Goal: Task Accomplishment & Management: Complete application form

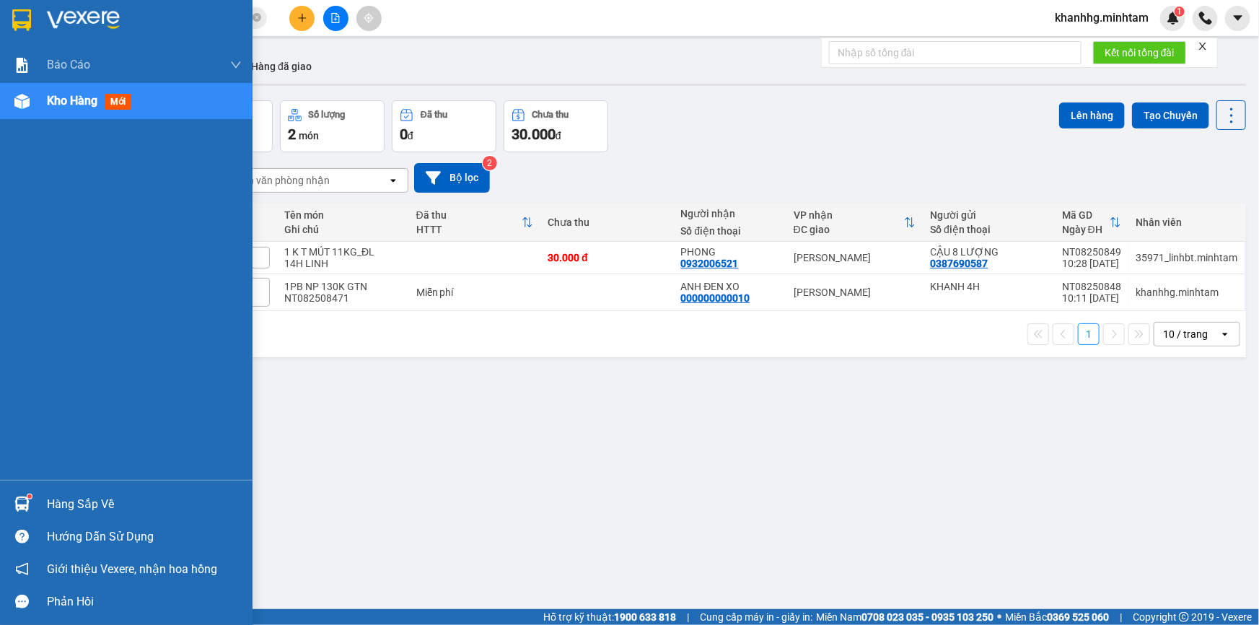
click at [25, 503] on img at bounding box center [21, 504] width 15 height 15
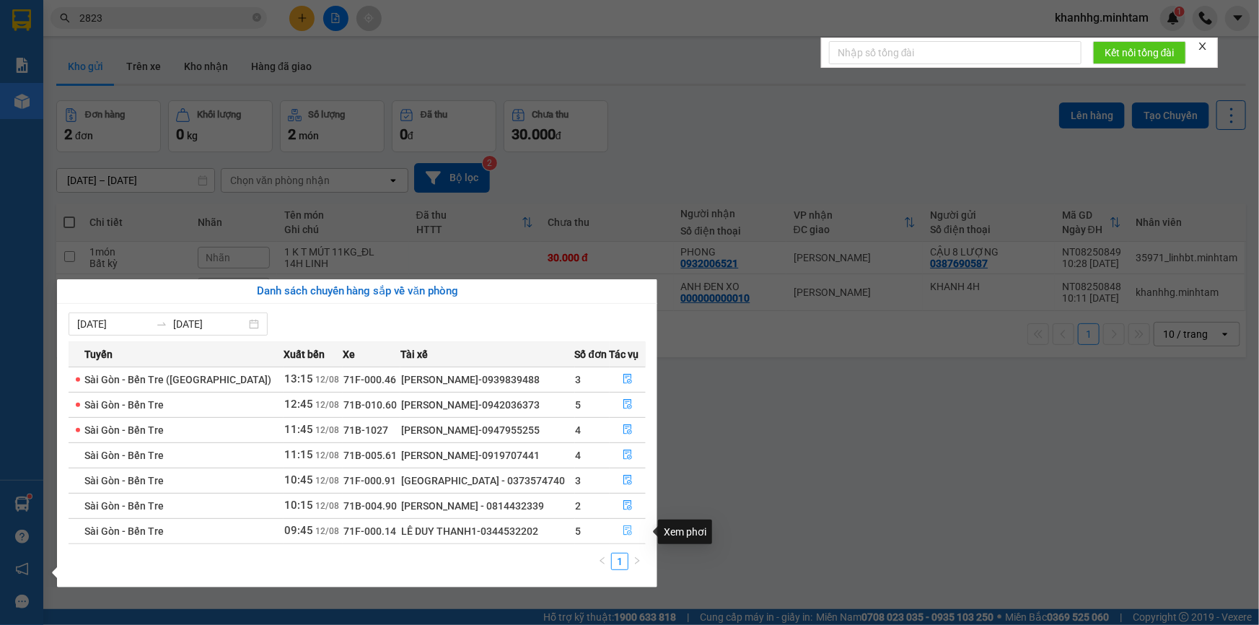
click at [625, 533] on icon "file-done" at bounding box center [628, 530] width 9 height 10
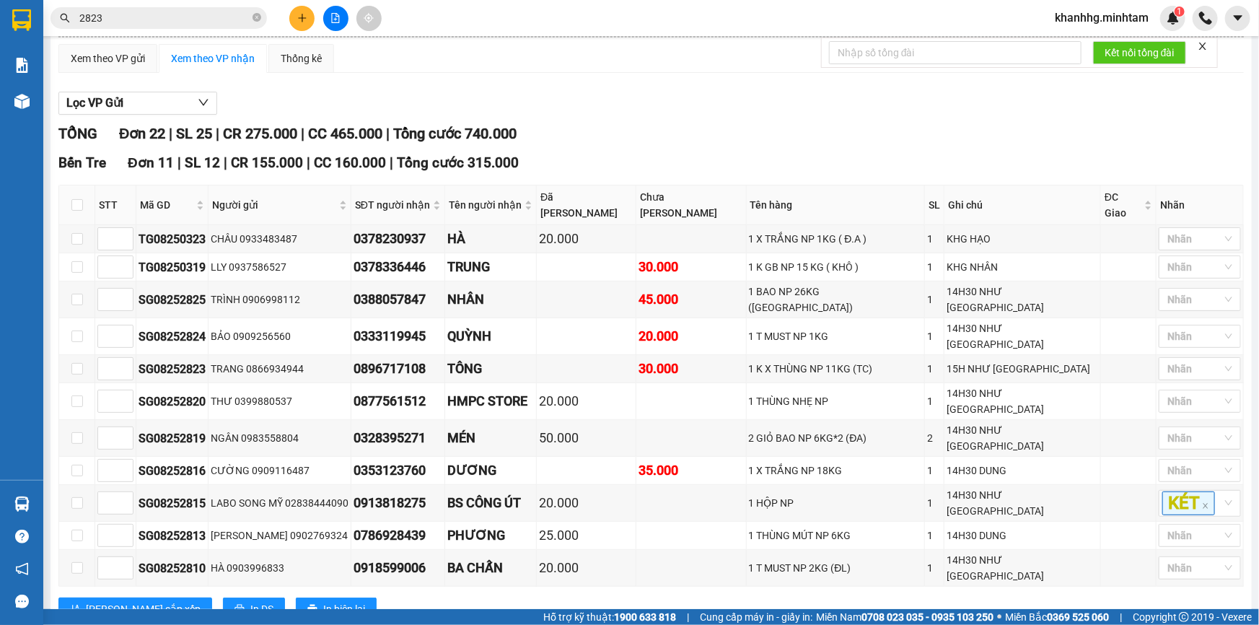
scroll to position [349, 0]
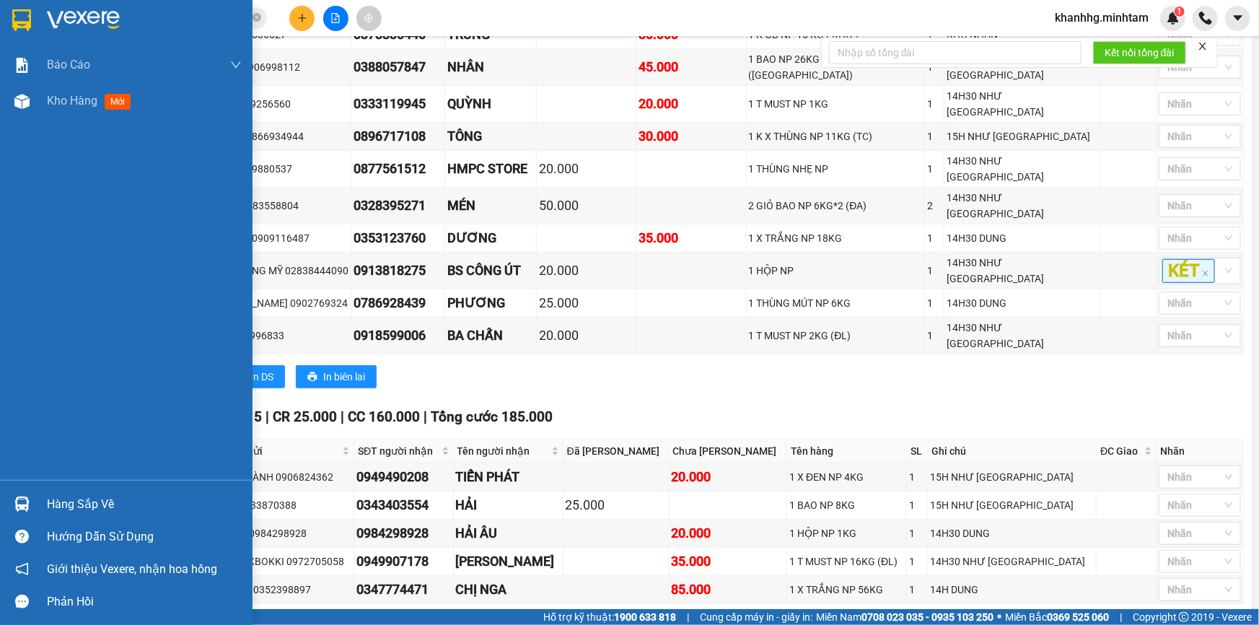
click at [48, 505] on div "Hàng sắp về" at bounding box center [144, 505] width 195 height 22
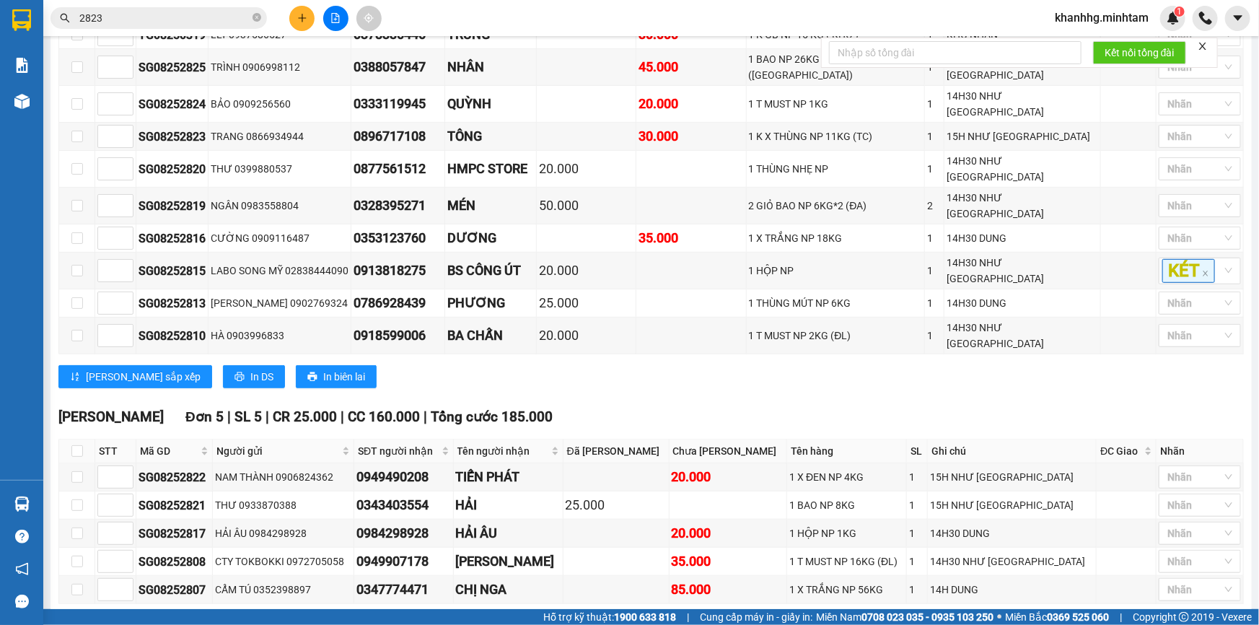
click at [1104, 331] on section "Kết quả tìm kiếm ( 8 ) Bộ lọc Mã ĐH Trạng thái Món hàng Tổng cước Chưa cước Nhã…" at bounding box center [629, 312] width 1259 height 625
click at [307, 18] on icon "plus" at bounding box center [302, 18] width 10 height 10
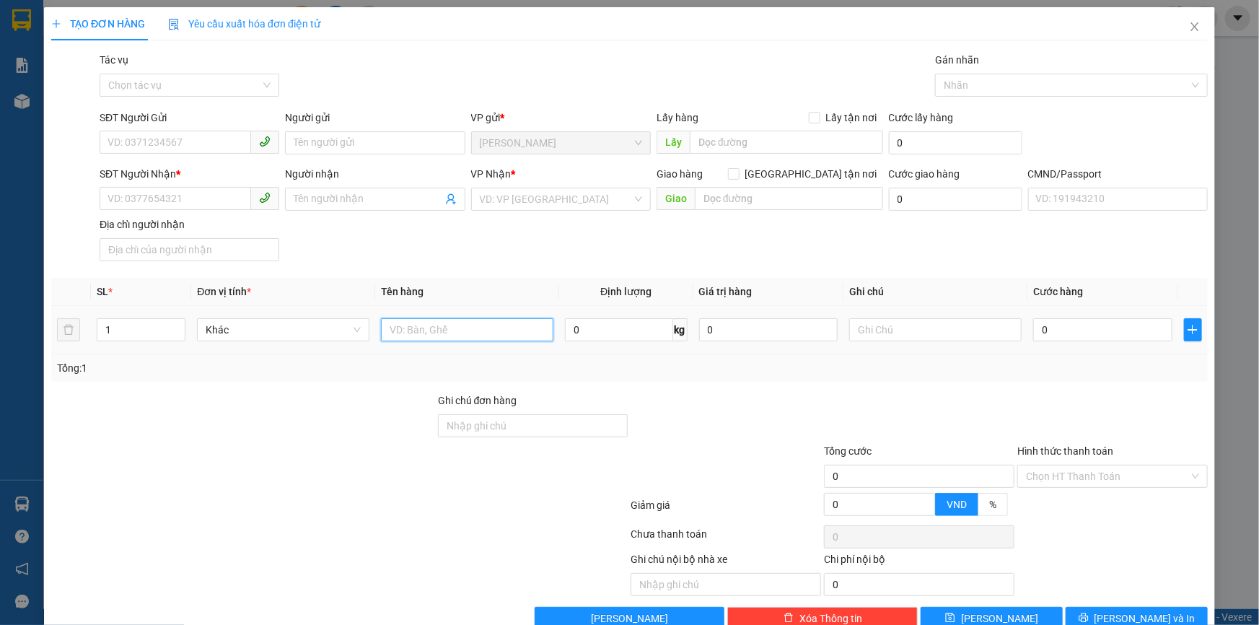
click at [411, 333] on input "text" at bounding box center [467, 329] width 172 height 23
type input "1 XỐP ĐEN NP 6KG _TC"
click at [196, 145] on input "SĐT Người Gửi" at bounding box center [176, 142] width 152 height 23
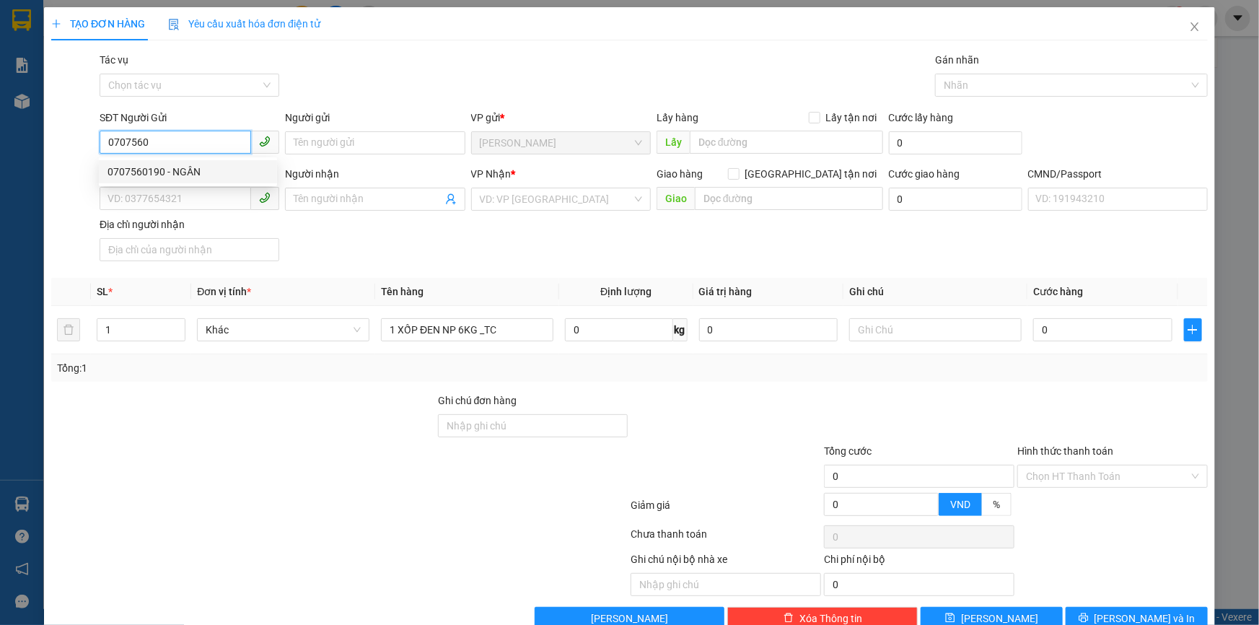
click at [162, 166] on div "0707560190 - NGÂN" at bounding box center [188, 172] width 161 height 16
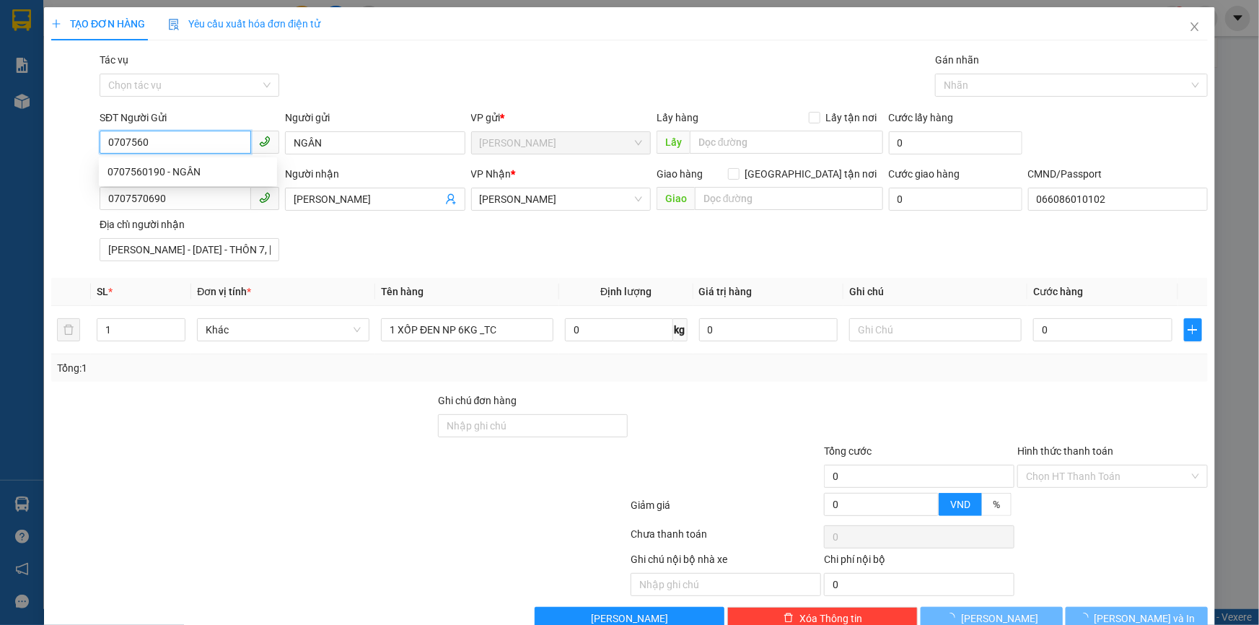
type input "0707560190"
type input "NGÂN"
type input "0707570690"
type input "[PERSON_NAME]"
type input "066086010102"
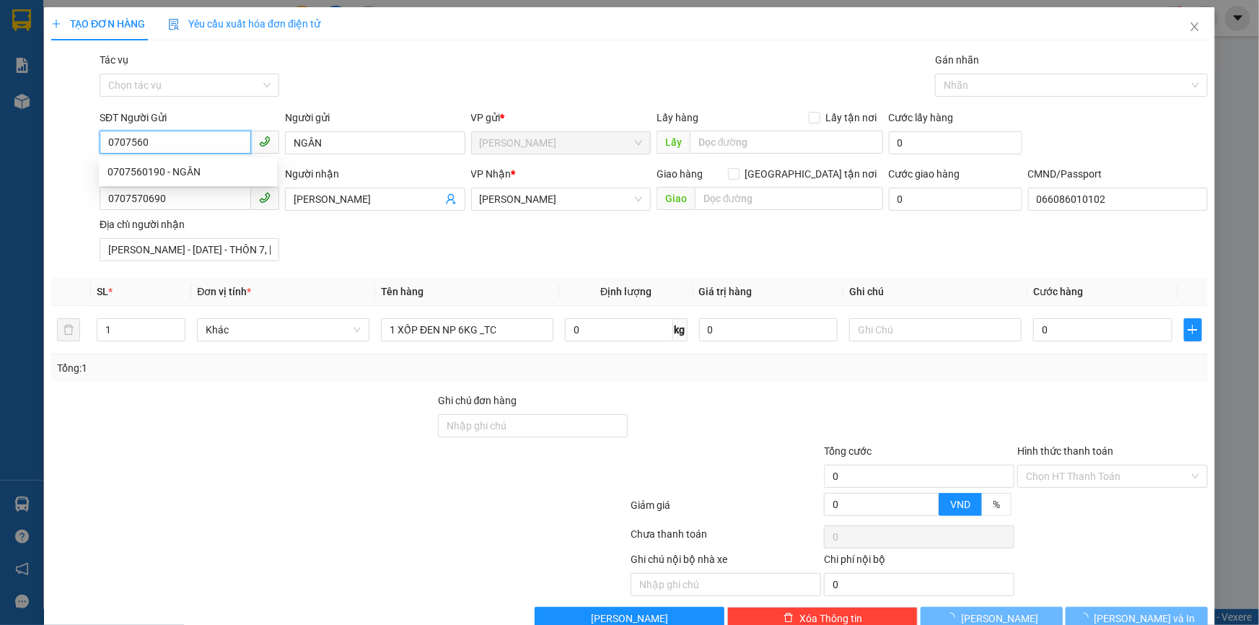
type input "[PERSON_NAME] - [DATE] - THÔN 7, [GEOGRAPHIC_DATA], [GEOGRAPHIC_DATA], [GEOGRAP…"
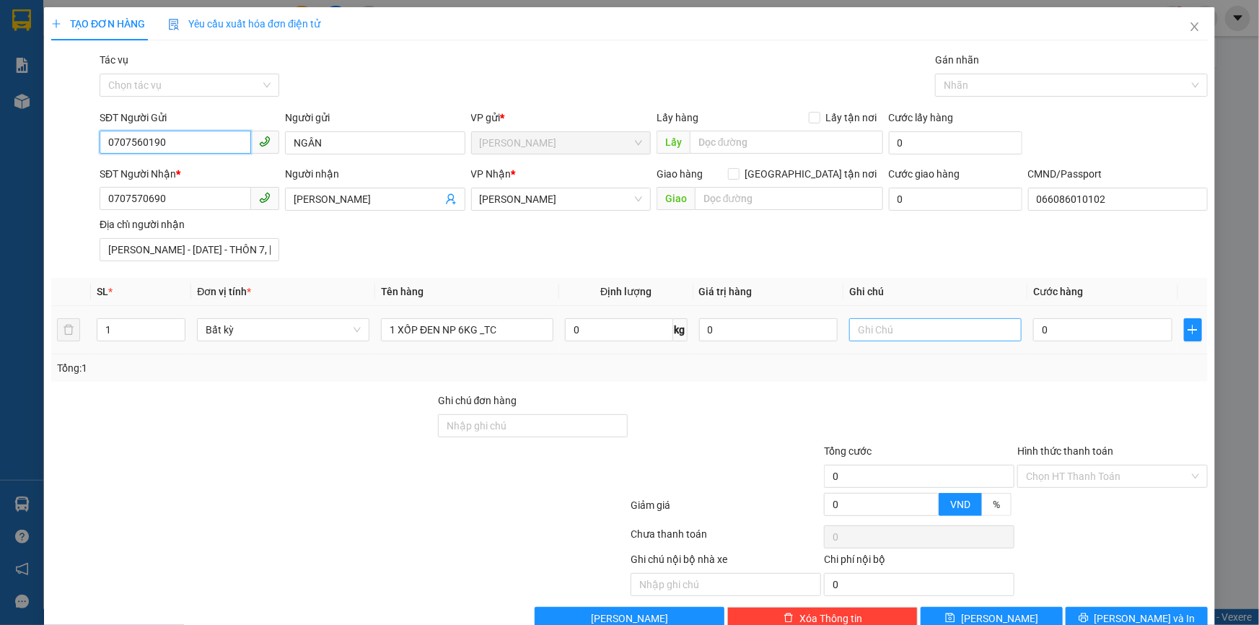
type input "0707560190"
click at [907, 338] on input "text" at bounding box center [935, 329] width 172 height 23
type input "17H KHANH"
click at [1060, 340] on input "0" at bounding box center [1102, 329] width 139 height 23
type input "0.025"
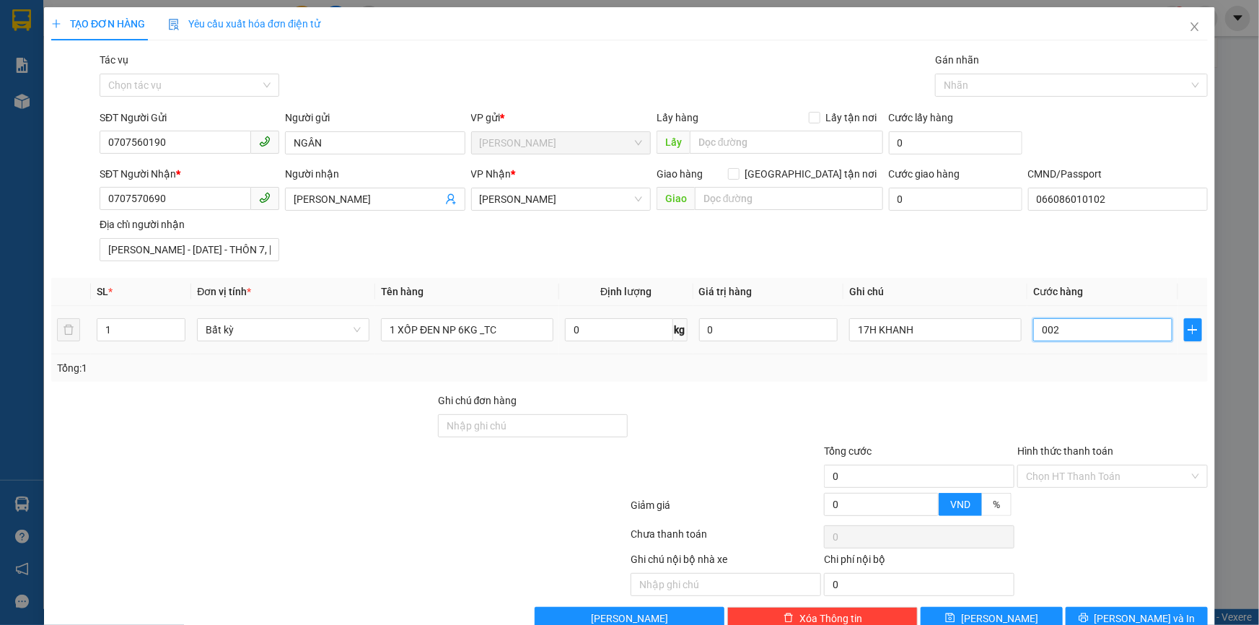
type input "25"
type input "0.025"
type input "25"
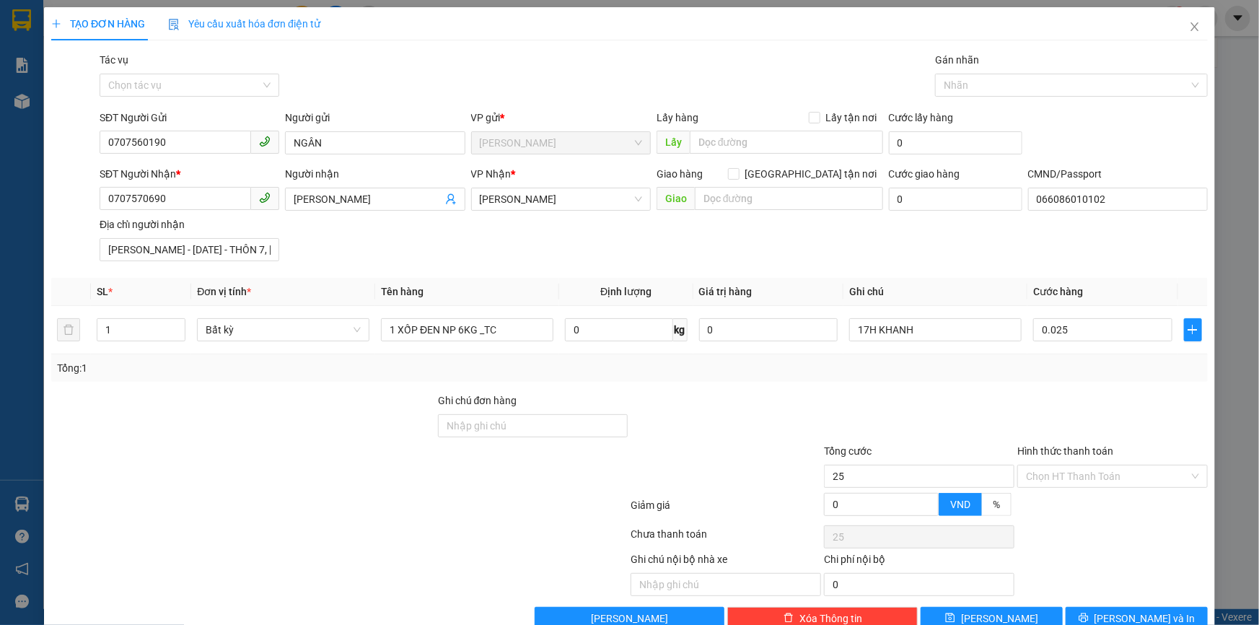
click at [976, 385] on div "Transit Pickup Surcharge Ids Transit Deliver Surcharge Ids Transit Deliver Surc…" at bounding box center [629, 341] width 1157 height 578
type input "25.000"
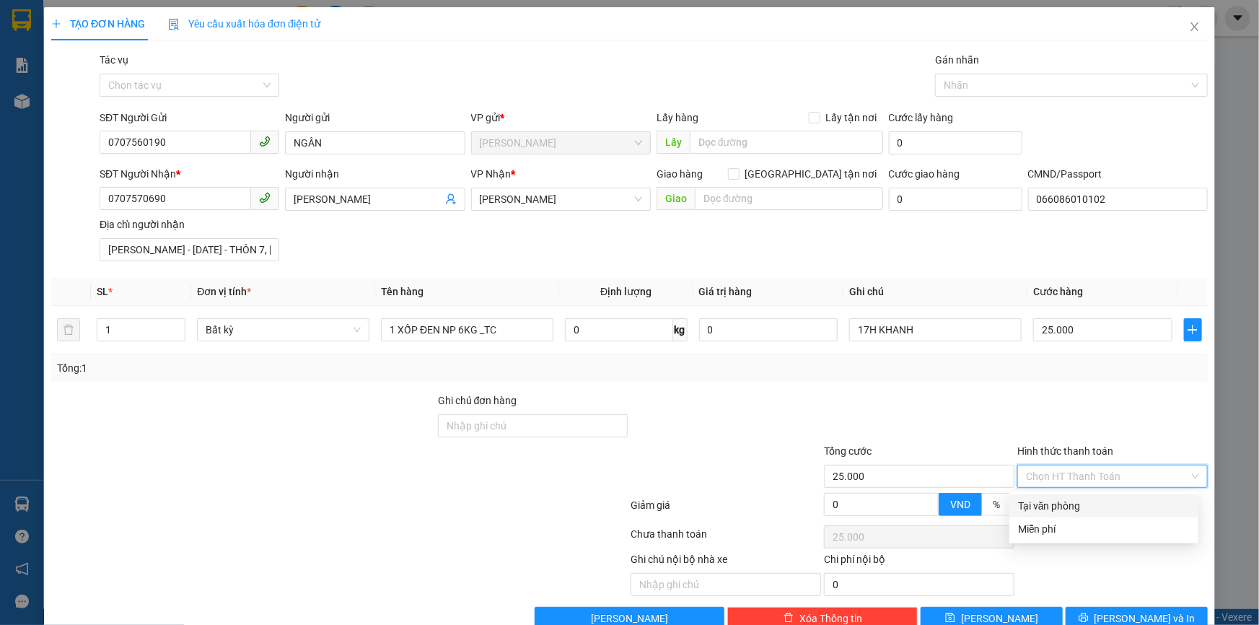
click at [1026, 476] on input "Hình thức thanh toán" at bounding box center [1107, 476] width 163 height 22
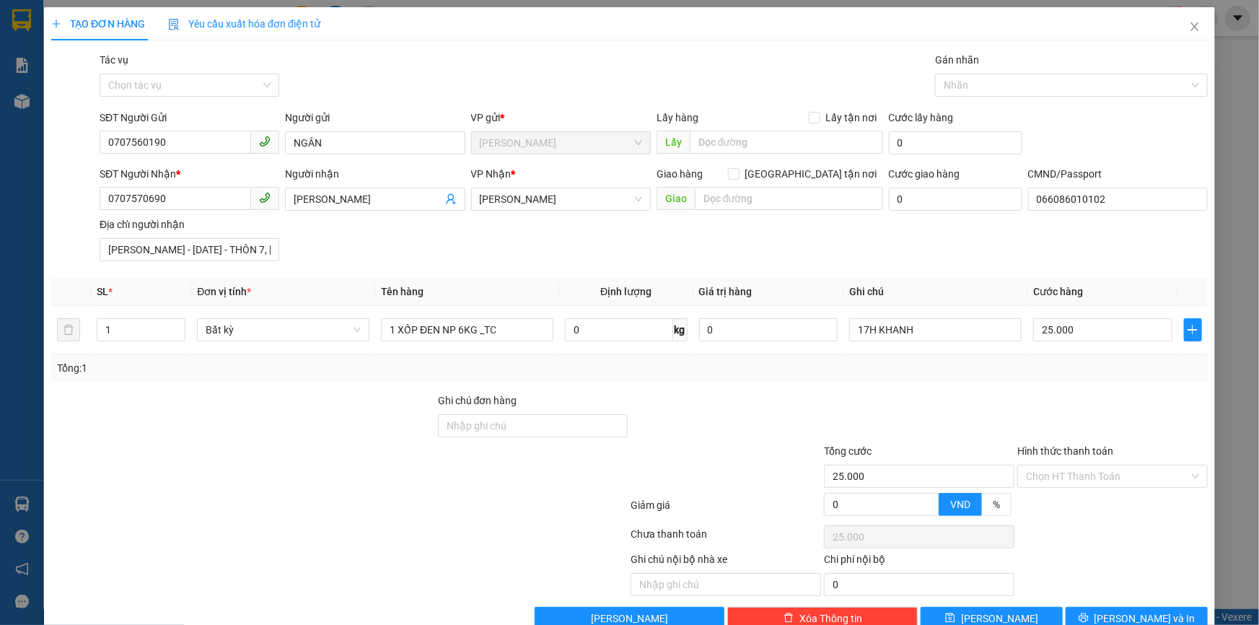
click at [994, 398] on div at bounding box center [919, 418] width 193 height 51
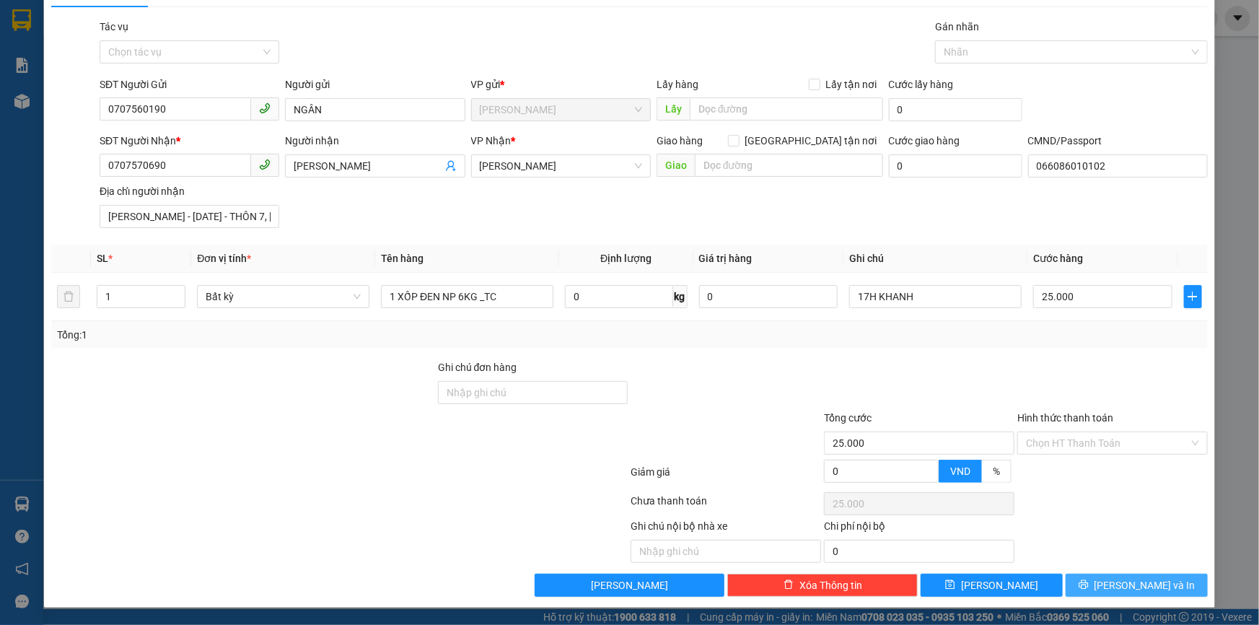
click at [1088, 586] on button "[PERSON_NAME] và In" at bounding box center [1137, 585] width 142 height 23
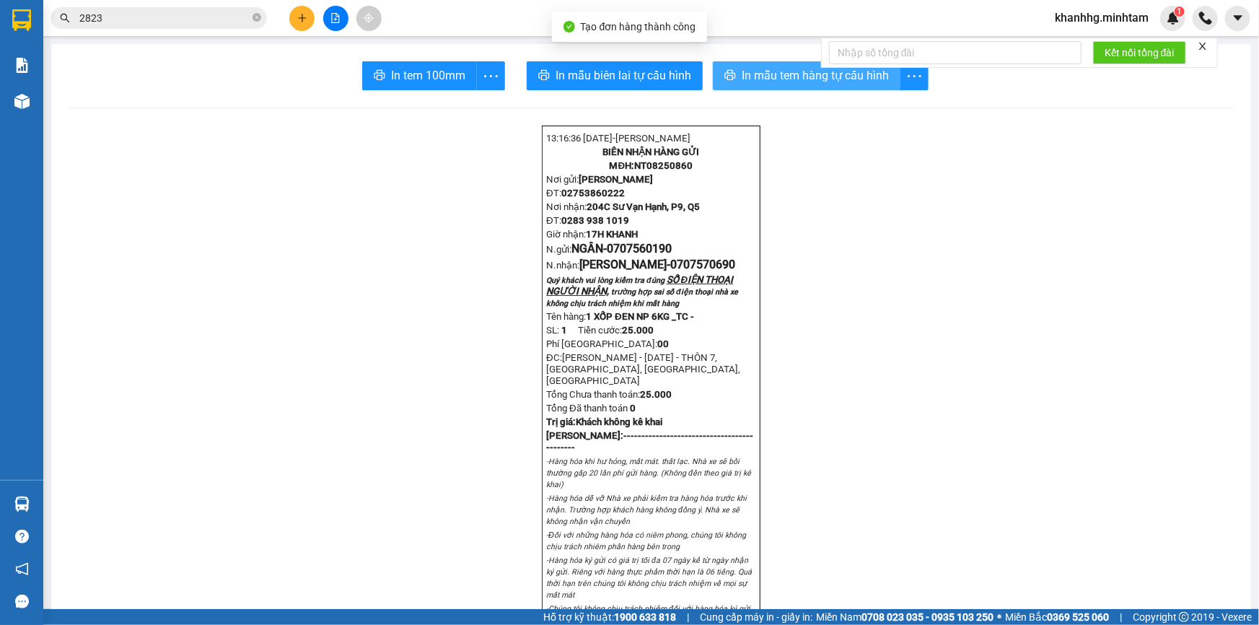
click at [744, 82] on span "In mẫu tem hàng tự cấu hình" at bounding box center [815, 75] width 147 height 18
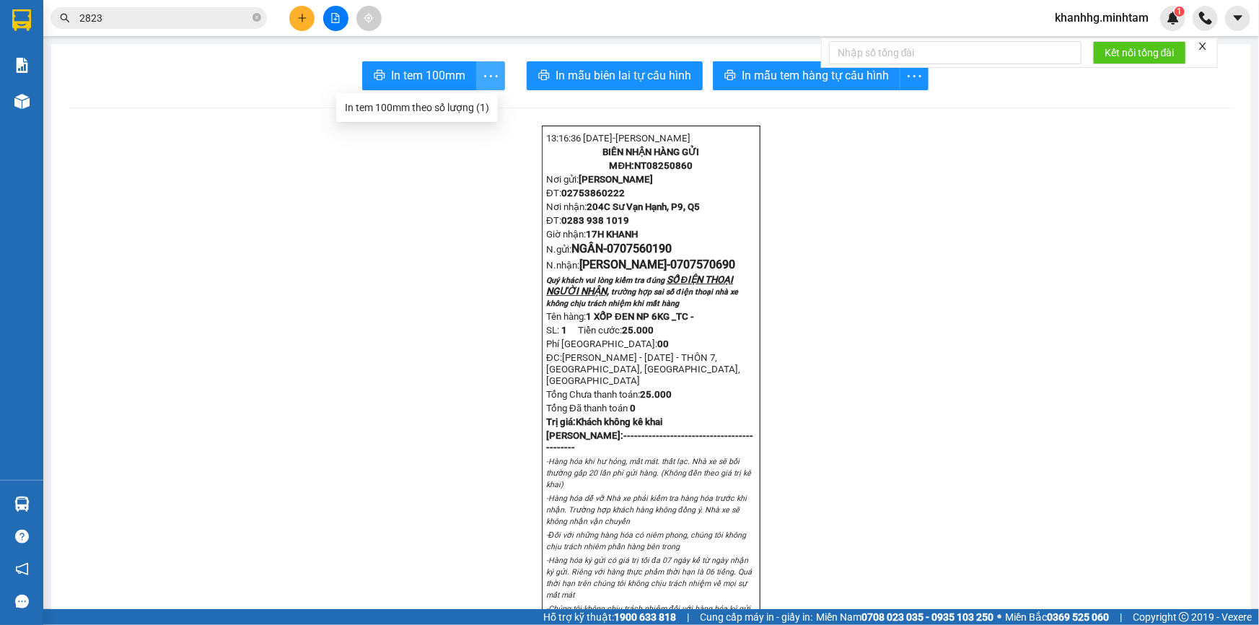
click at [489, 77] on icon "more" at bounding box center [491, 75] width 14 height 2
click at [462, 106] on div "In tem 100mm theo số lượng (1)" at bounding box center [417, 108] width 144 height 16
click at [300, 17] on icon "plus" at bounding box center [302, 18] width 10 height 10
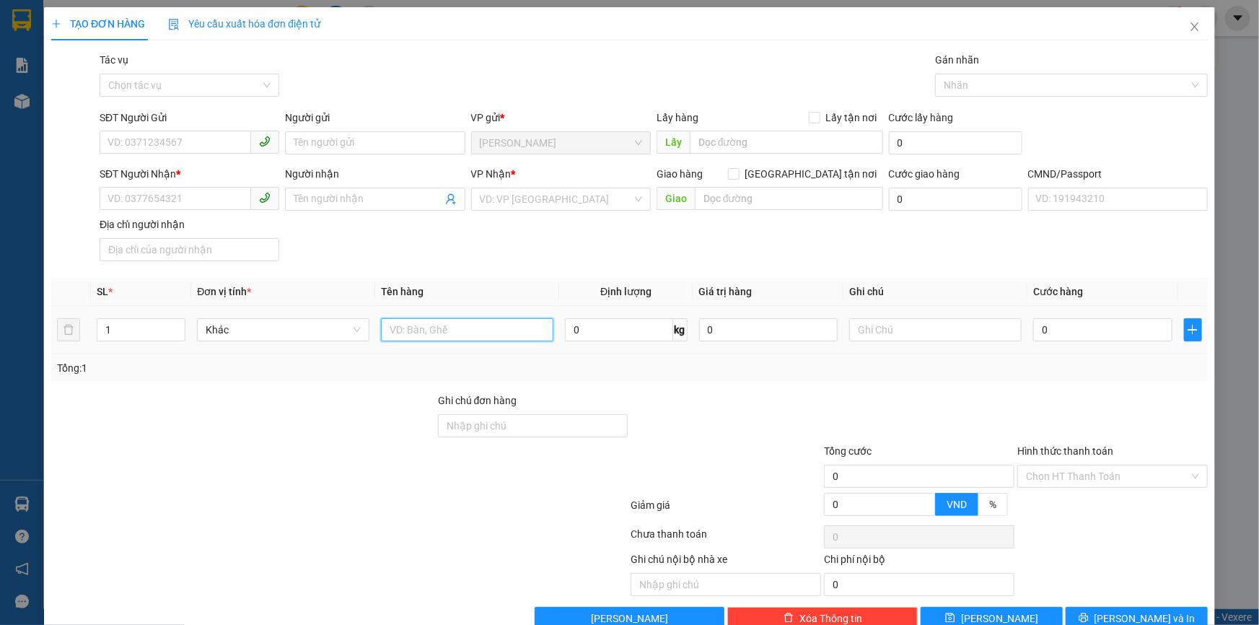
click at [439, 322] on input "text" at bounding box center [467, 329] width 172 height 23
type input "1 XỐP ĐỎ NP _TN"
click at [146, 136] on input "SĐT Người Gửi" at bounding box center [176, 142] width 152 height 23
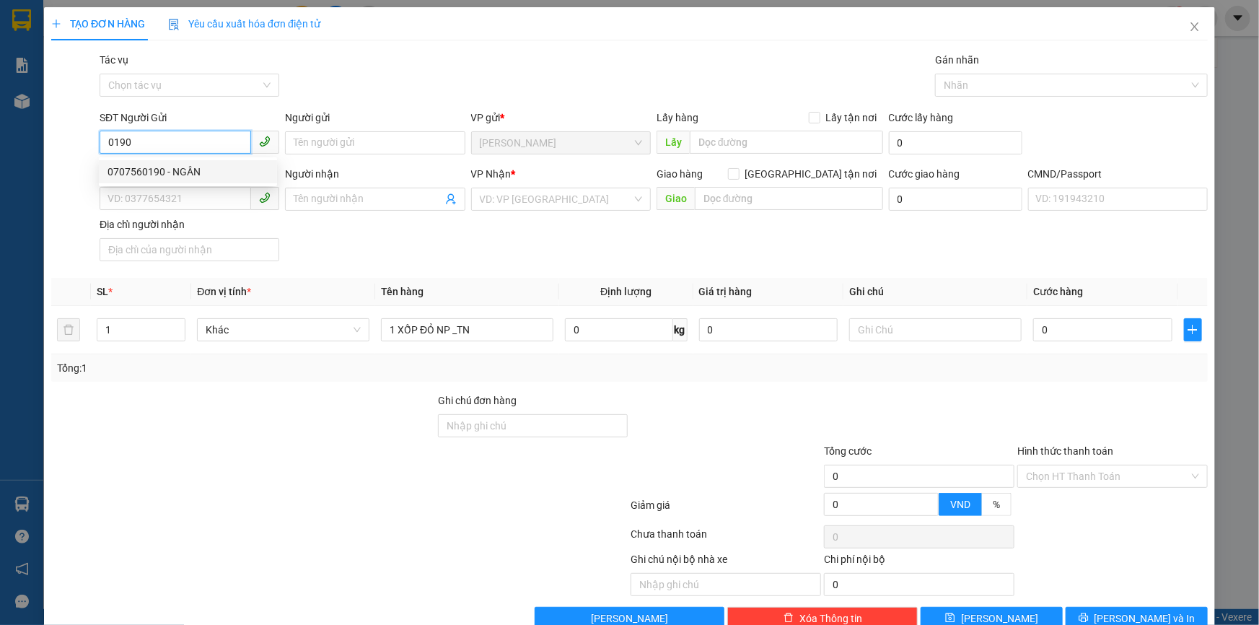
click at [195, 167] on div "0707560190 - NGÂN" at bounding box center [188, 172] width 161 height 16
type input "0707560190"
type input "NGÂN"
type input "0707570690"
type input "[PERSON_NAME]"
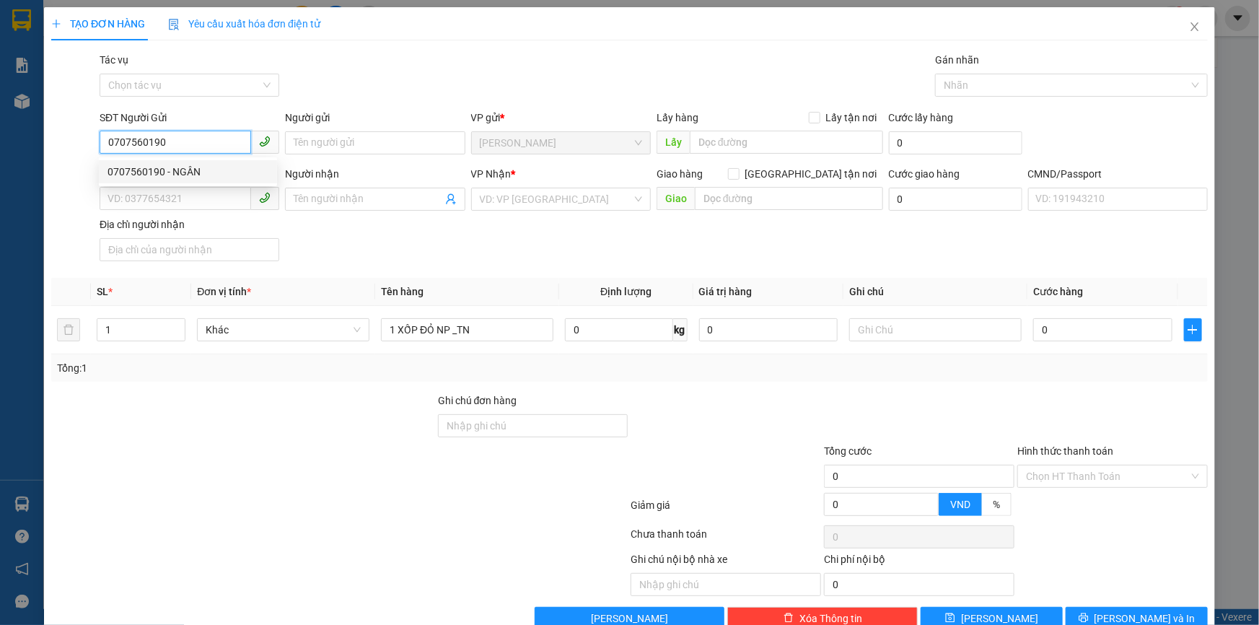
type input "066086010102"
type input "[PERSON_NAME] - [DATE] - THÔN 7, [GEOGRAPHIC_DATA], [GEOGRAPHIC_DATA], [GEOGRAP…"
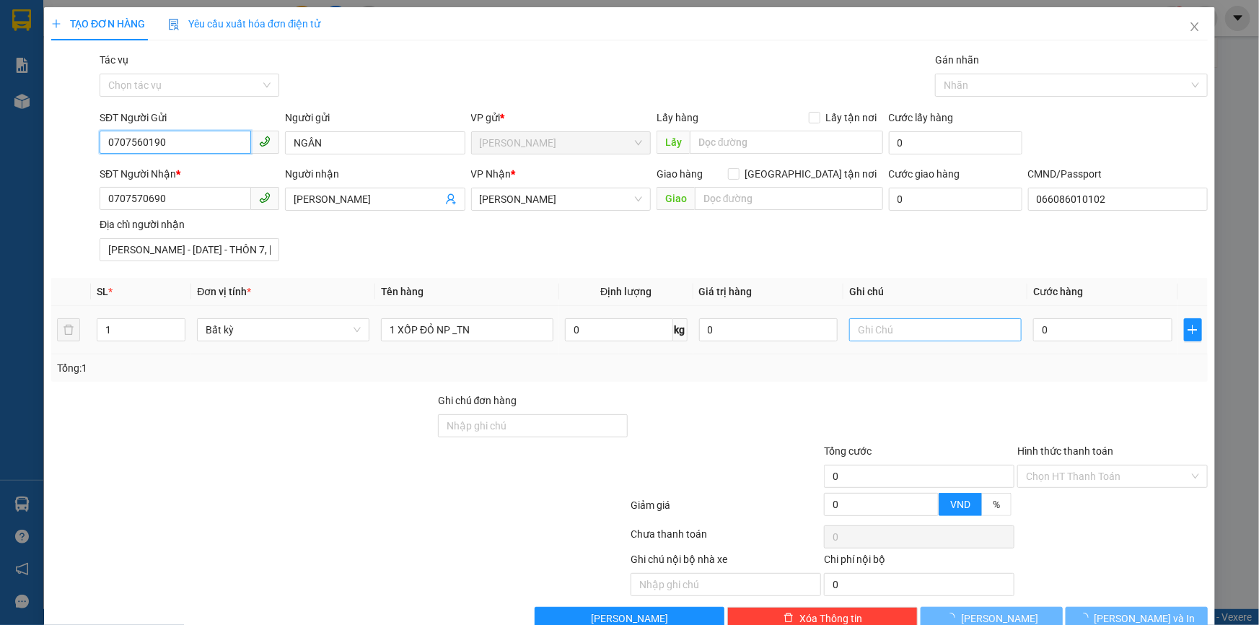
type input "0707560190"
click at [888, 329] on input "text" at bounding box center [935, 329] width 172 height 23
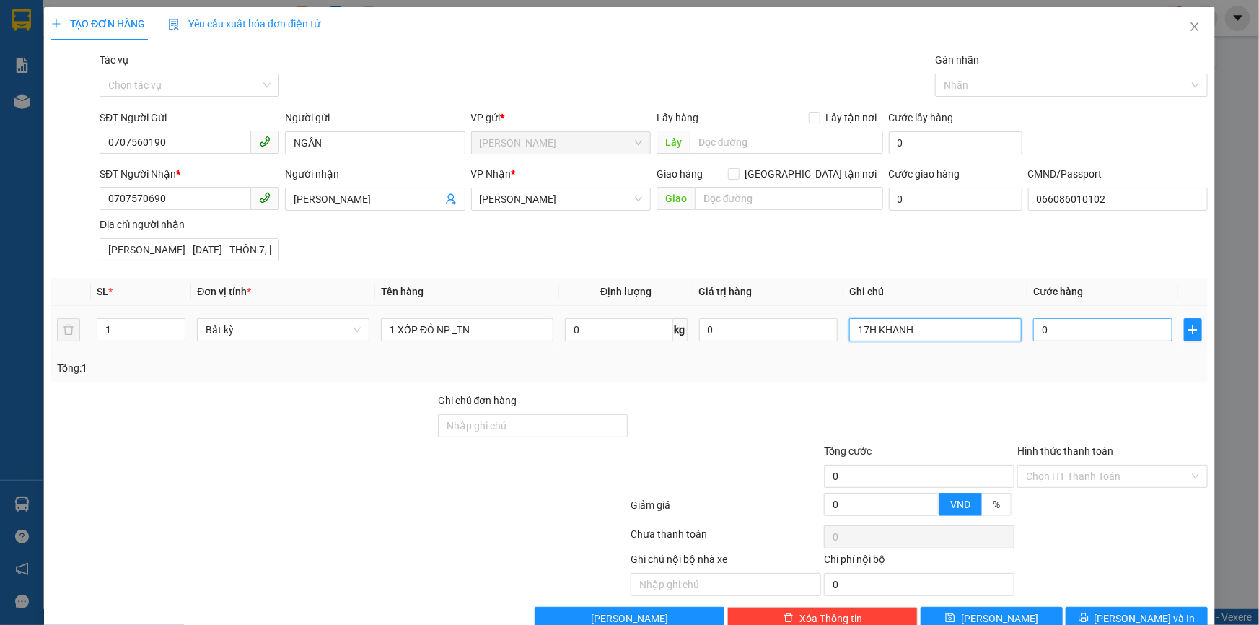
type input "17H KHANH"
click at [1052, 335] on input "0" at bounding box center [1102, 329] width 139 height 23
type input "002"
type input "2"
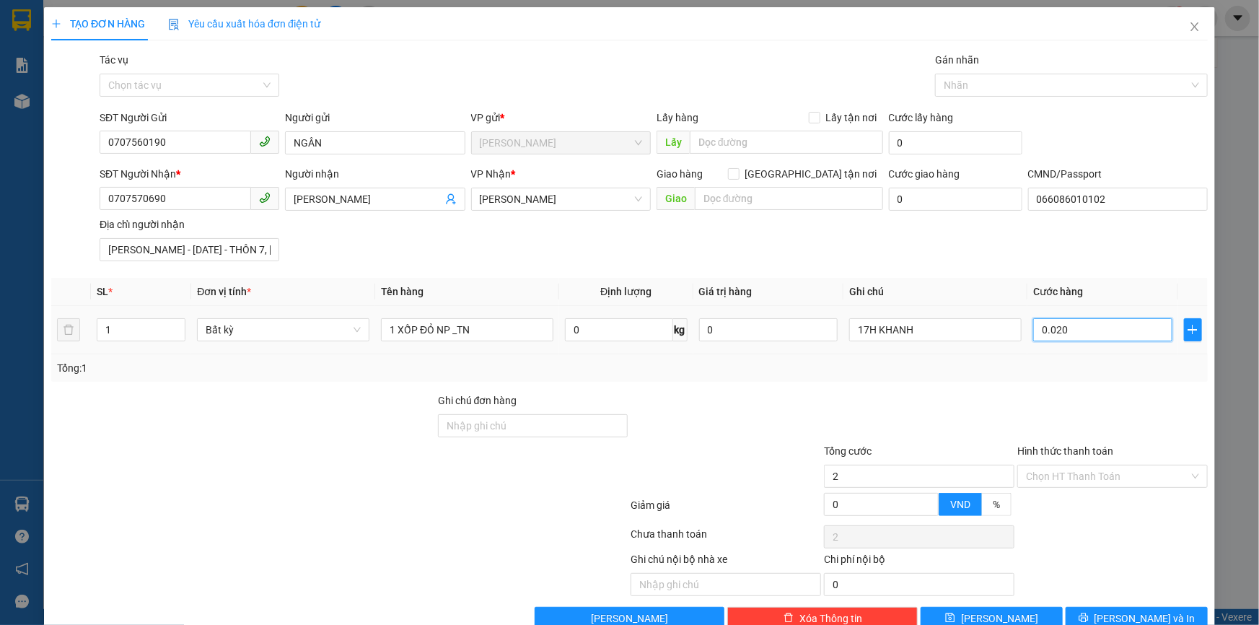
type input "0.020"
type input "20"
click at [1016, 397] on div at bounding box center [1112, 418] width 193 height 51
type input "20.000"
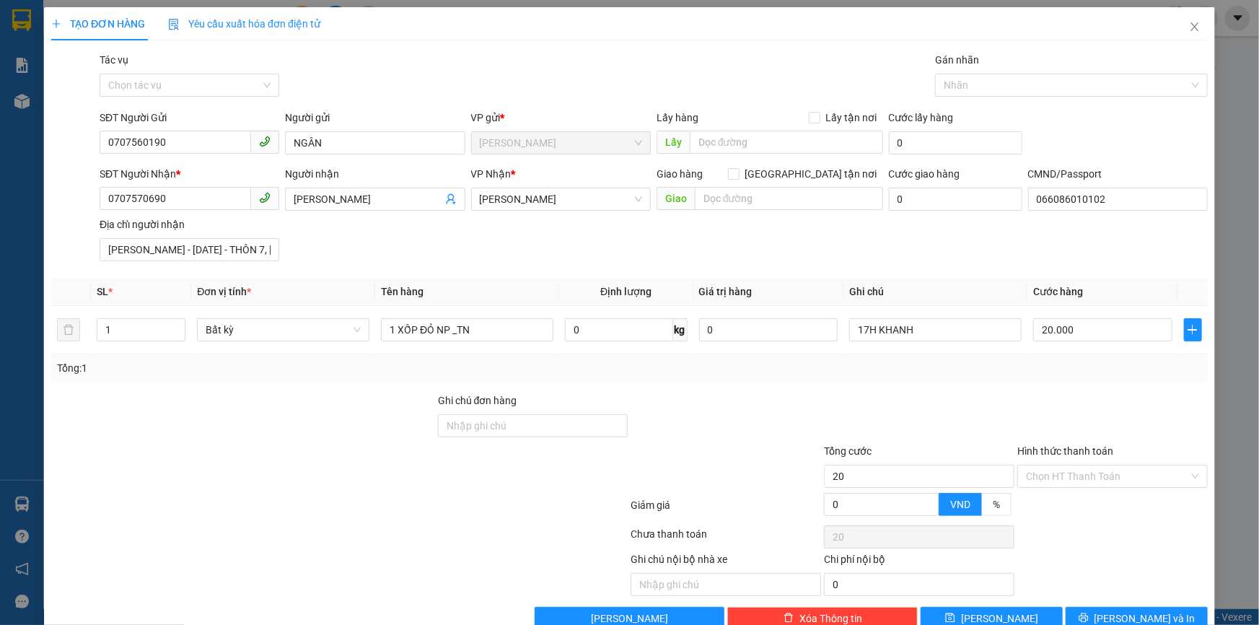
type input "20.000"
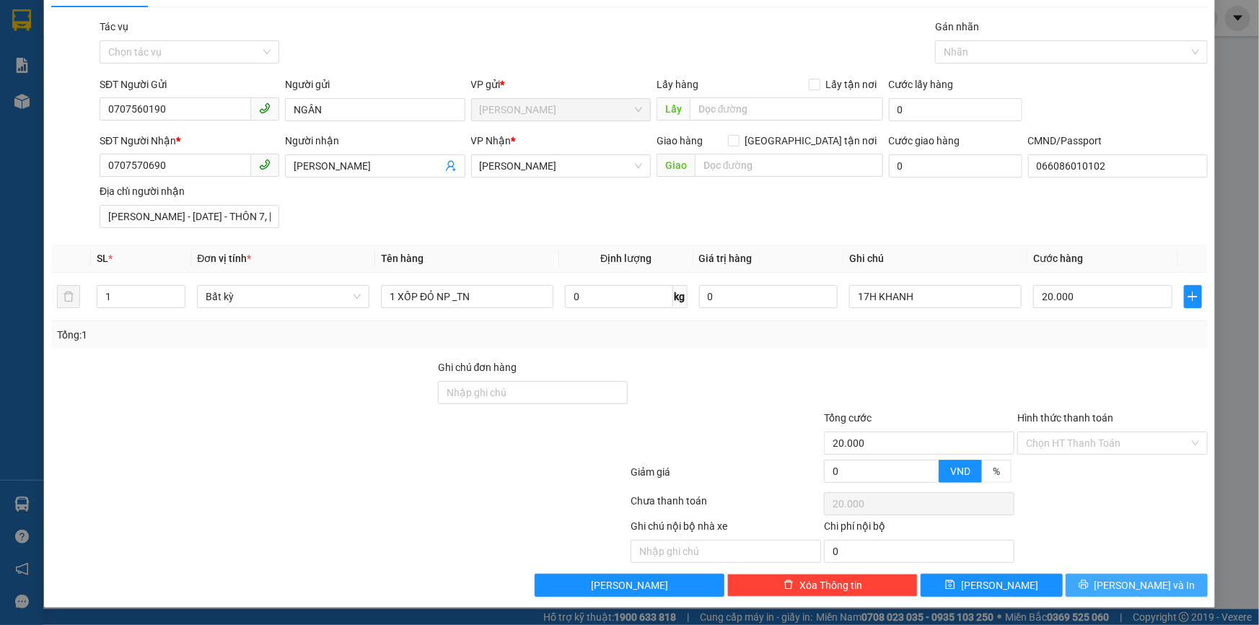
click at [1083, 585] on button "[PERSON_NAME] và In" at bounding box center [1137, 585] width 142 height 23
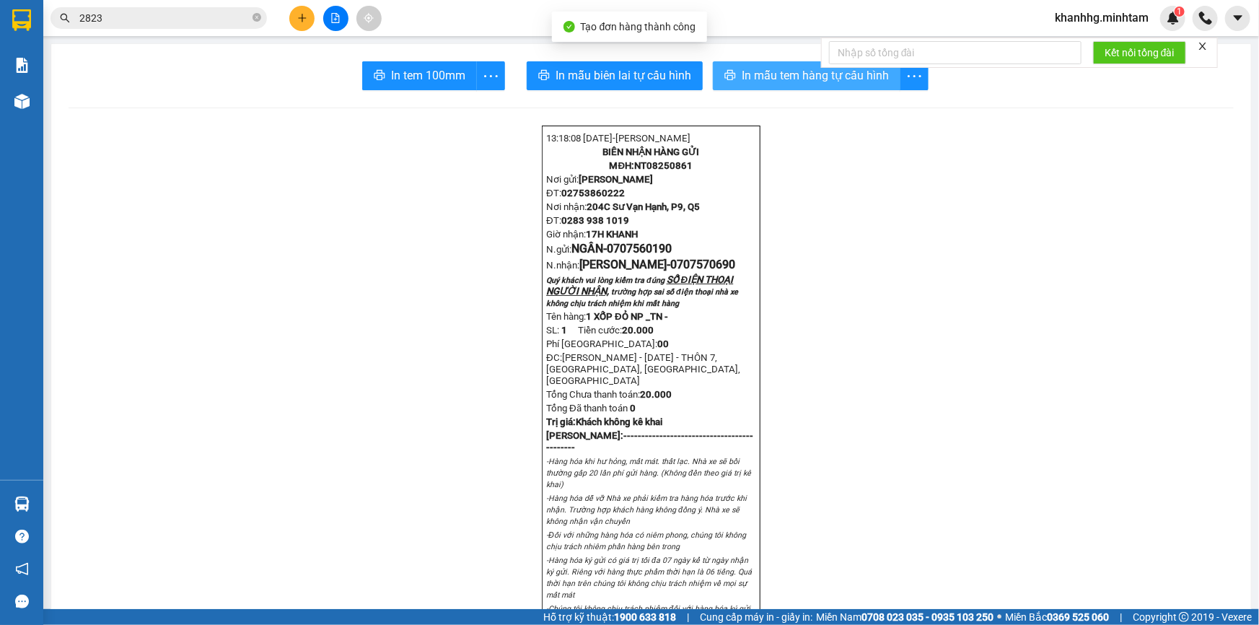
click at [821, 72] on span "In mẫu tem hàng tự cấu hình" at bounding box center [815, 75] width 147 height 18
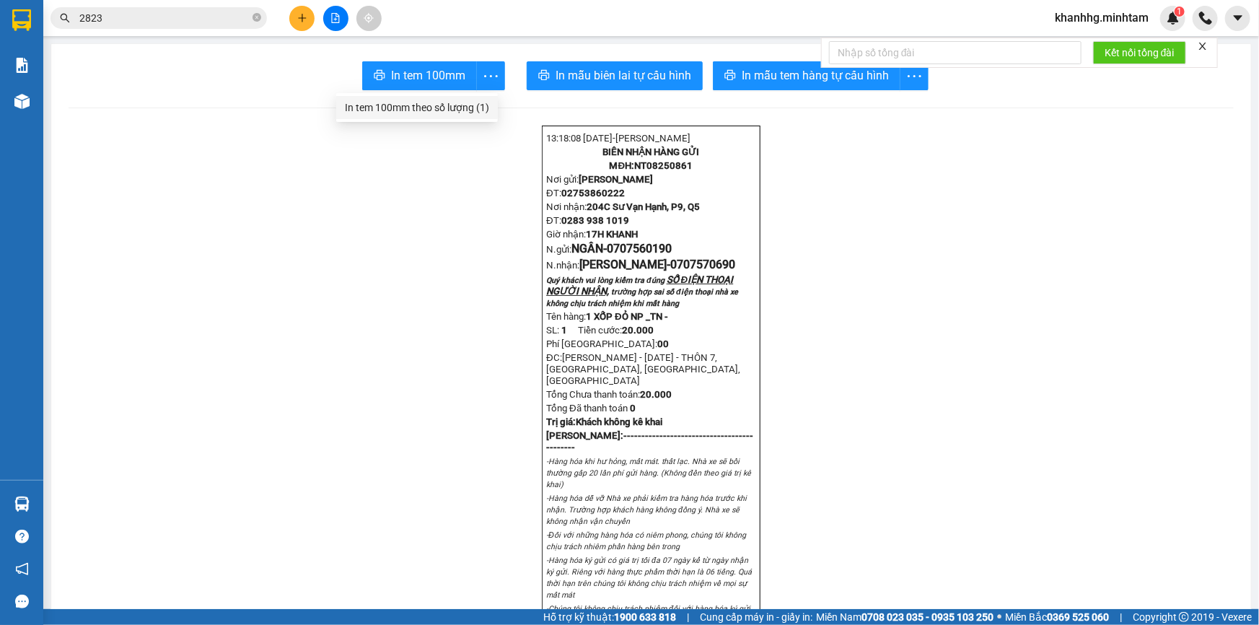
click at [451, 108] on div "In tem 100mm theo số lượng (1)" at bounding box center [417, 108] width 144 height 16
click at [436, 71] on span "In tem 100mm" at bounding box center [428, 75] width 74 height 18
click at [491, 70] on icon "more" at bounding box center [491, 76] width 18 height 18
click at [421, 104] on div "In tem 100mm theo số lượng (1)" at bounding box center [417, 108] width 144 height 16
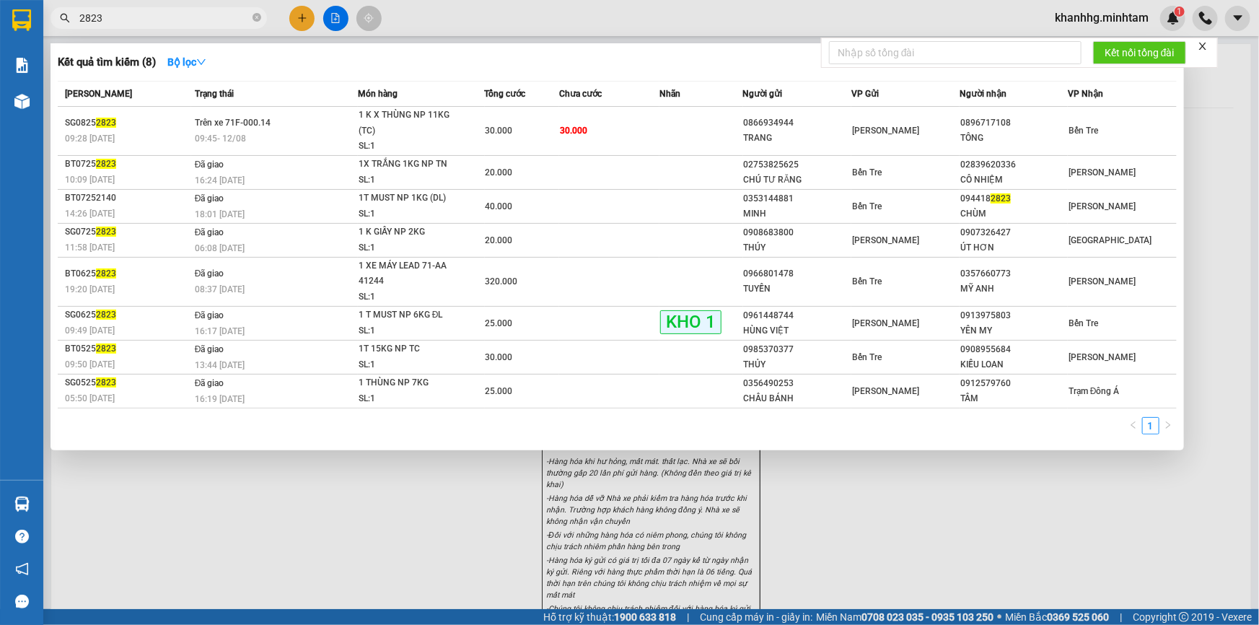
click at [230, 7] on span "2823" at bounding box center [159, 18] width 217 height 22
click at [254, 15] on icon "close-circle" at bounding box center [257, 17] width 9 height 9
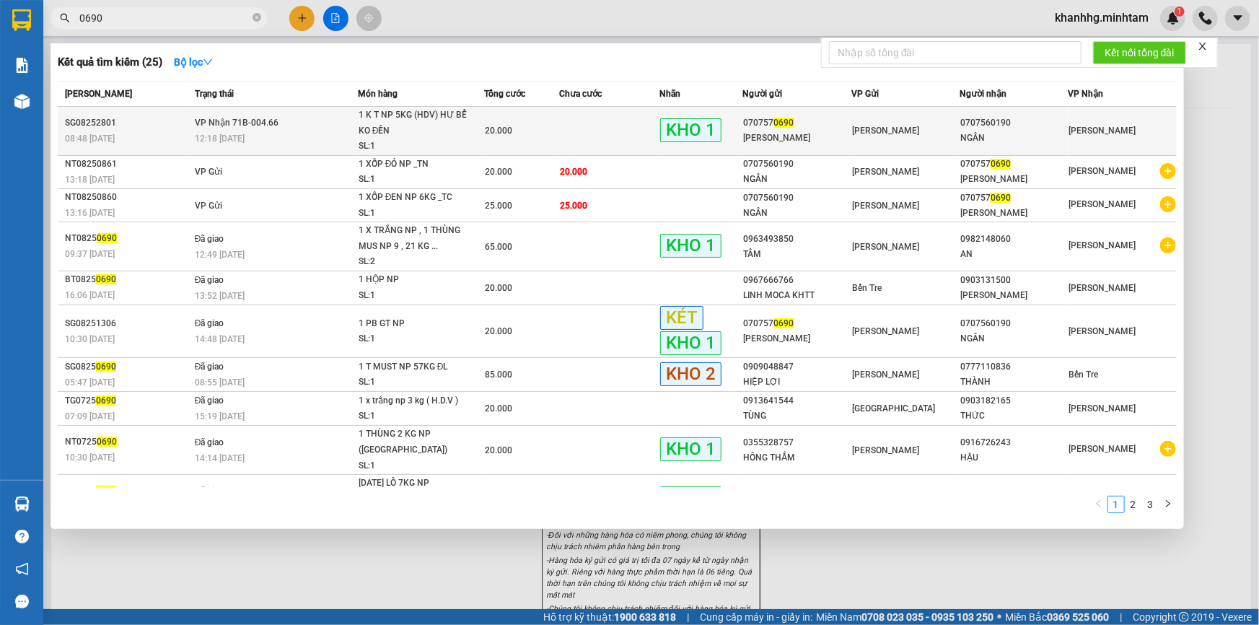
type input "0690"
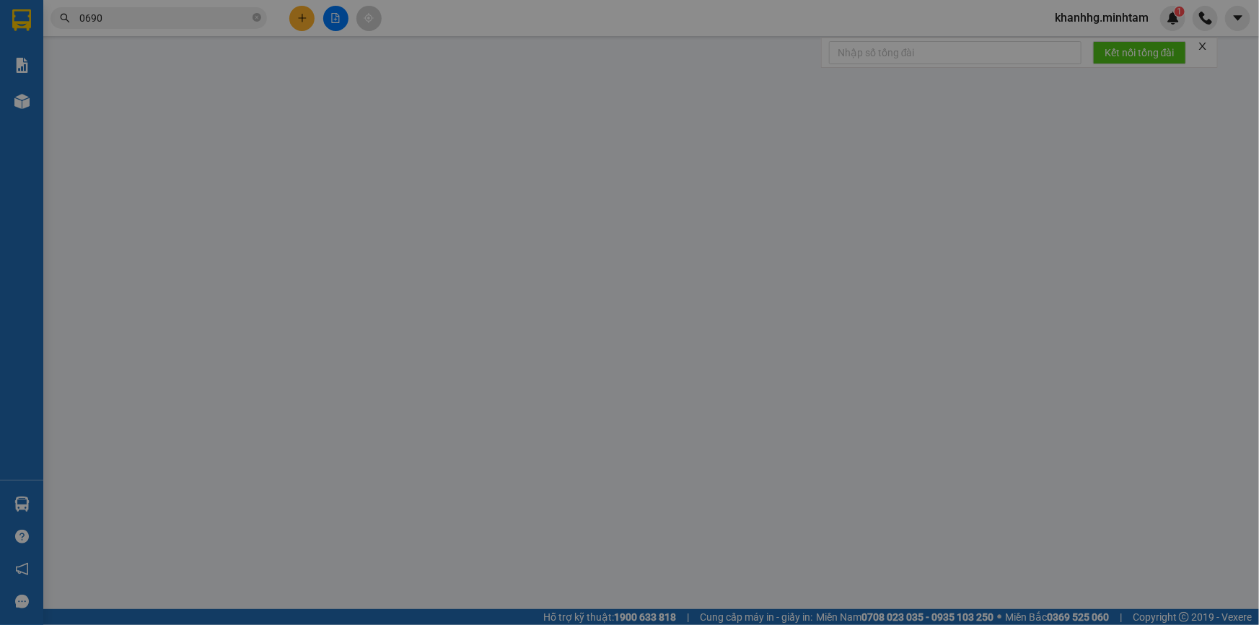
type input "0707570690"
type input "[PERSON_NAME]"
type input "0707560190"
type input "NGÂN"
type input "bm"
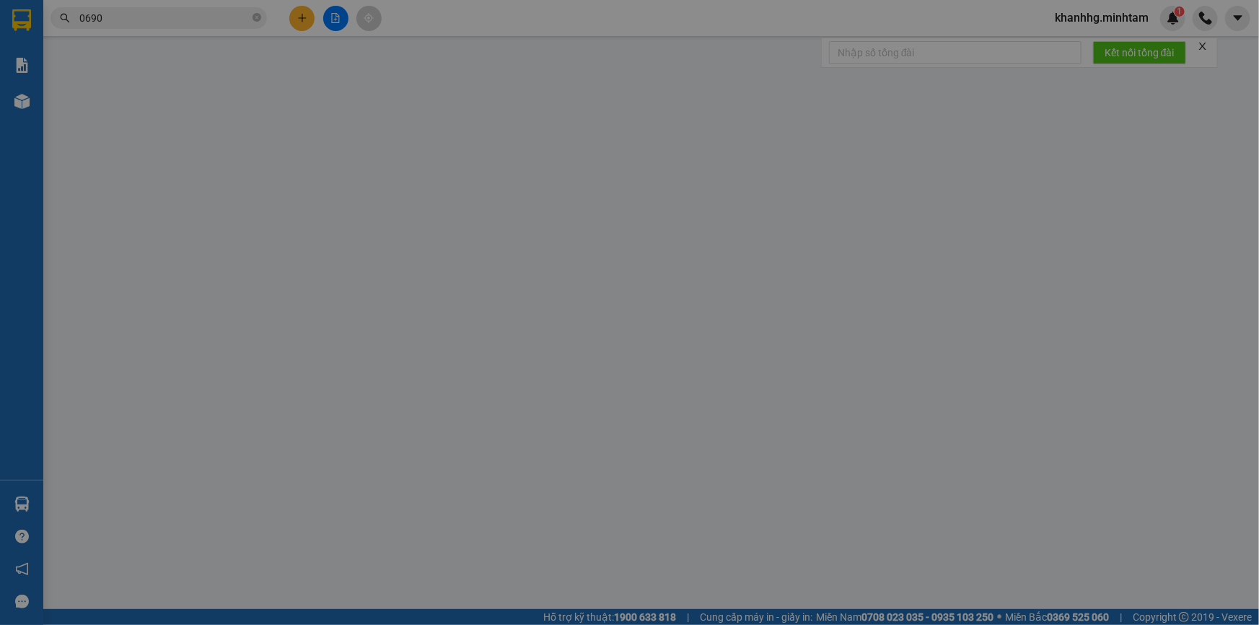
type input "20.000"
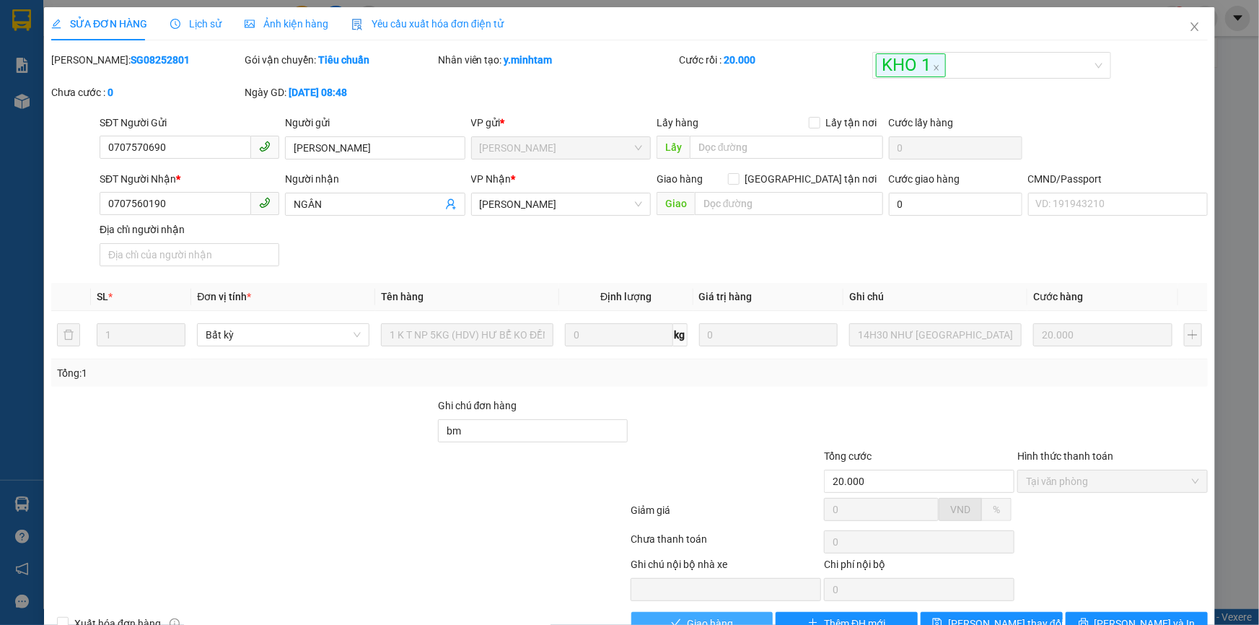
click at [712, 616] on span "Giao hàng" at bounding box center [710, 624] width 46 height 16
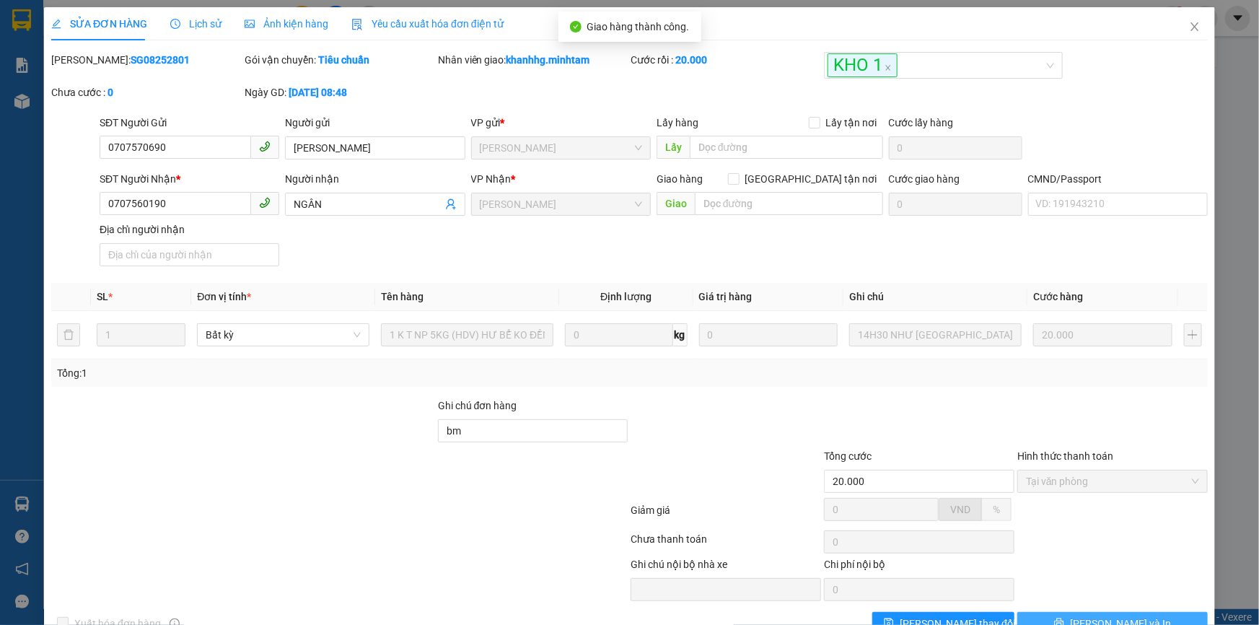
click at [1106, 616] on span "[PERSON_NAME] và In" at bounding box center [1120, 624] width 101 height 16
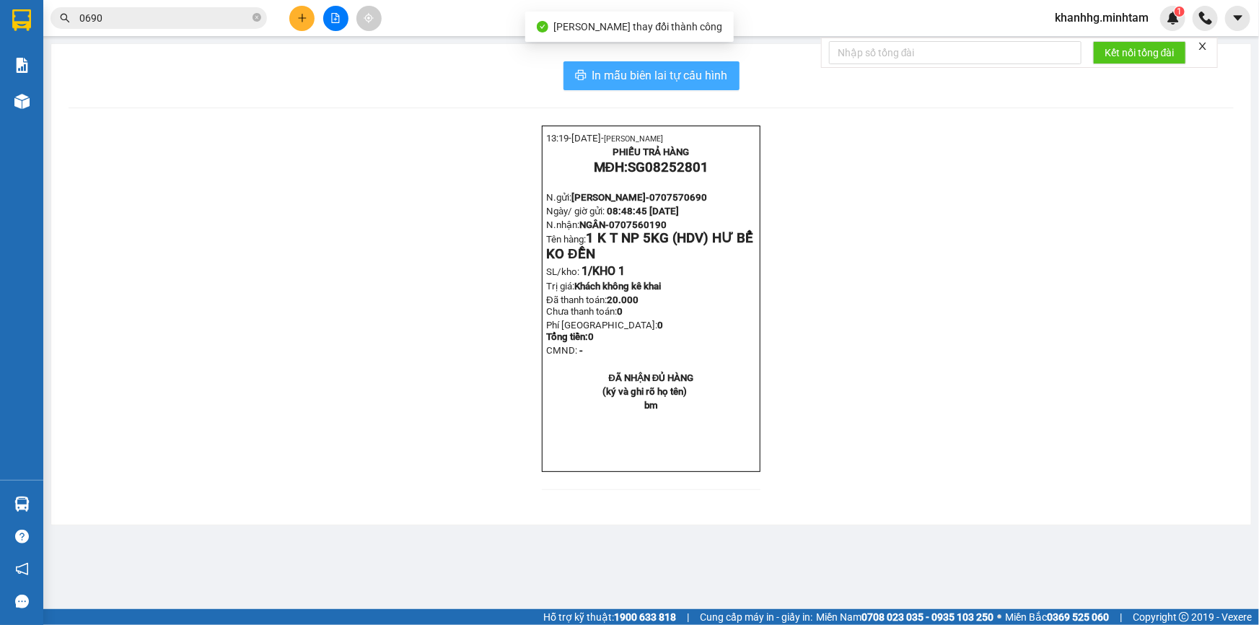
click at [699, 82] on span "In mẫu biên lai tự cấu hình" at bounding box center [661, 75] width 136 height 18
click at [307, 15] on icon "plus" at bounding box center [302, 18] width 10 height 10
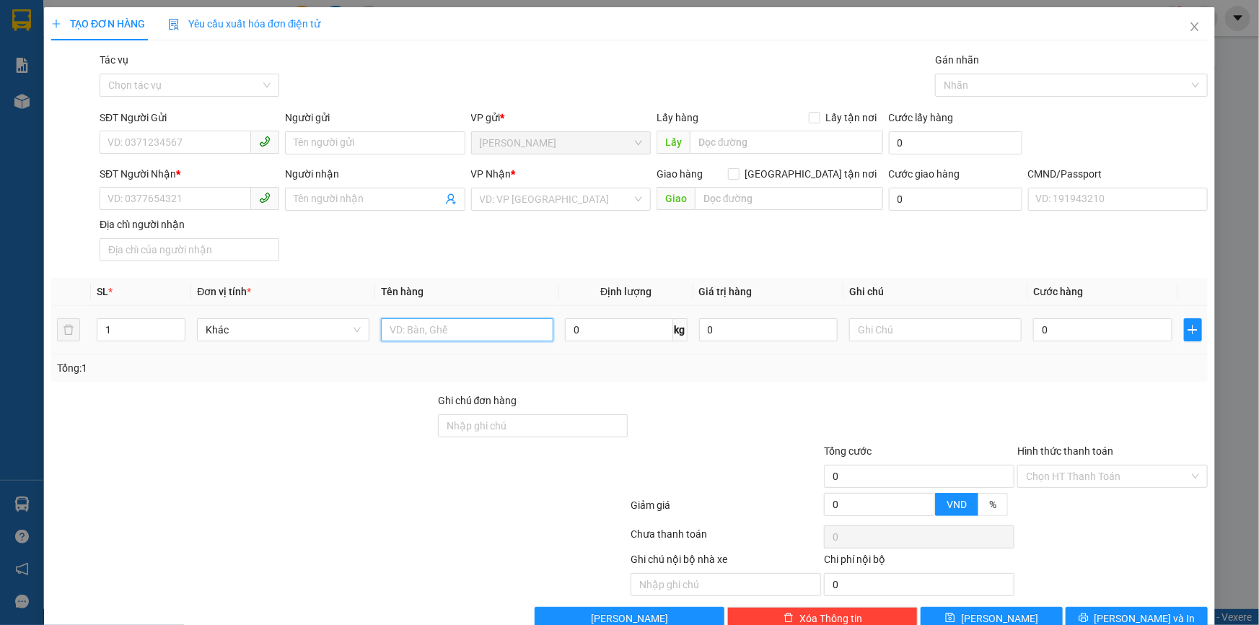
click at [448, 328] on input "text" at bounding box center [467, 329] width 172 height 23
type input "1B NP 35KG _TC"
click at [118, 139] on input "SĐT Người Gửi" at bounding box center [176, 142] width 152 height 23
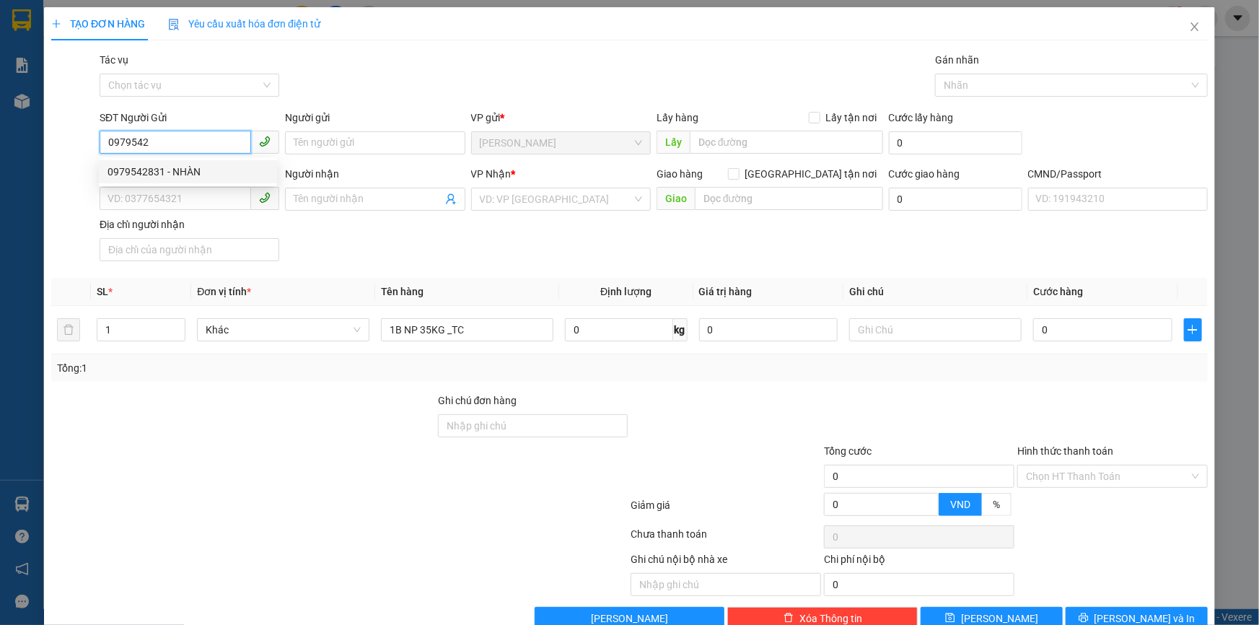
click at [205, 172] on div "0979542831 - NHÀN" at bounding box center [188, 172] width 161 height 16
type input "0979542831"
type input "NHÀN"
type input "0932708788"
type input "HÒA"
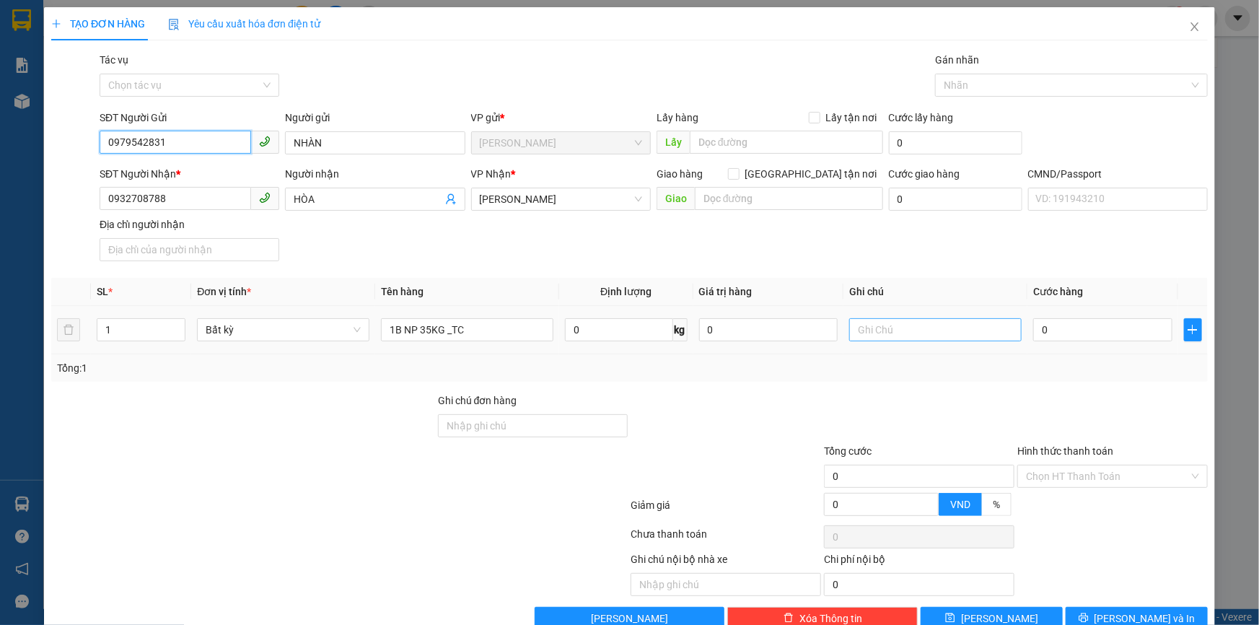
type input "0979542831"
click at [894, 331] on input "text" at bounding box center [935, 329] width 172 height 23
type input "18H KHANH"
click at [1043, 333] on input "0" at bounding box center [1102, 329] width 139 height 23
type input "005"
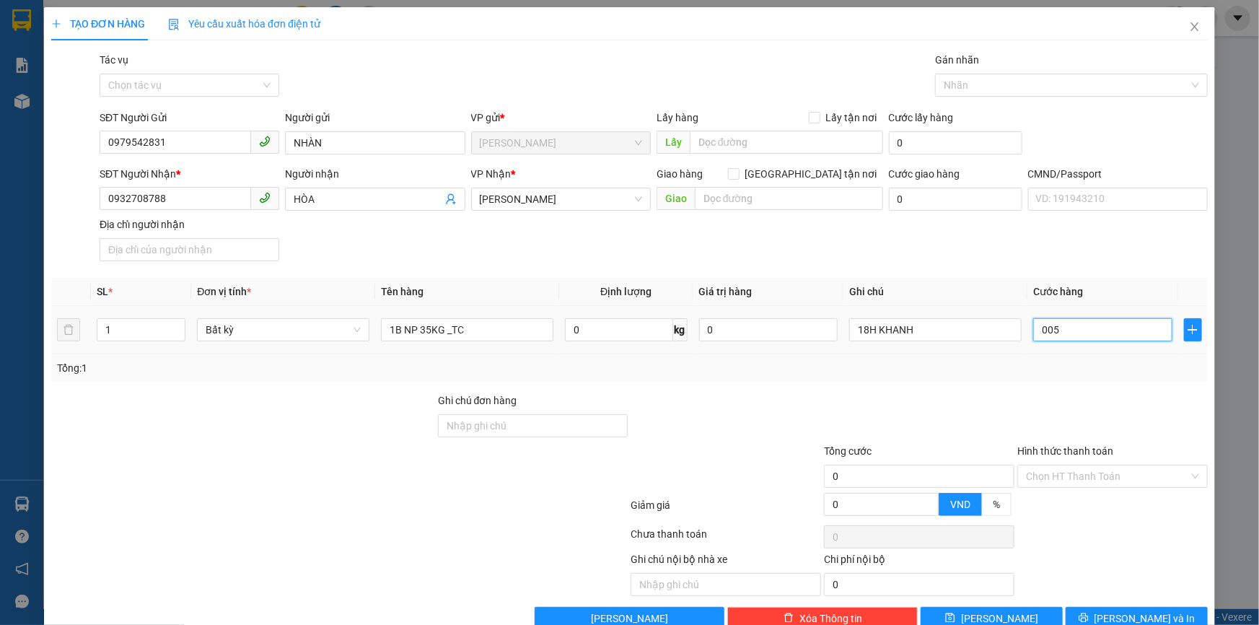
type input "5"
type input "0.050"
type input "50"
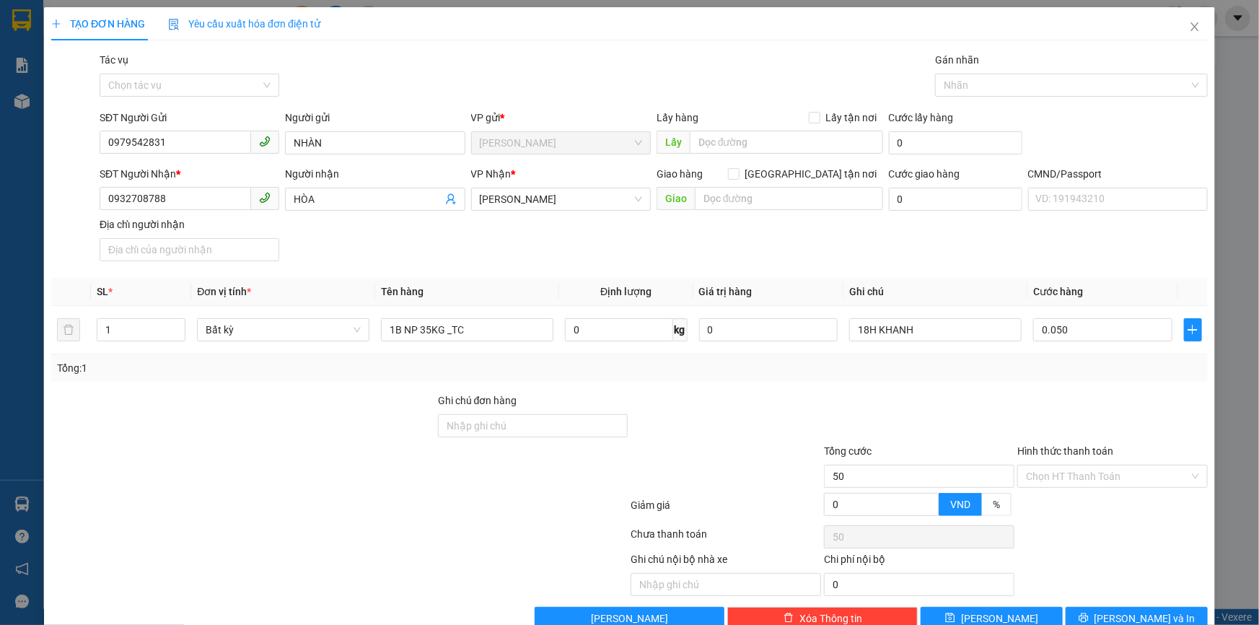
click at [873, 424] on div at bounding box center [919, 418] width 193 height 51
type input "50.000"
click at [1041, 486] on input "Hình thức thanh toán" at bounding box center [1107, 476] width 163 height 22
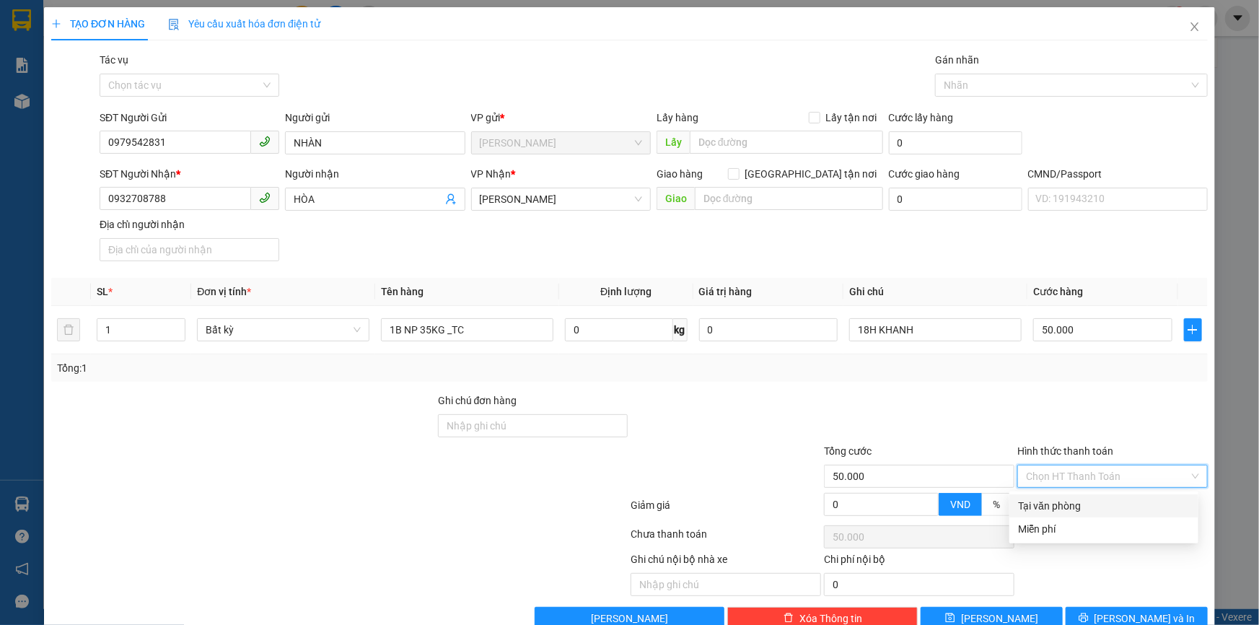
click at [1045, 507] on div "Tại văn phòng" at bounding box center [1104, 506] width 172 height 16
type input "0"
click at [1144, 611] on button "[PERSON_NAME] và In" at bounding box center [1137, 618] width 142 height 23
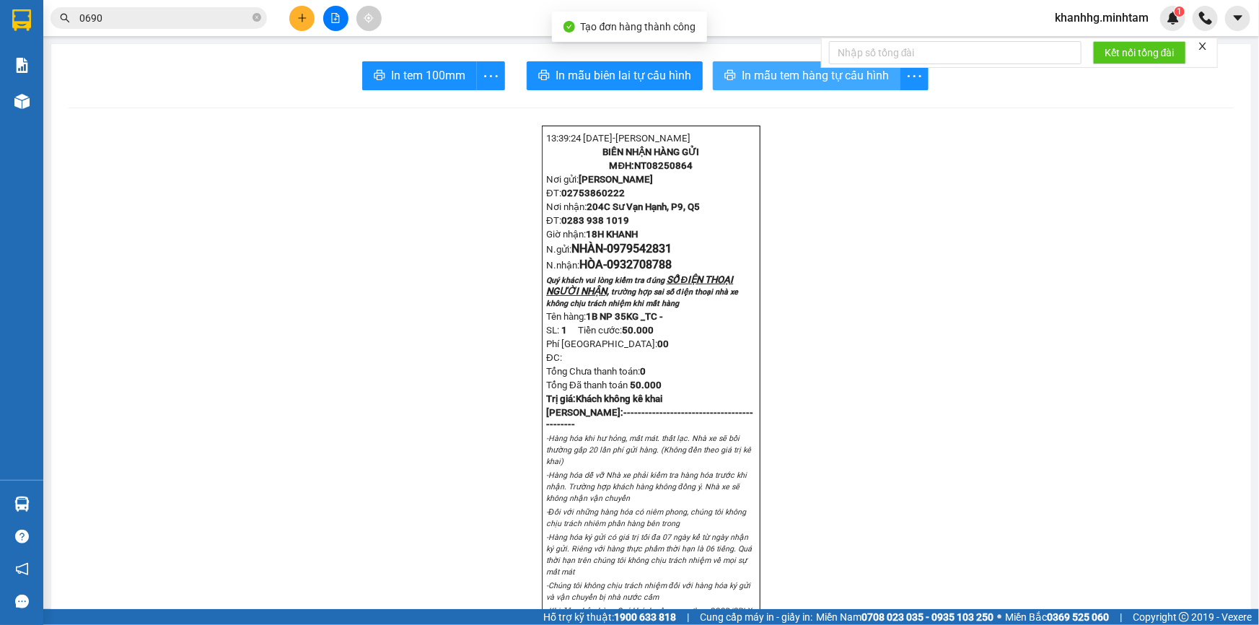
click at [786, 69] on span "In mẫu tem hàng tự cấu hình" at bounding box center [815, 75] width 147 height 18
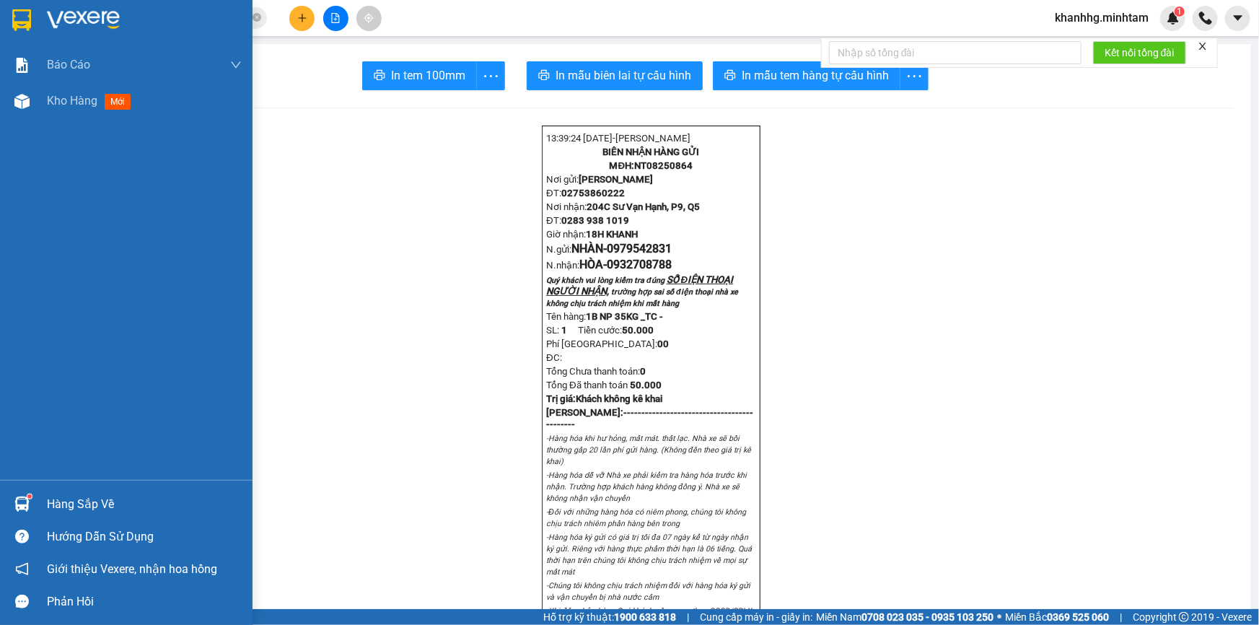
click at [34, 508] on div at bounding box center [21, 503] width 25 height 25
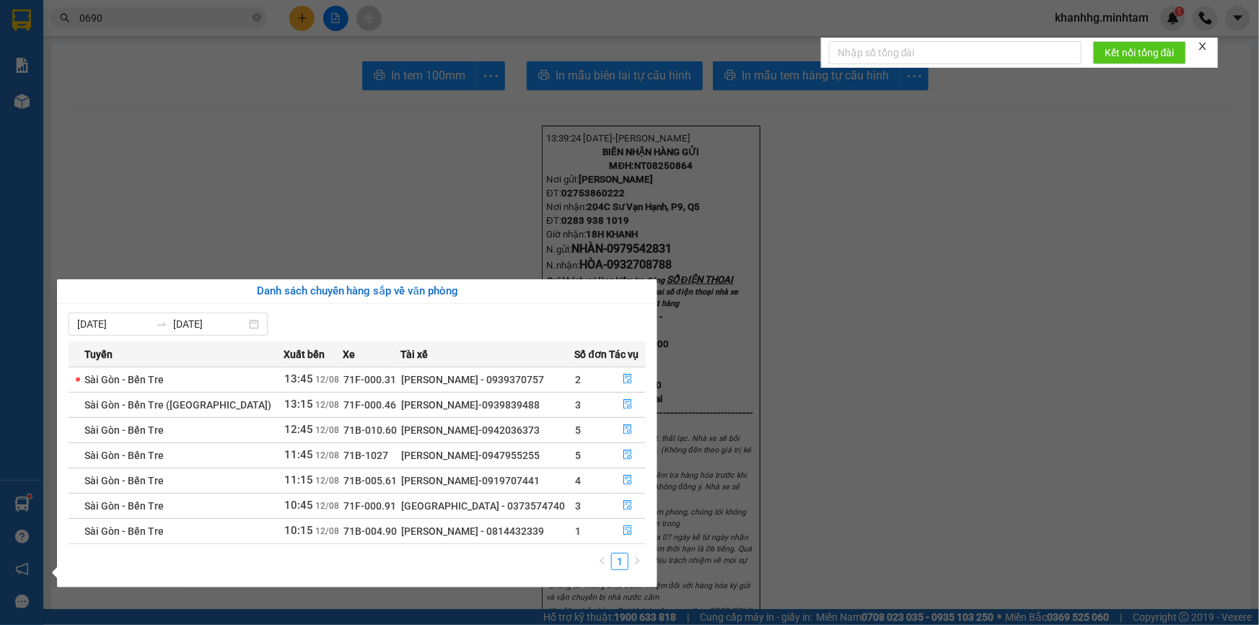
click at [325, 209] on section "Kết quả tìm kiếm ( 25 ) Bộ lọc Mã ĐH Trạng thái Món hàng Tổng cước Chưa cước Nh…" at bounding box center [629, 312] width 1259 height 625
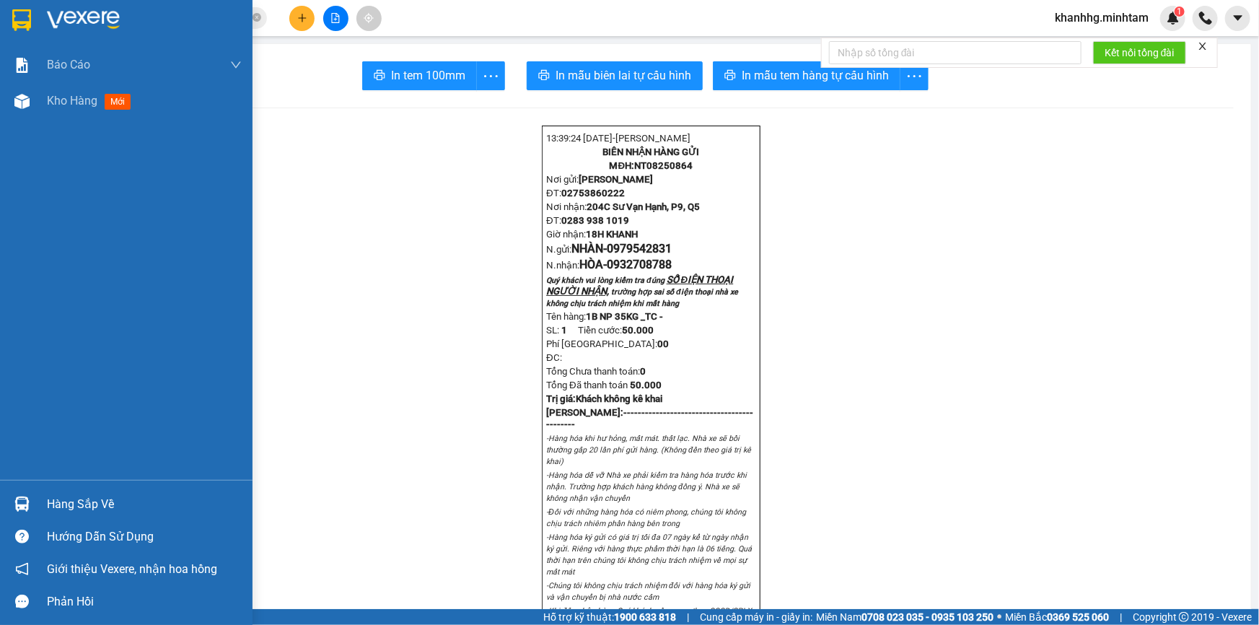
click at [32, 497] on div at bounding box center [21, 503] width 25 height 25
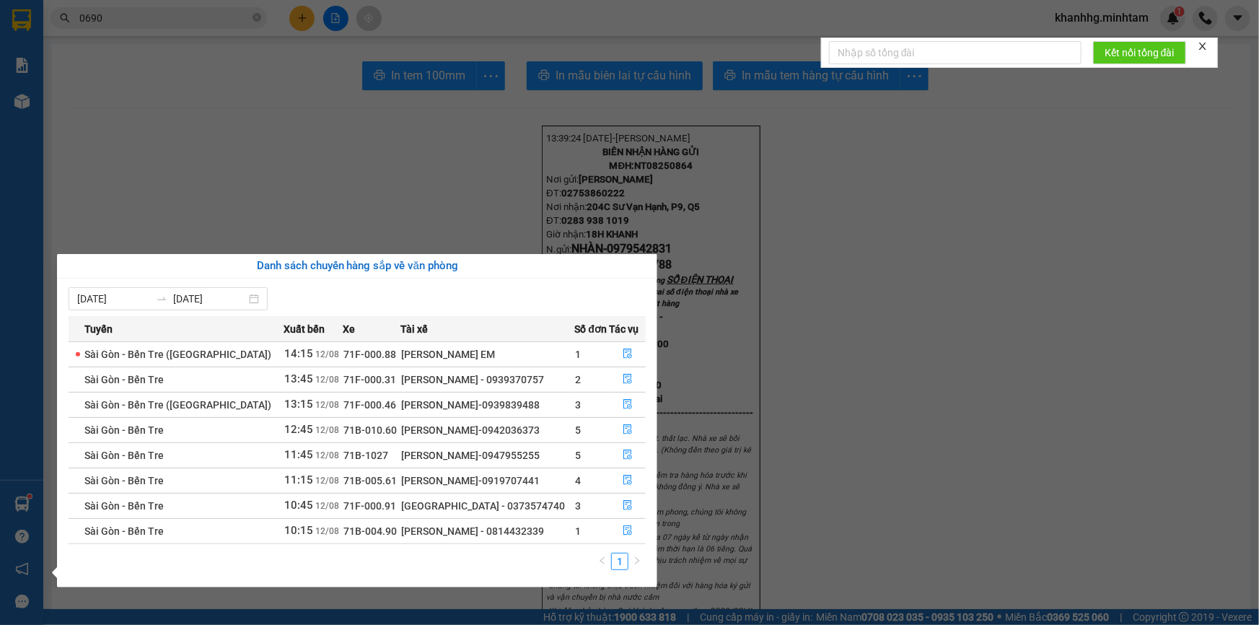
click at [187, 154] on section "Kết quả tìm kiếm ( 25 ) Bộ lọc Mã ĐH Trạng thái Món hàng Tổng cước Chưa cước Nh…" at bounding box center [629, 312] width 1259 height 625
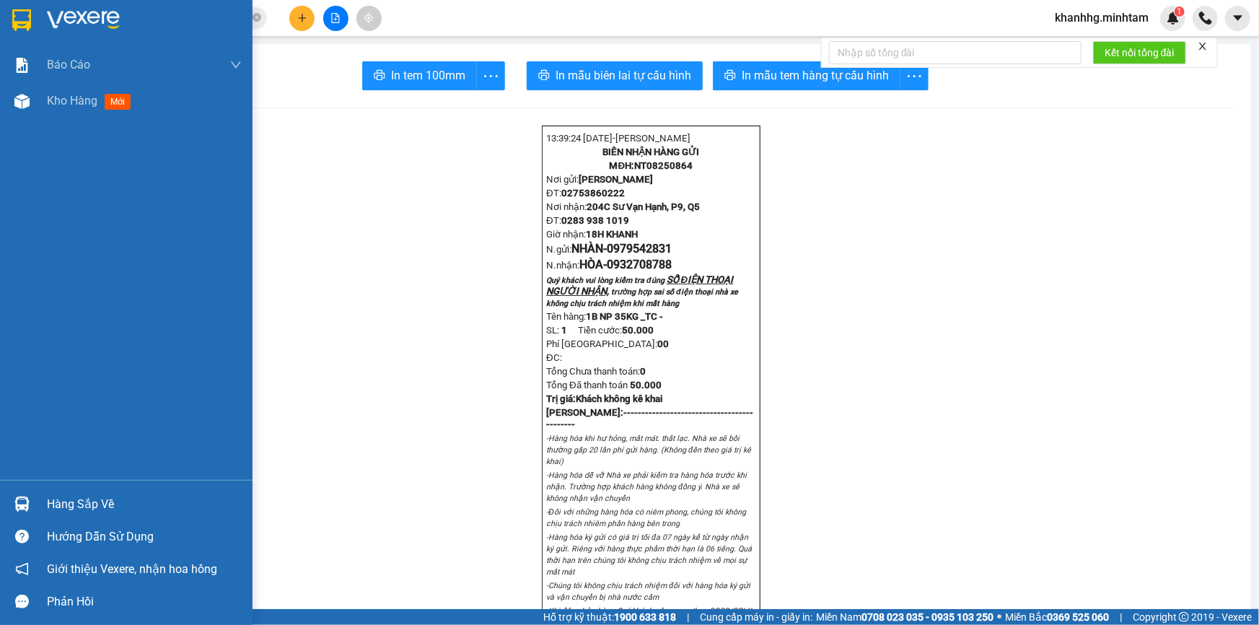
click at [23, 506] on img at bounding box center [21, 504] width 15 height 15
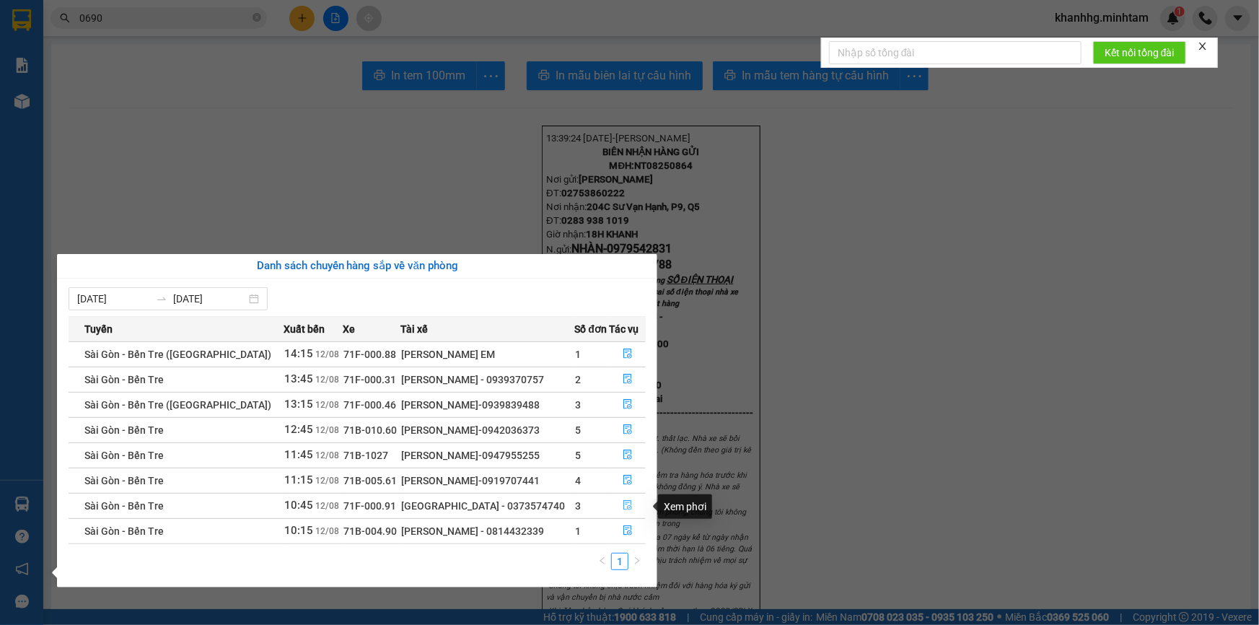
click at [624, 510] on icon "file-done" at bounding box center [628, 505] width 9 height 10
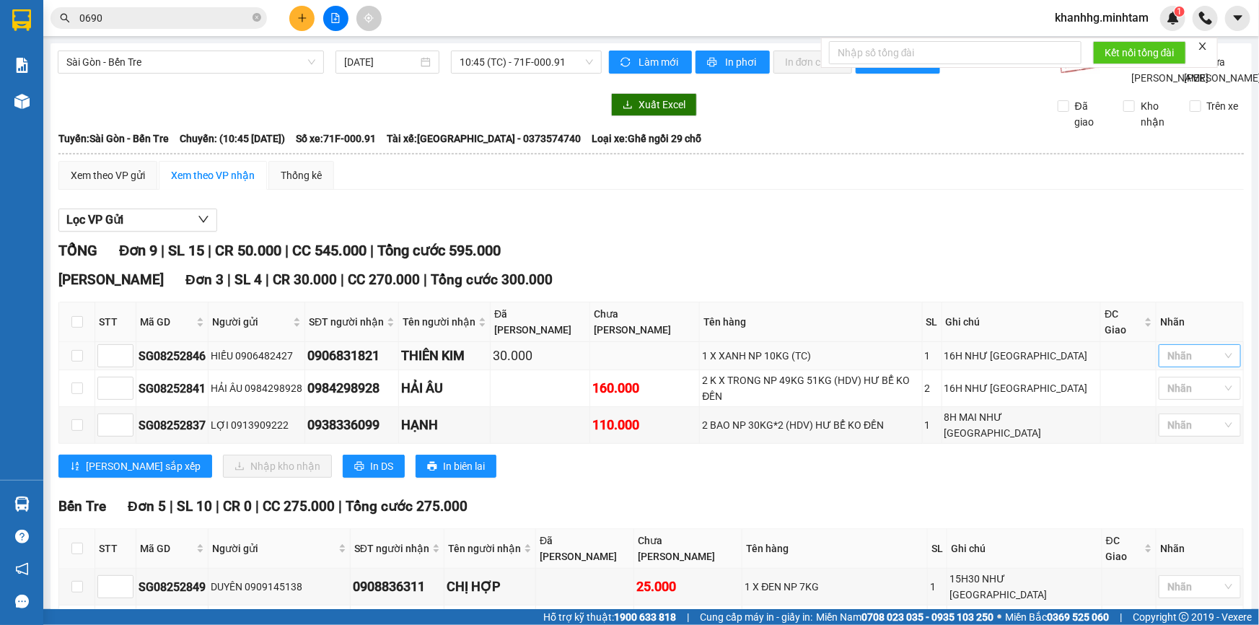
click at [1167, 362] on div at bounding box center [1193, 355] width 61 height 17
click at [1166, 379] on div "KHO 1" at bounding box center [1190, 384] width 65 height 16
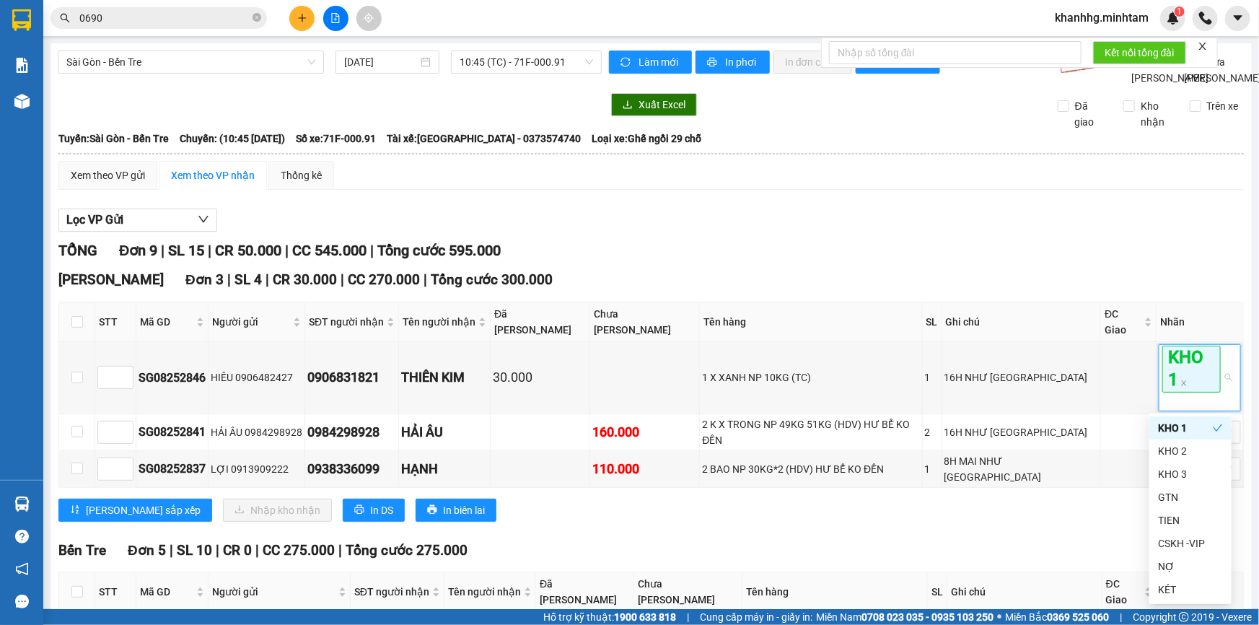
click at [1102, 511] on div "Ngã Tư Huyện Đơn 3 | SL 4 | CR 30.000 | CC 270.000 | Tổng cước 300.000 STT Mã…" at bounding box center [651, 400] width 1186 height 263
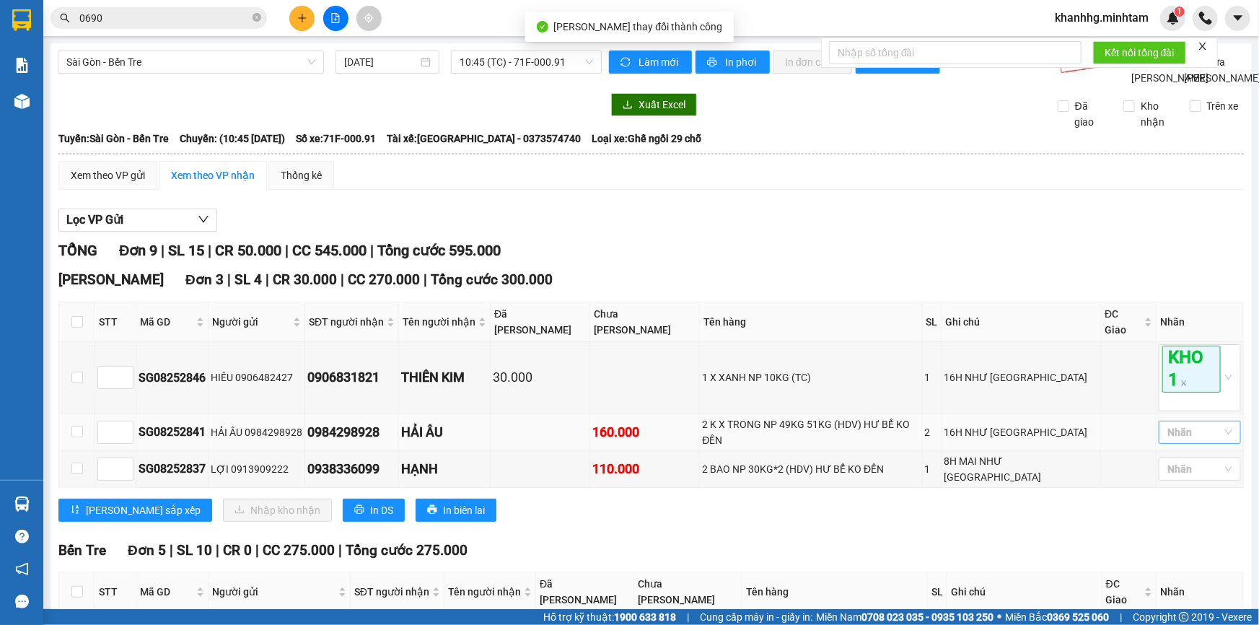
click at [1176, 427] on div at bounding box center [1193, 432] width 61 height 17
click at [1181, 232] on div "KHO 1" at bounding box center [1190, 237] width 65 height 16
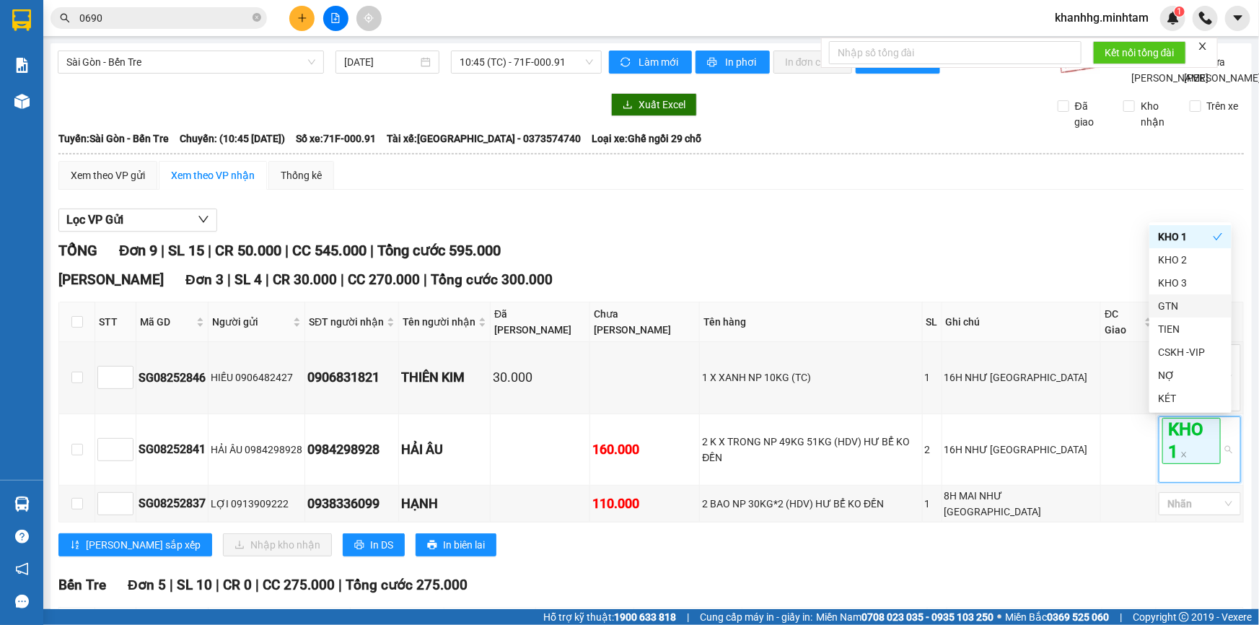
click at [821, 535] on div "[PERSON_NAME] sắp xếp Nhập kho nhận In DS In biên lai" at bounding box center [651, 544] width 1186 height 23
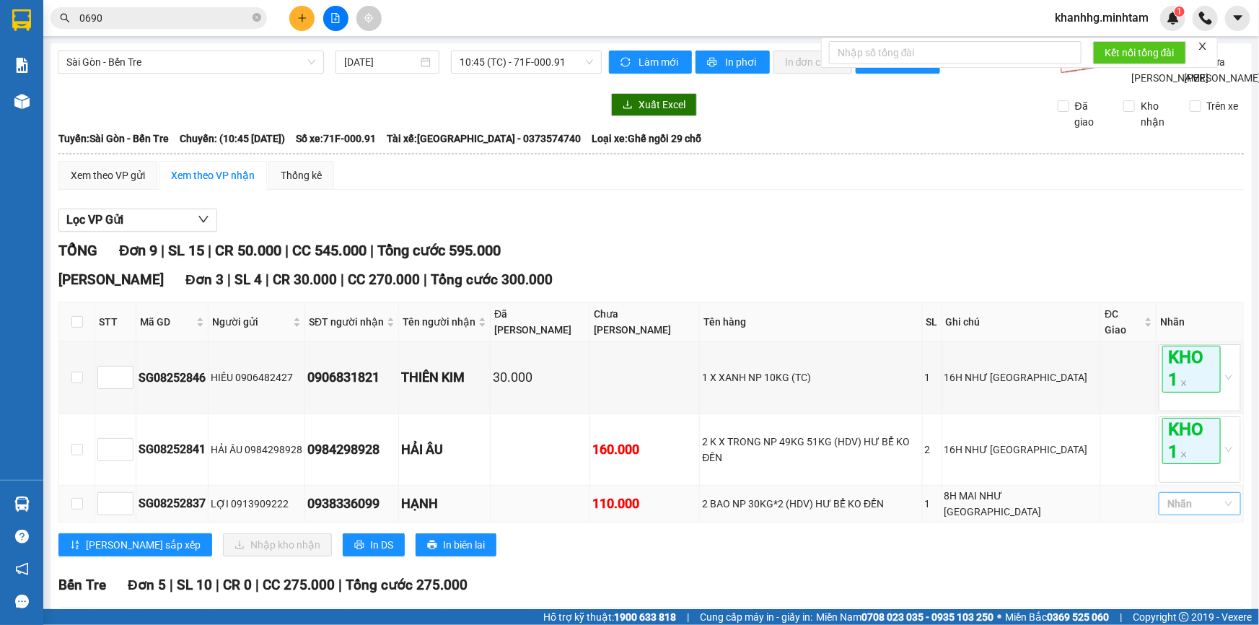
click at [1186, 497] on div at bounding box center [1193, 503] width 61 height 17
click at [1192, 301] on div "KHO 1" at bounding box center [1190, 308] width 65 height 16
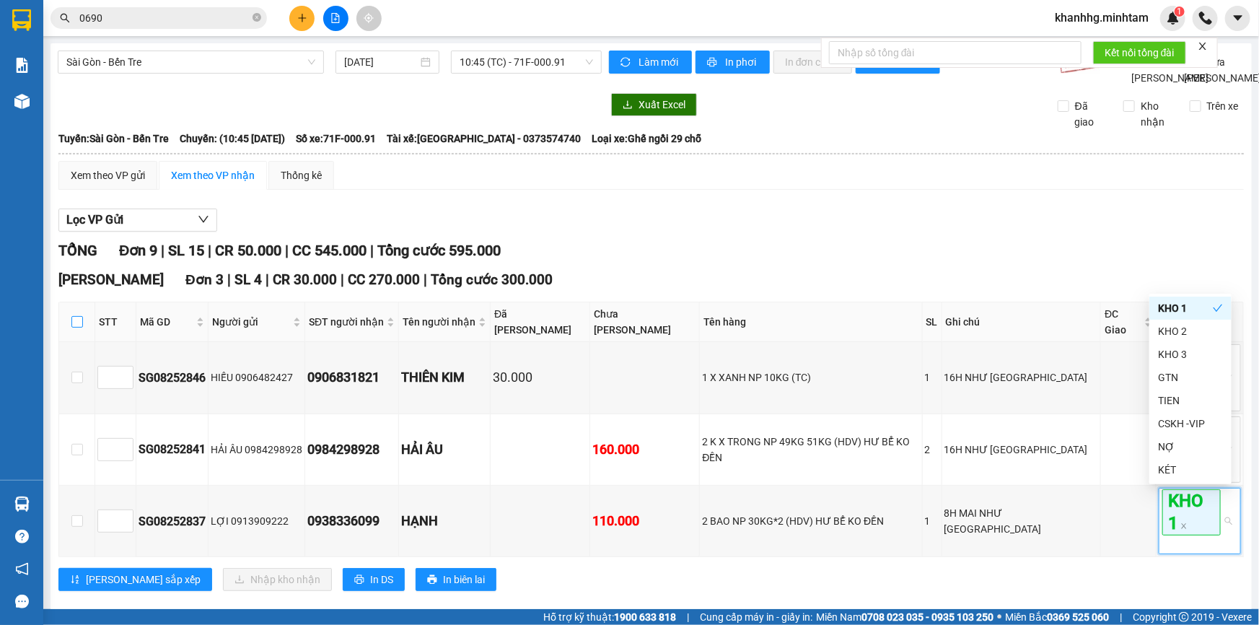
click at [77, 323] on input "checkbox" at bounding box center [77, 322] width 12 height 12
checkbox input "true"
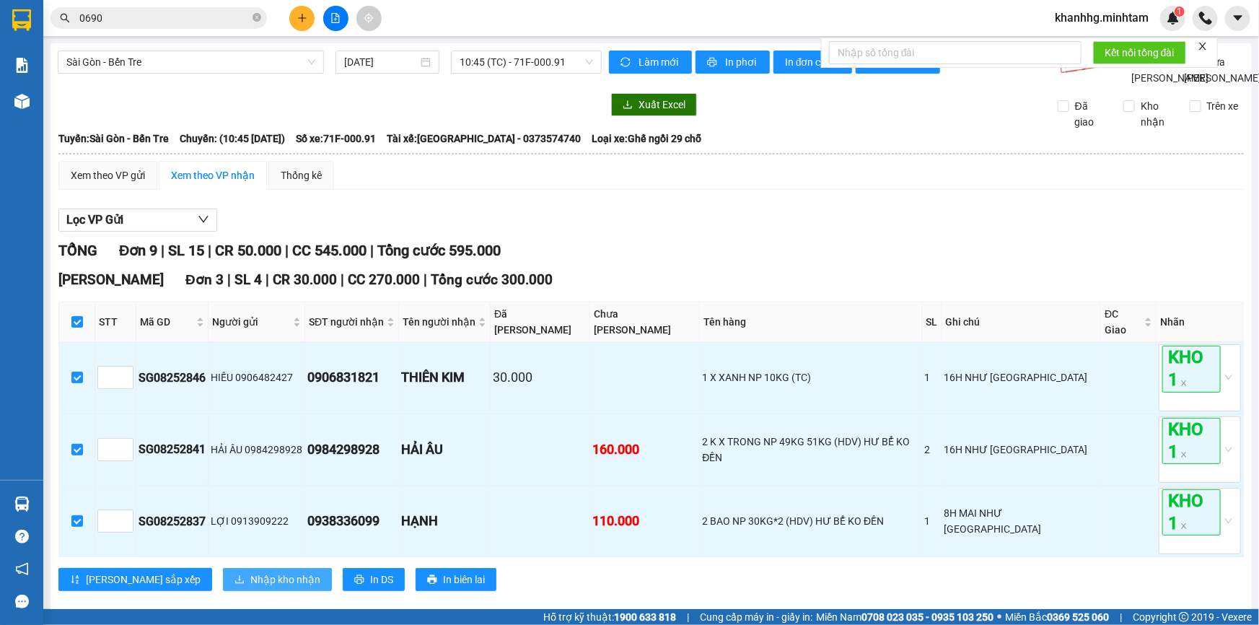
click at [250, 577] on span "Nhập kho nhận" at bounding box center [285, 580] width 70 height 16
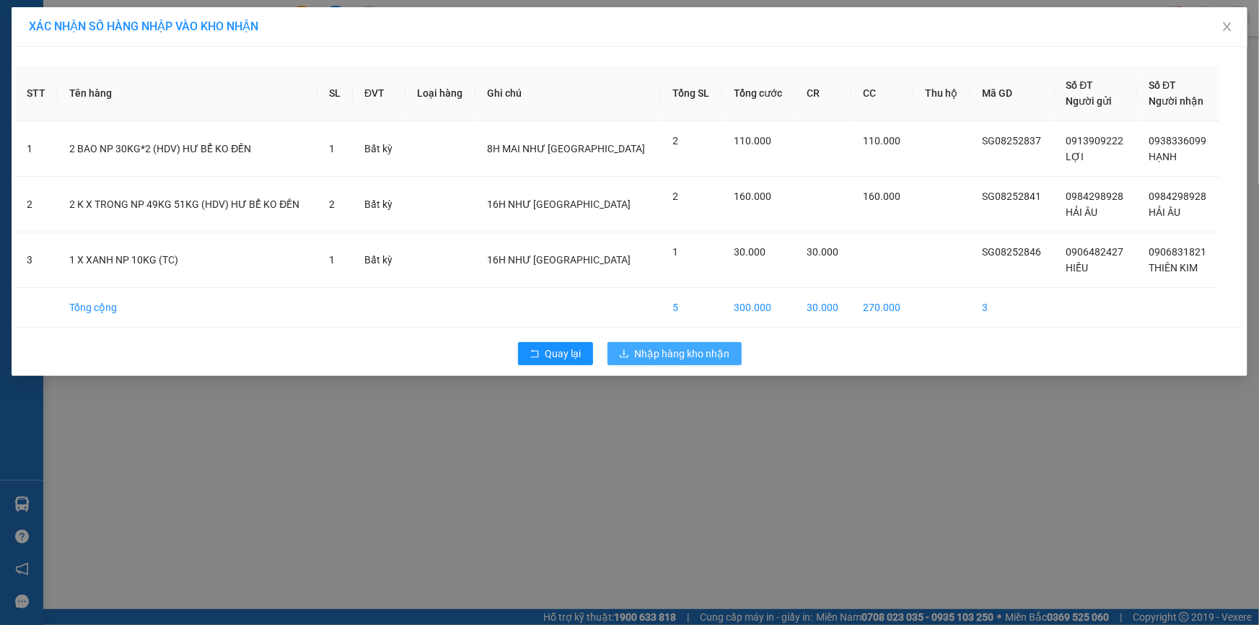
click at [670, 346] on span "Nhập hàng kho nhận" at bounding box center [682, 354] width 95 height 16
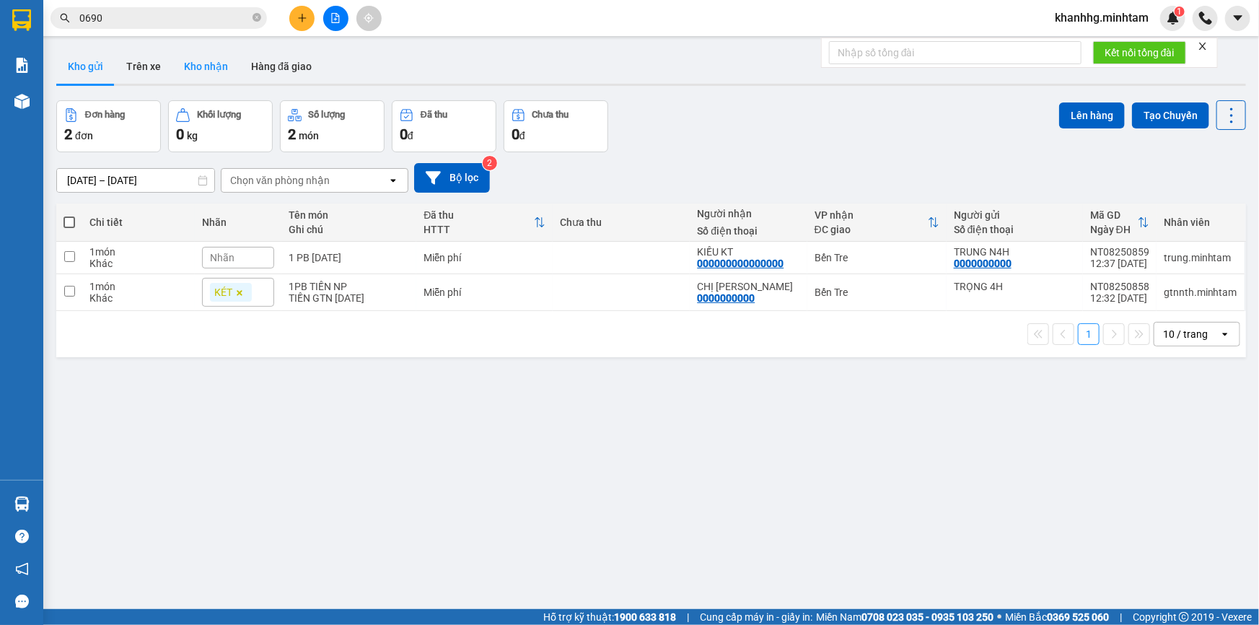
click at [217, 71] on button "Kho nhận" at bounding box center [205, 66] width 67 height 35
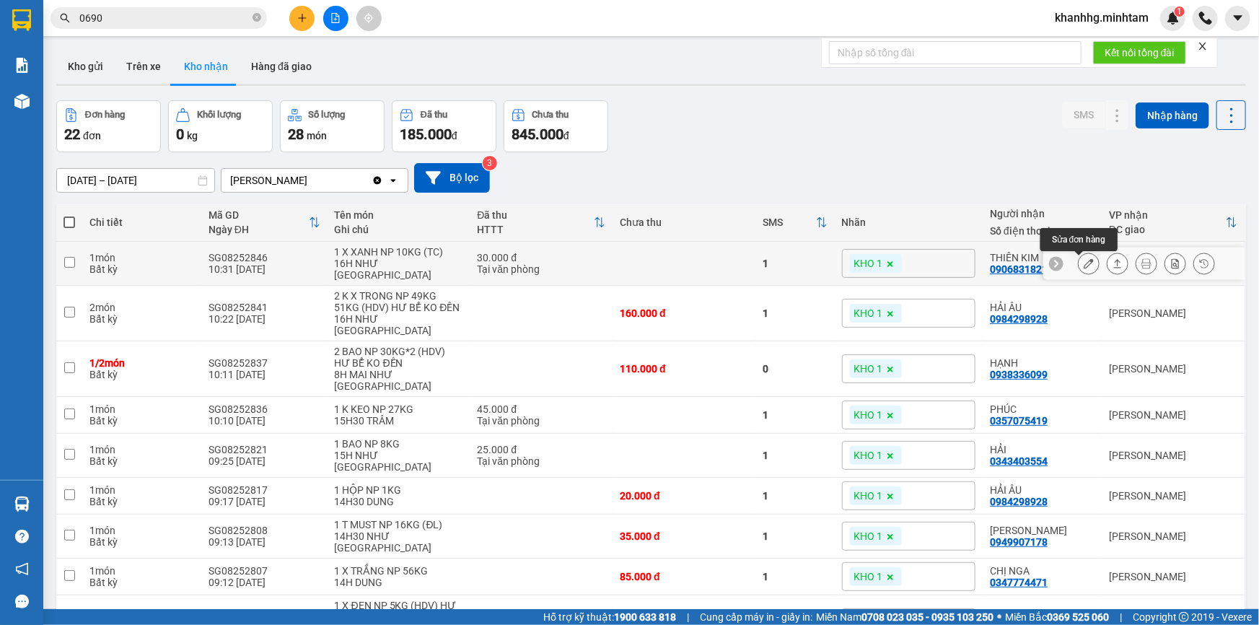
click at [1084, 262] on icon at bounding box center [1089, 263] width 10 height 10
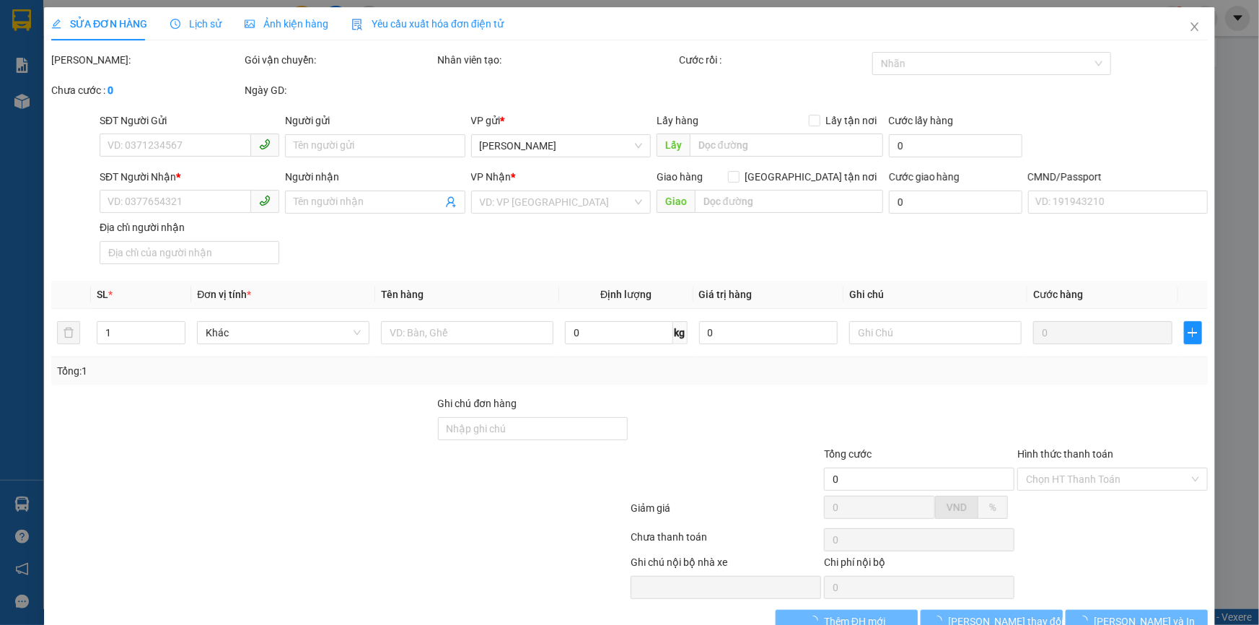
type input "0906482427"
type input "HIẾU"
type input "0906831821"
type input "THIÊN KIM"
type input "30.000"
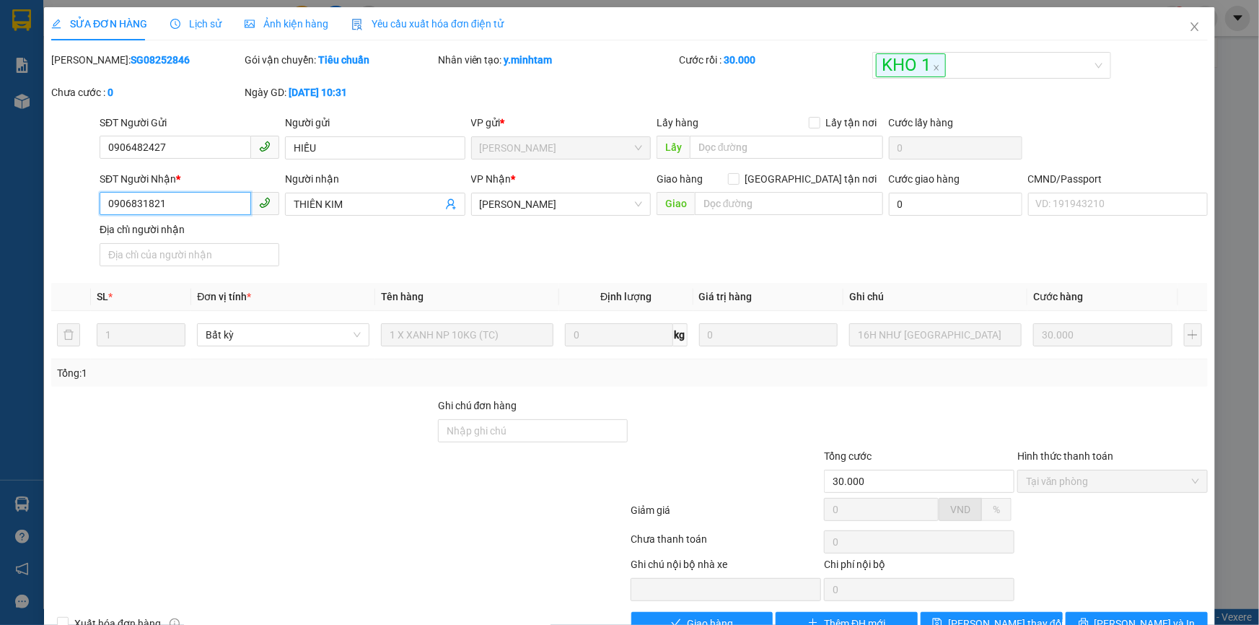
drag, startPoint x: 165, startPoint y: 202, endPoint x: 94, endPoint y: 195, distance: 71.1
click at [94, 195] on div "SĐT Người Nhận * 0906831821 0906831821 Người nhận THIÊN KIM VP Nhận * Ngã Tư H…" at bounding box center [630, 221] width 1160 height 101
click at [475, 433] on input "Ghi chú đơn hàng" at bounding box center [533, 430] width 191 height 23
type input "KNM"
click at [989, 616] on span "[PERSON_NAME] thay đổi" at bounding box center [1005, 624] width 115 height 16
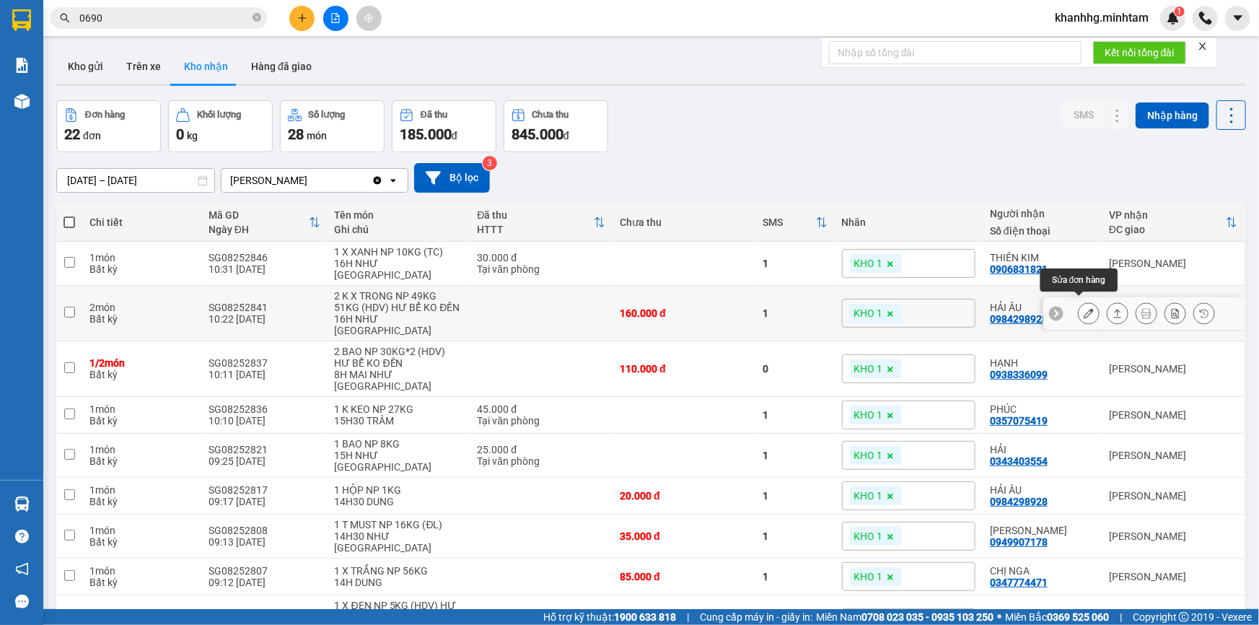
click at [1084, 308] on icon at bounding box center [1089, 313] width 10 height 10
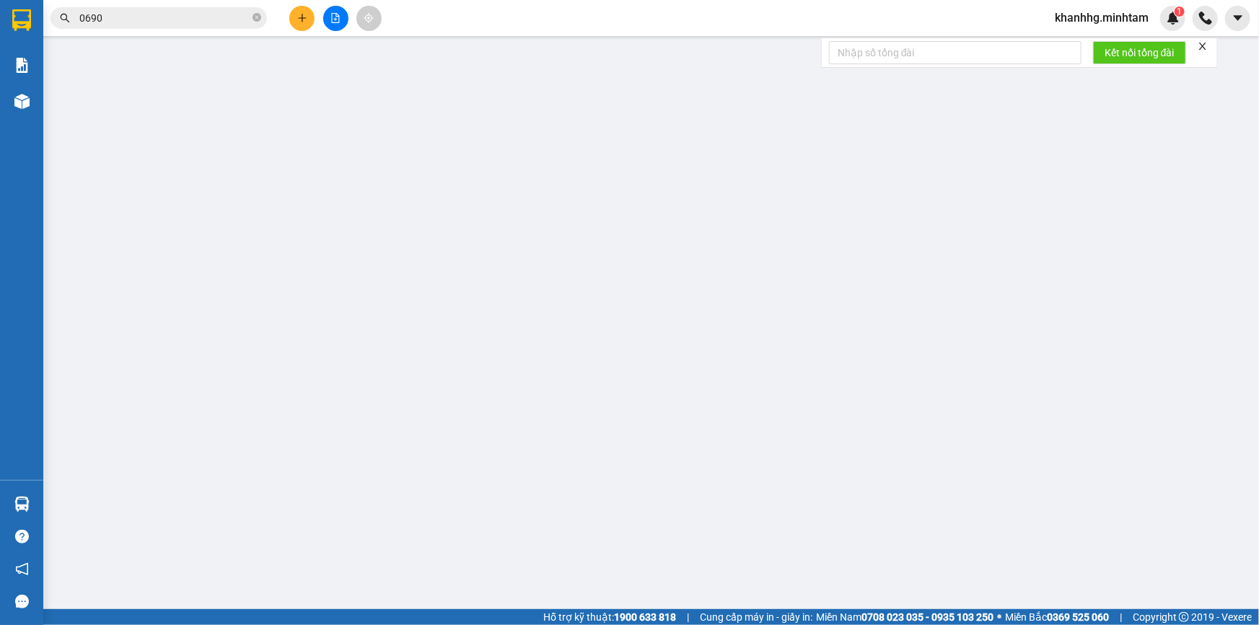
type input "0984298928"
type input "HẢI ÂU"
type input "0984298928"
type input "HẢI ÂU"
type input "HCK"
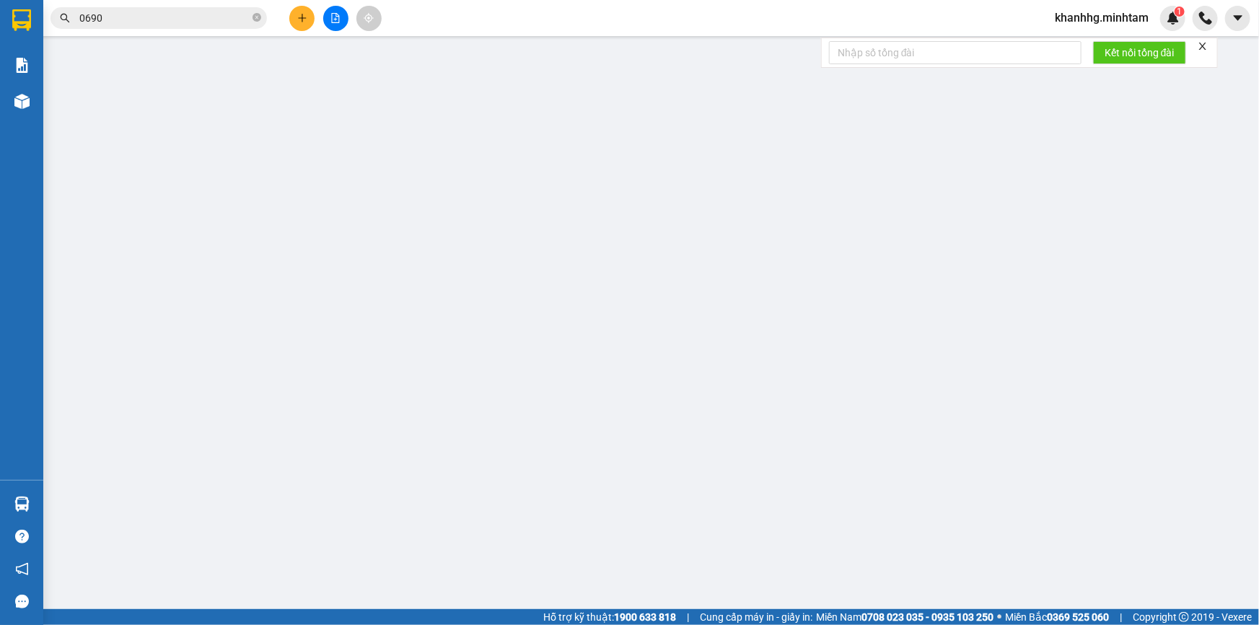
type input "160.000"
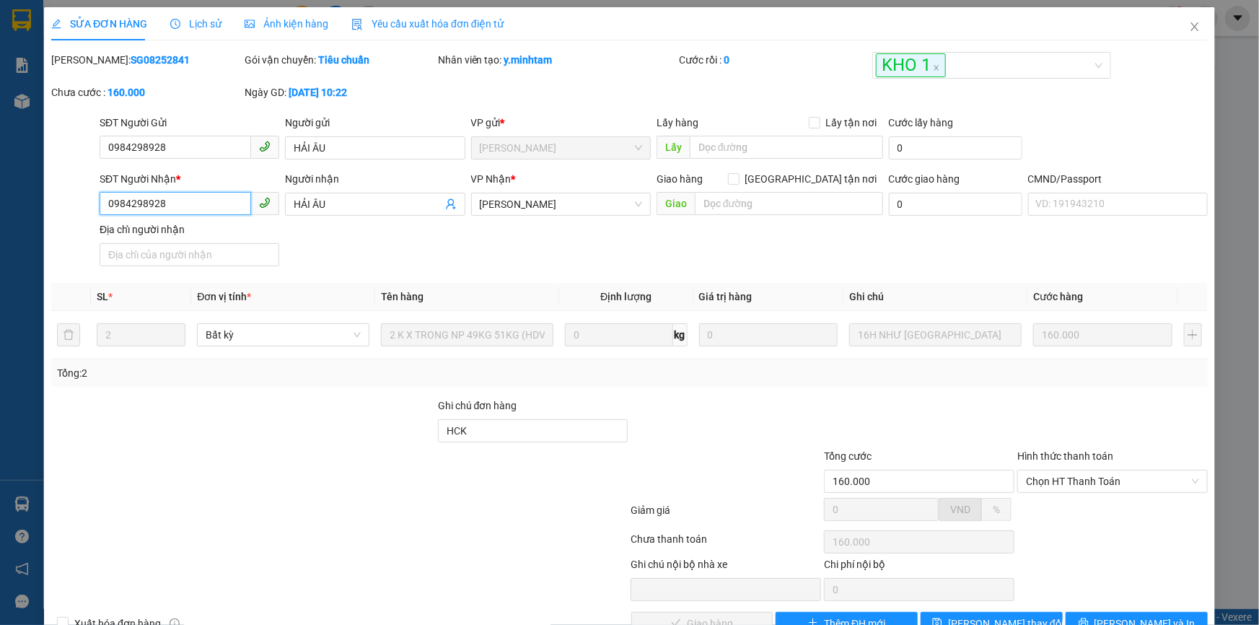
drag, startPoint x: 188, startPoint y: 204, endPoint x: 97, endPoint y: 199, distance: 91.8
click at [97, 199] on div "SĐT Người Nhận * 0984298928 0984298928" at bounding box center [189, 196] width 185 height 51
click at [518, 419] on input "HCK" at bounding box center [533, 430] width 191 height 23
click at [974, 616] on span "[PERSON_NAME] thay đổi" at bounding box center [1005, 624] width 115 height 16
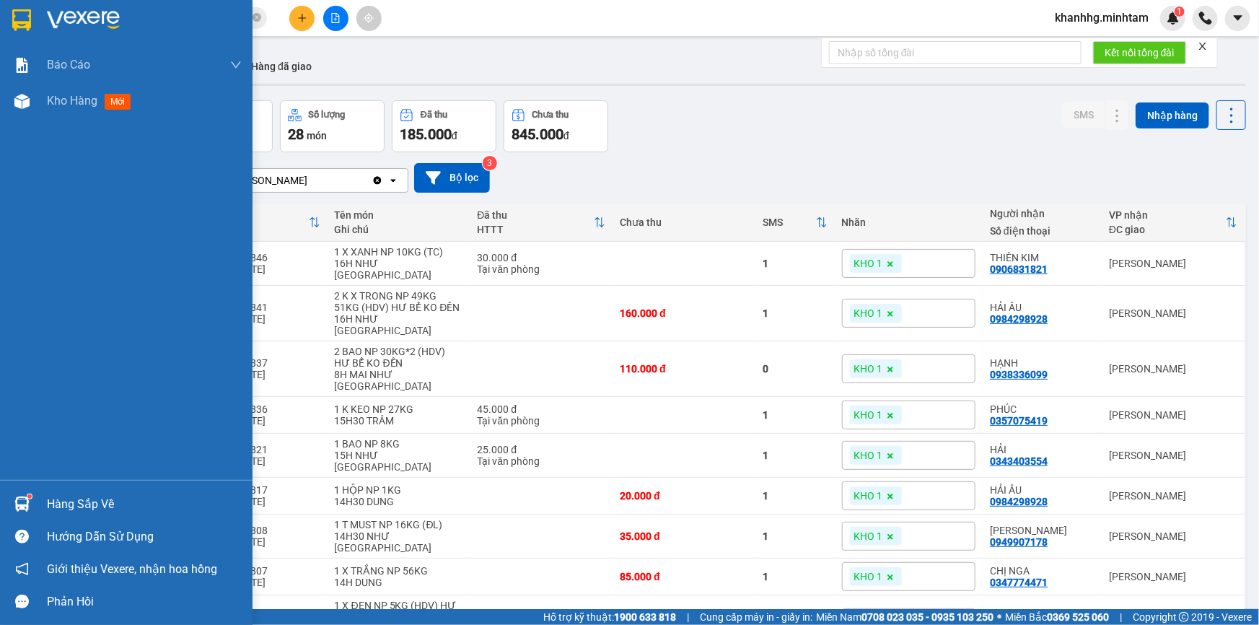
click at [23, 502] on img at bounding box center [21, 504] width 15 height 15
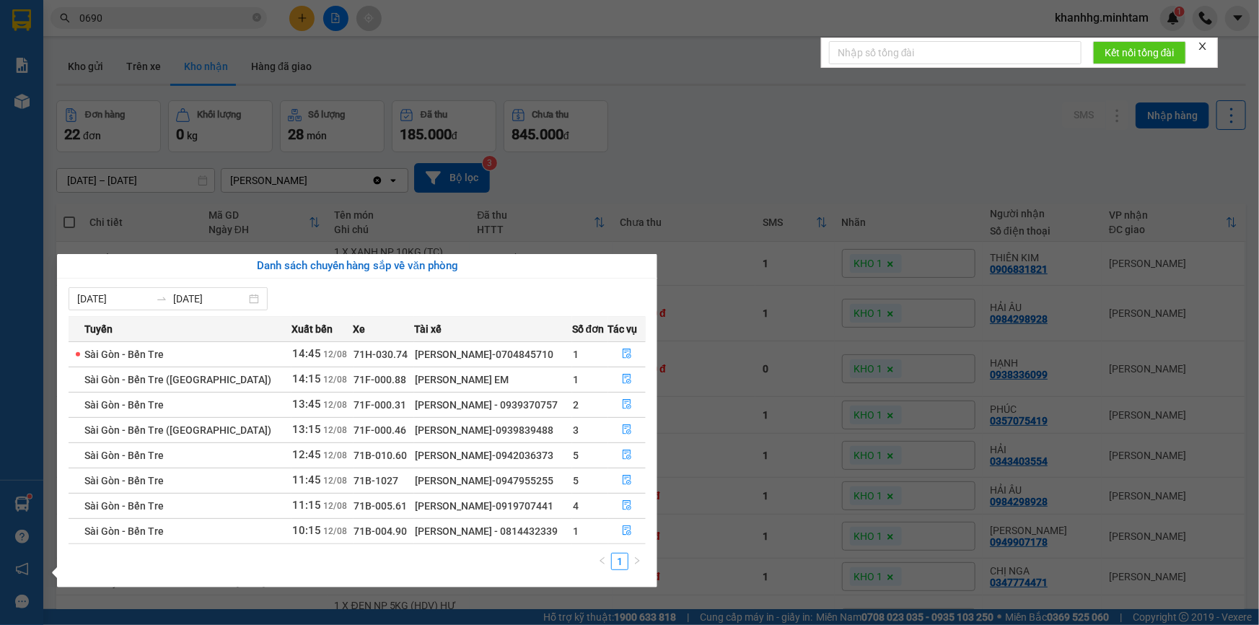
click at [747, 135] on section "Kết quả tìm kiếm ( 25 ) Bộ lọc Mã ĐH Trạng thái Món hàng Tổng cước Chưa cước Nh…" at bounding box center [629, 312] width 1259 height 625
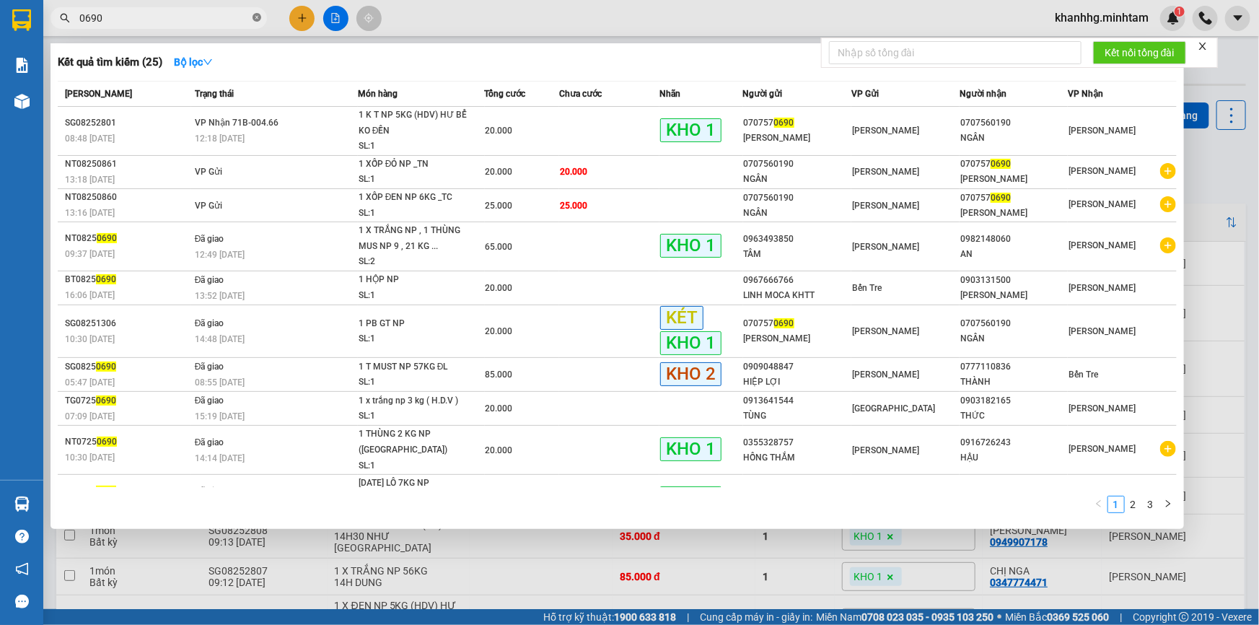
click at [258, 19] on icon "close-circle" at bounding box center [257, 17] width 9 height 9
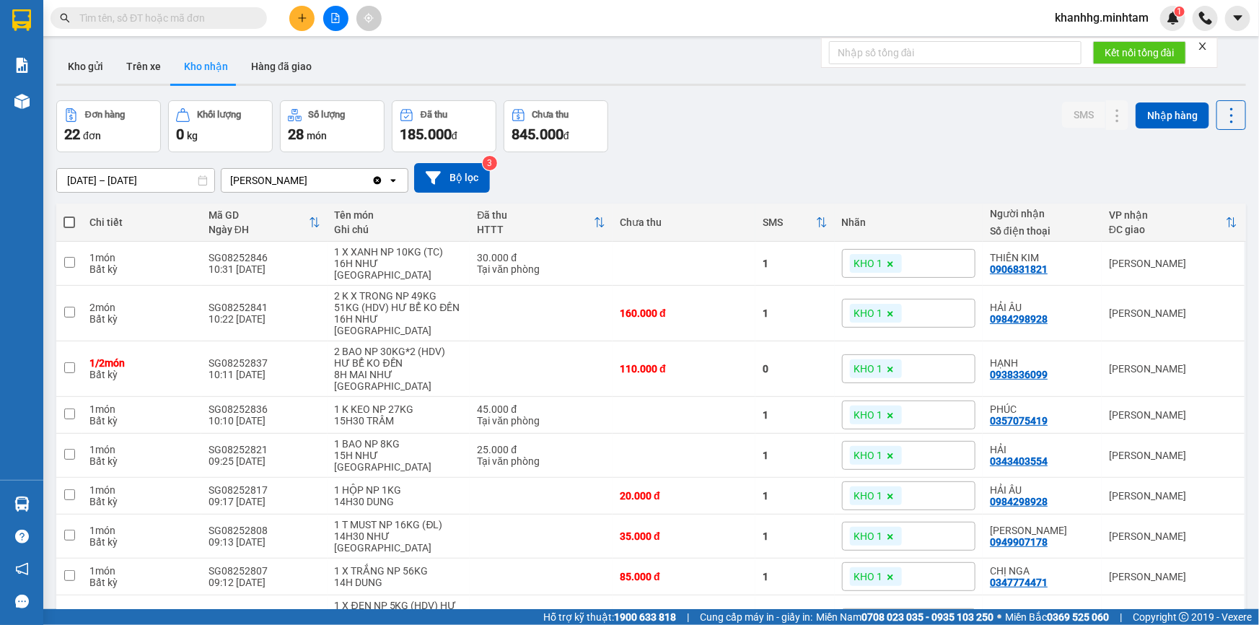
click at [240, 10] on input "text" at bounding box center [164, 18] width 170 height 16
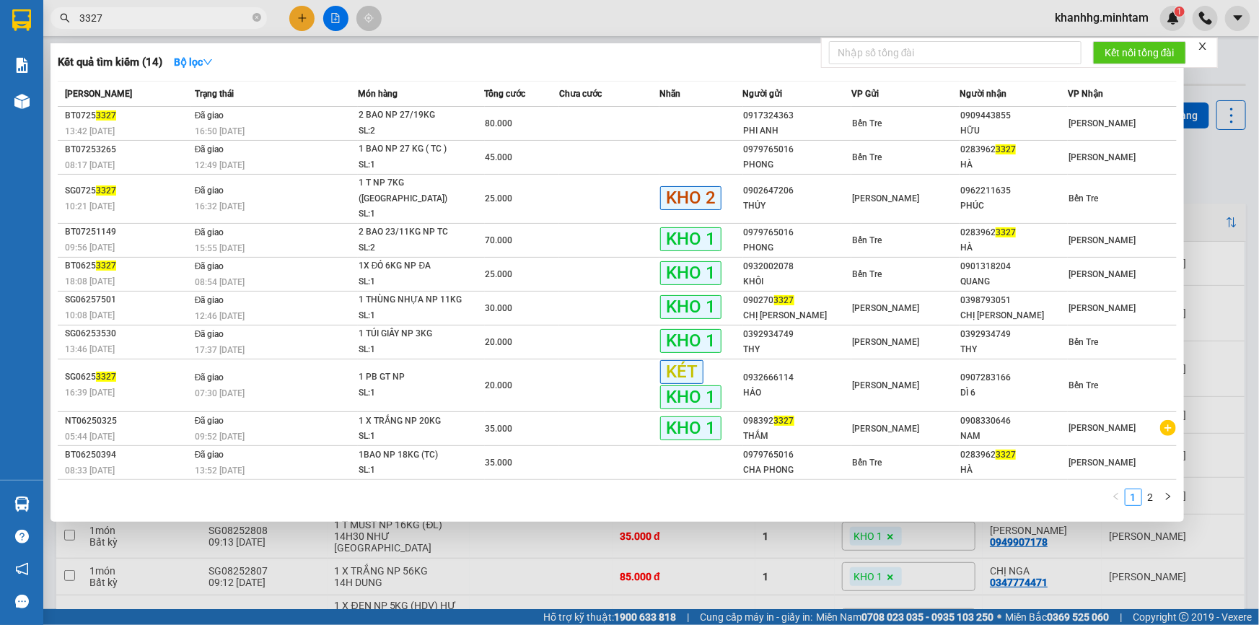
type input "3327"
click at [1198, 182] on div at bounding box center [629, 312] width 1259 height 625
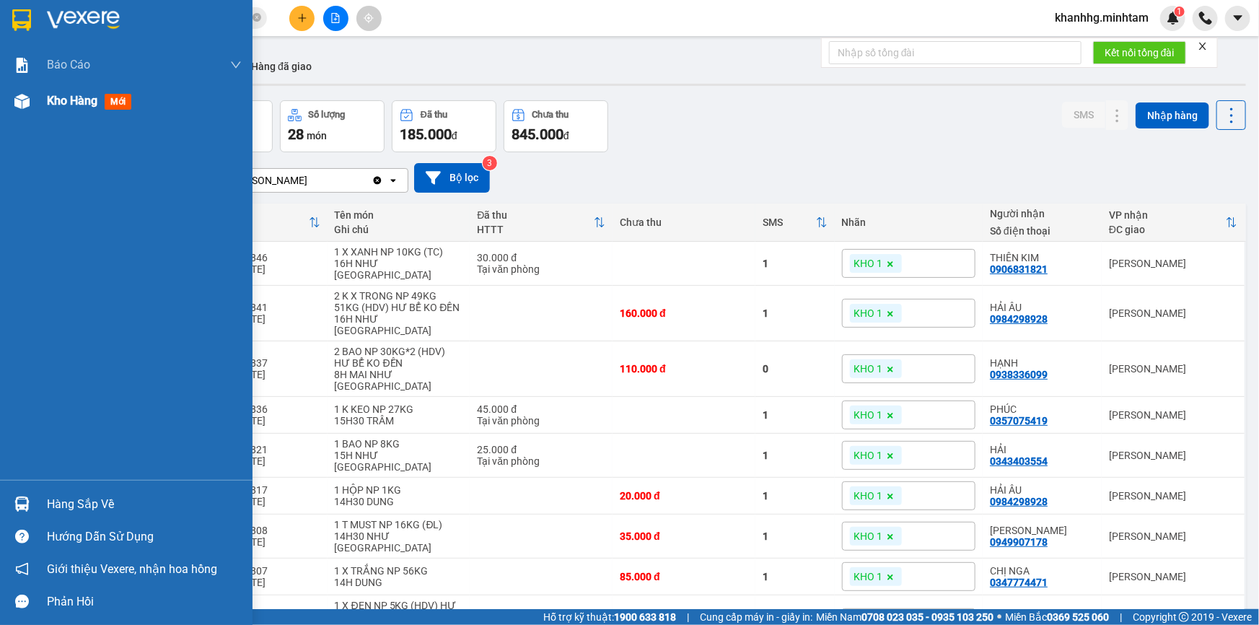
click at [52, 92] on div "Kho hàng mới" at bounding box center [92, 101] width 90 height 18
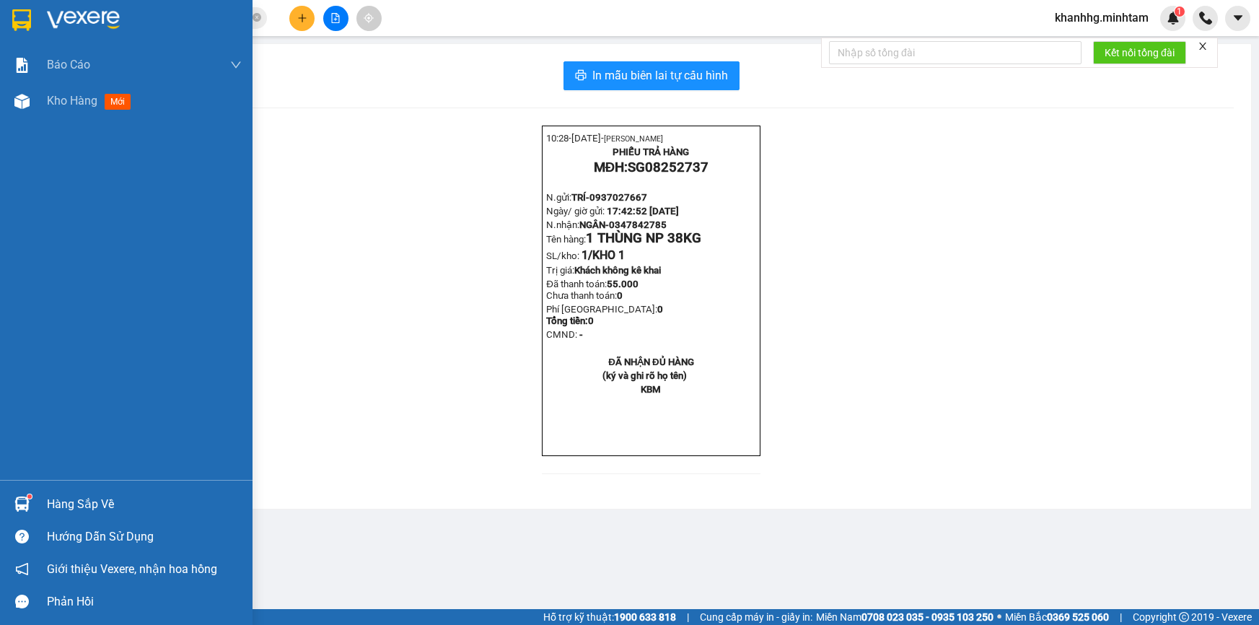
click at [40, 503] on div "Hàng sắp về" at bounding box center [126, 504] width 253 height 32
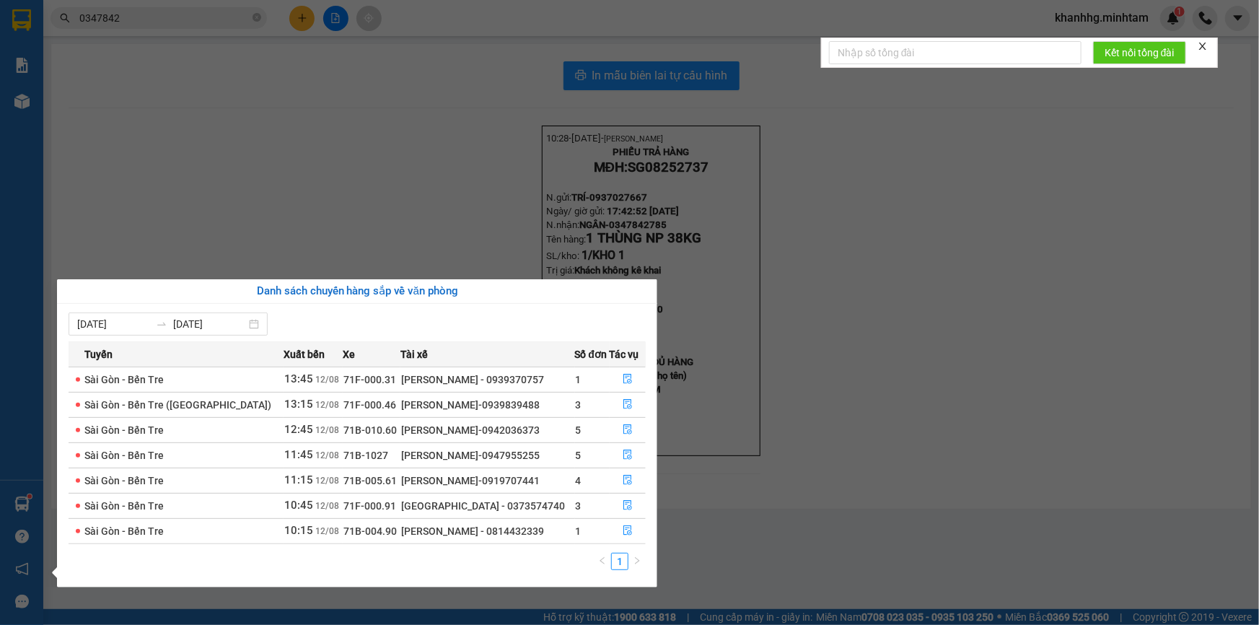
click at [266, 125] on section "Kết quả tìm kiếm ( 10 ) Bộ lọc Mã ĐH Trạng thái Món hàng Tổng cước Chưa cước Nh…" at bounding box center [629, 312] width 1259 height 625
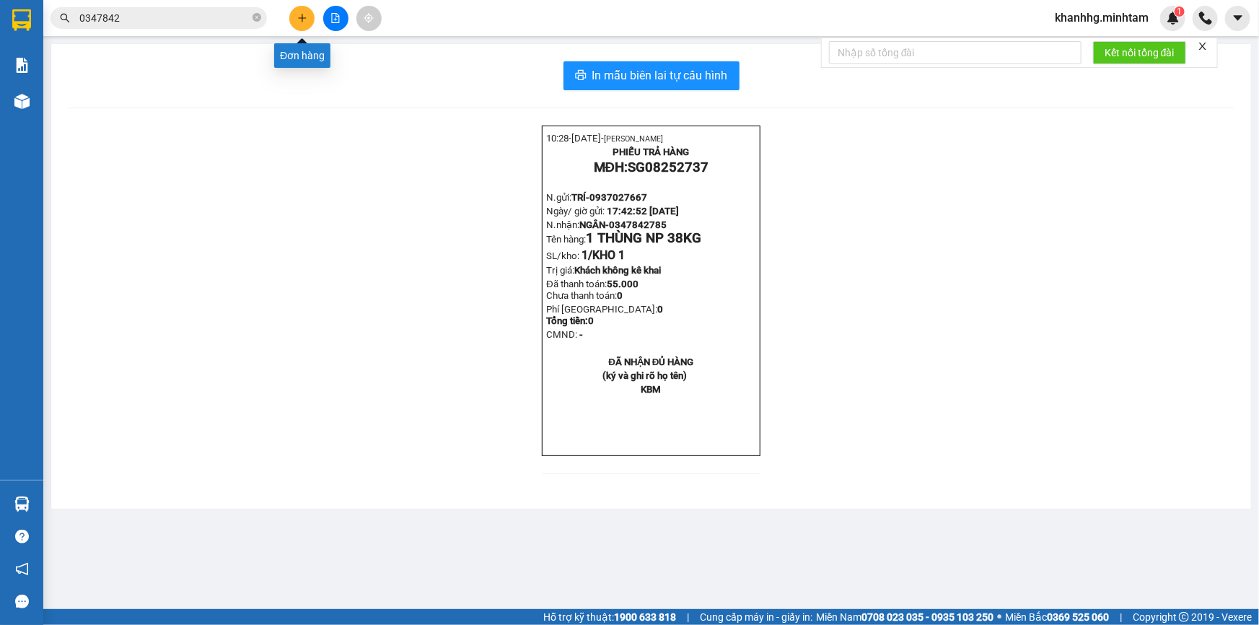
click at [307, 22] on icon "plus" at bounding box center [302, 18] width 10 height 10
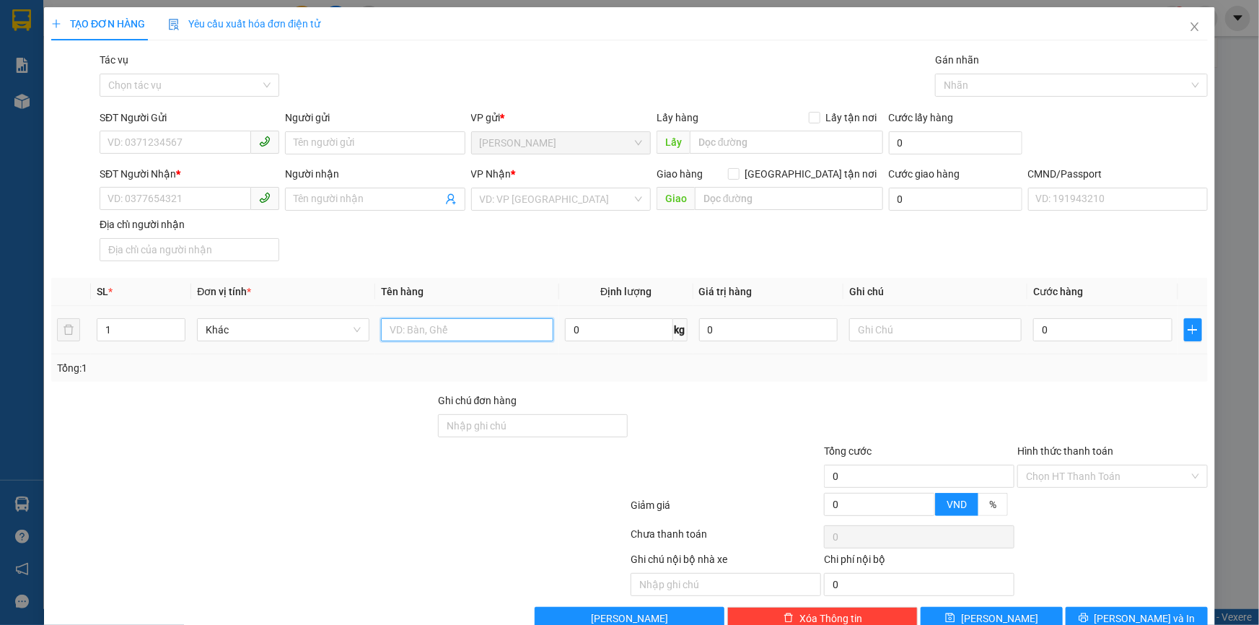
click at [421, 336] on input "text" at bounding box center [467, 329] width 172 height 23
type input "1 XỐP ĐEN NP 6KG _TN"
click at [116, 159] on div "SĐT Người Gửi VD: 0371234567" at bounding box center [189, 135] width 185 height 51
click at [133, 137] on input "SĐT Người Gửi" at bounding box center [176, 142] width 152 height 23
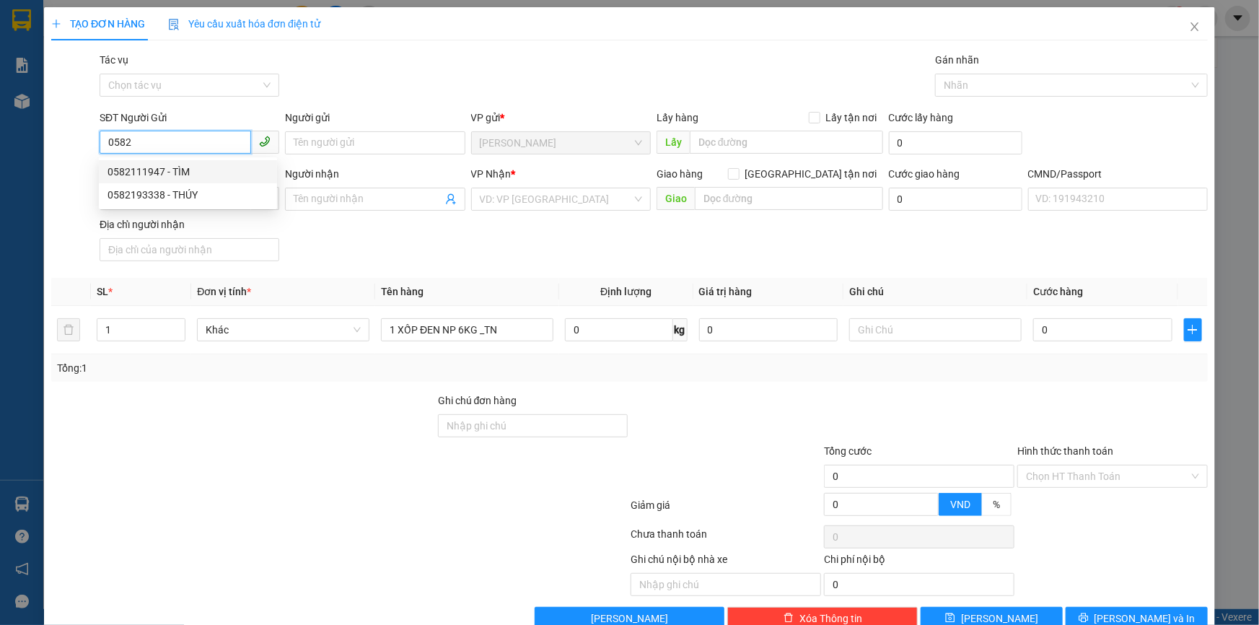
click at [182, 170] on div "0582111947 - TÌM" at bounding box center [188, 172] width 161 height 16
type input "0582111947"
type input "TÌM"
type input "0703342860"
type input "NHỰT"
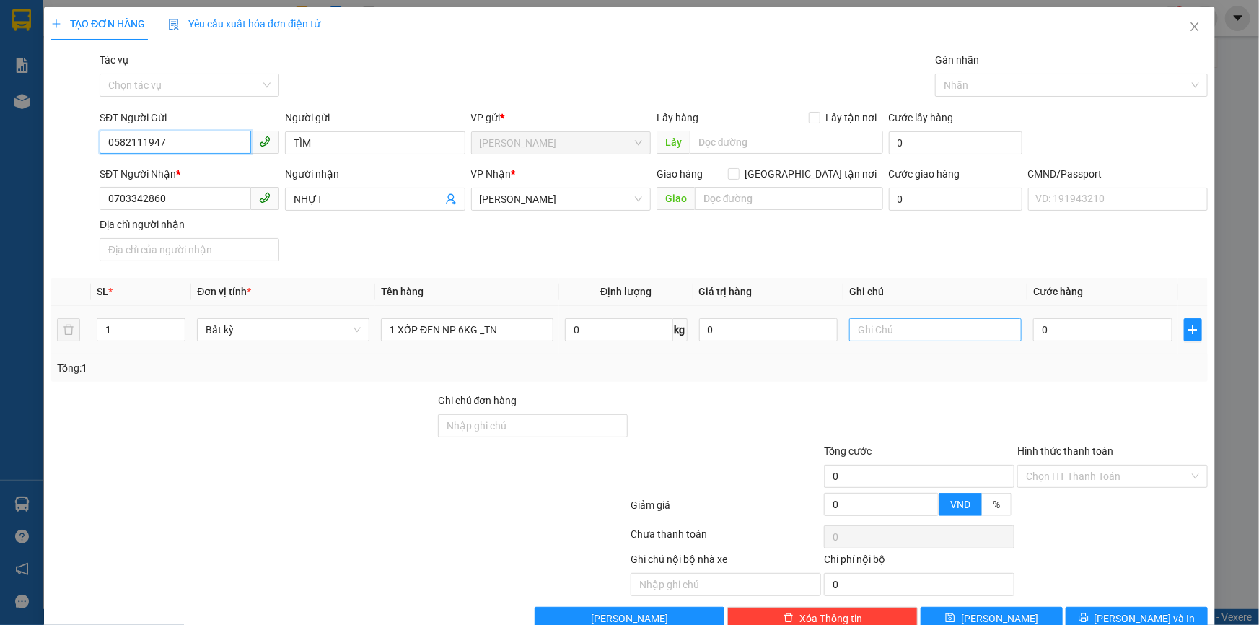
type input "0582111947"
click at [909, 325] on input "text" at bounding box center [935, 329] width 172 height 23
type input "18H KHANH"
click at [1063, 338] on input "0" at bounding box center [1102, 329] width 139 height 23
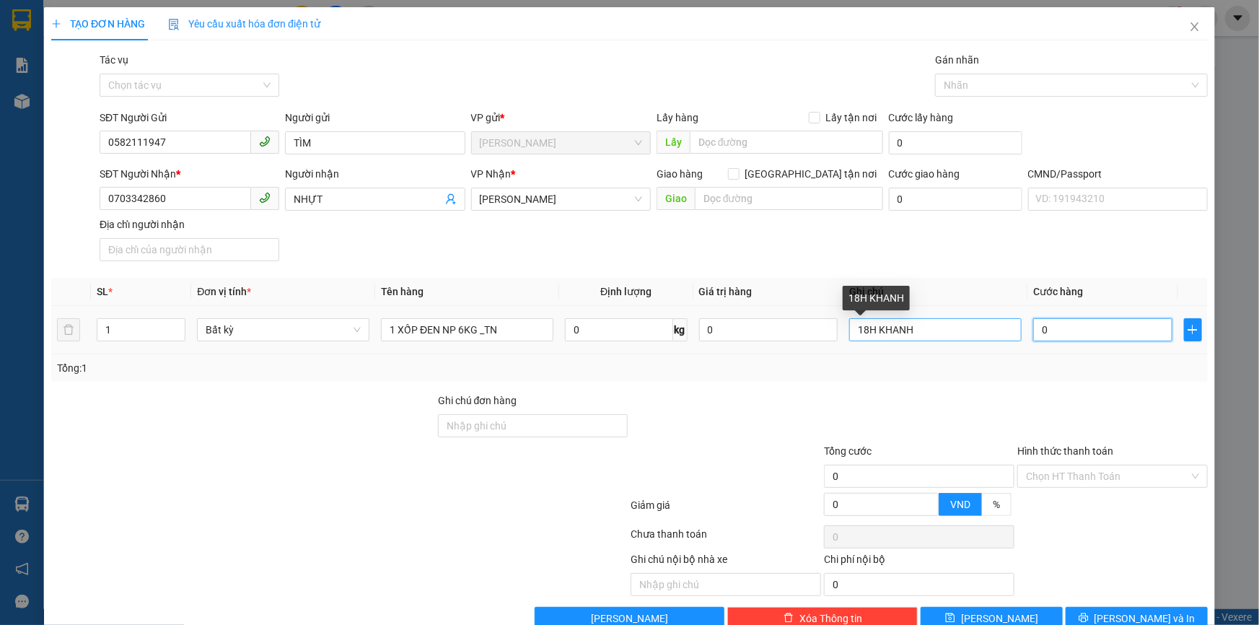
type input "002"
type input "2"
type input "0.025"
type input "25"
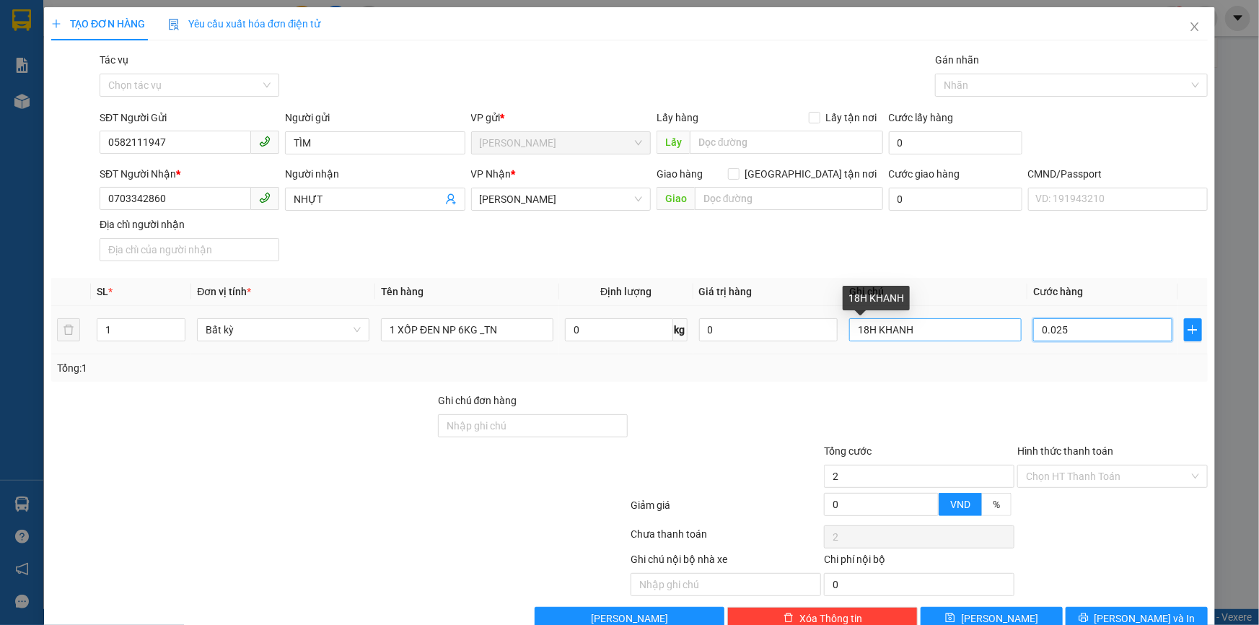
type input "25"
click at [976, 395] on div at bounding box center [919, 418] width 193 height 51
type input "25.000"
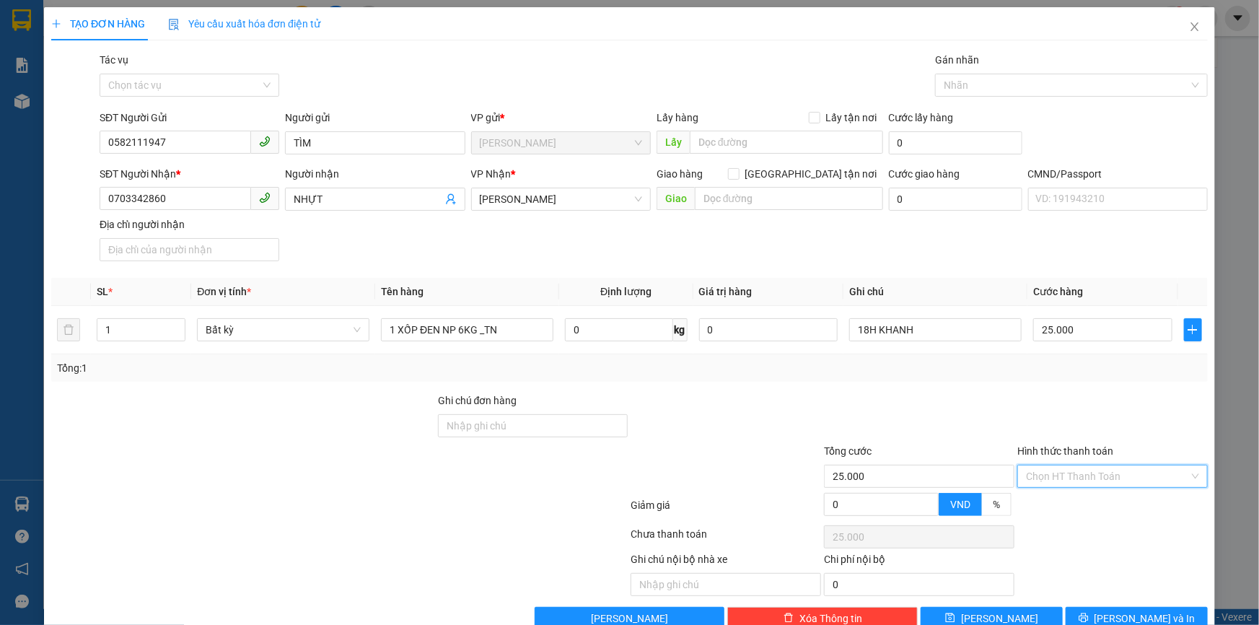
click at [1039, 471] on input "Hình thức thanh toán" at bounding box center [1107, 476] width 163 height 22
click at [1046, 498] on div "Tại văn phòng" at bounding box center [1104, 506] width 172 height 16
type input "0"
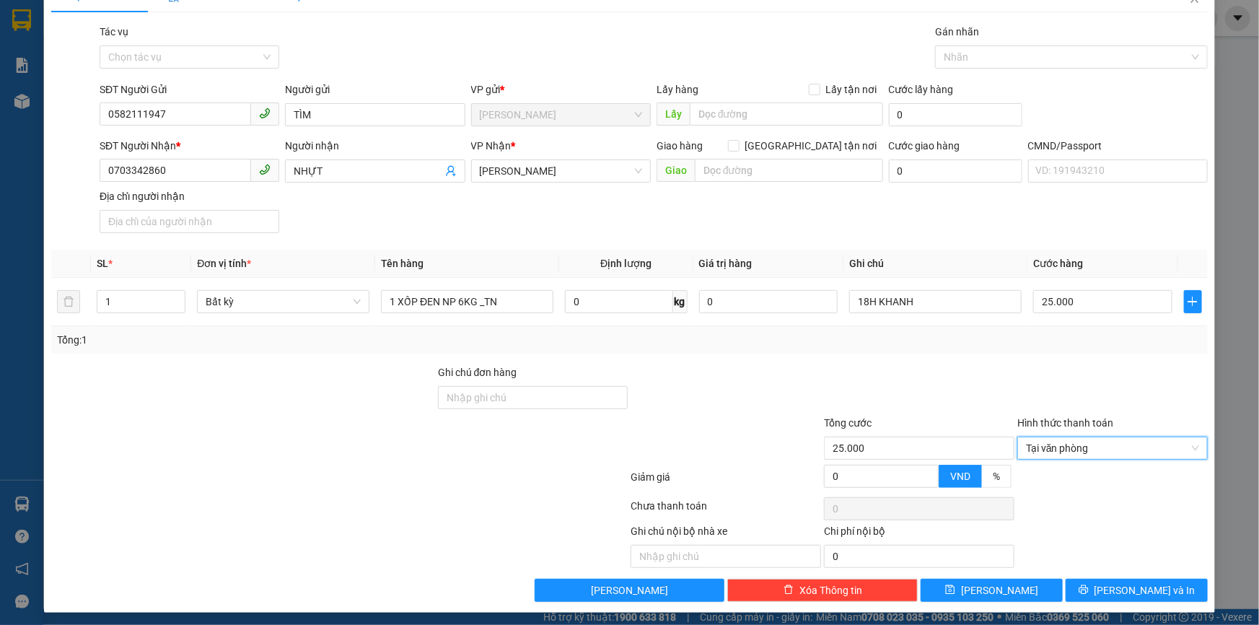
scroll to position [35, 0]
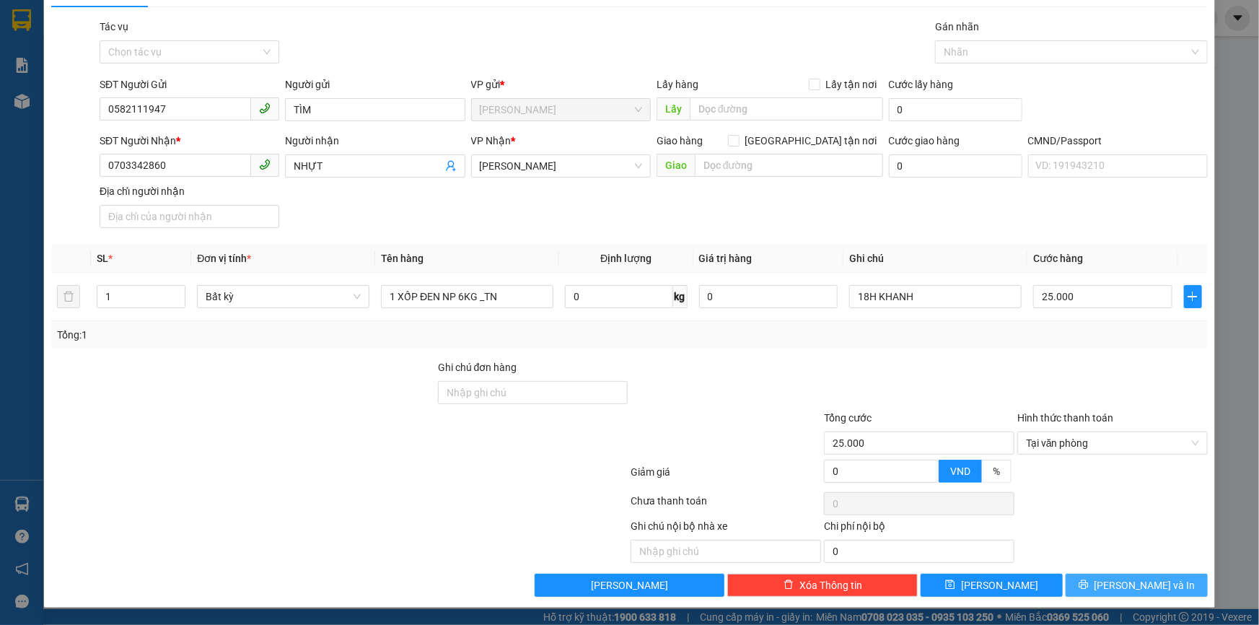
click at [1090, 579] on button "[PERSON_NAME] và In" at bounding box center [1137, 585] width 142 height 23
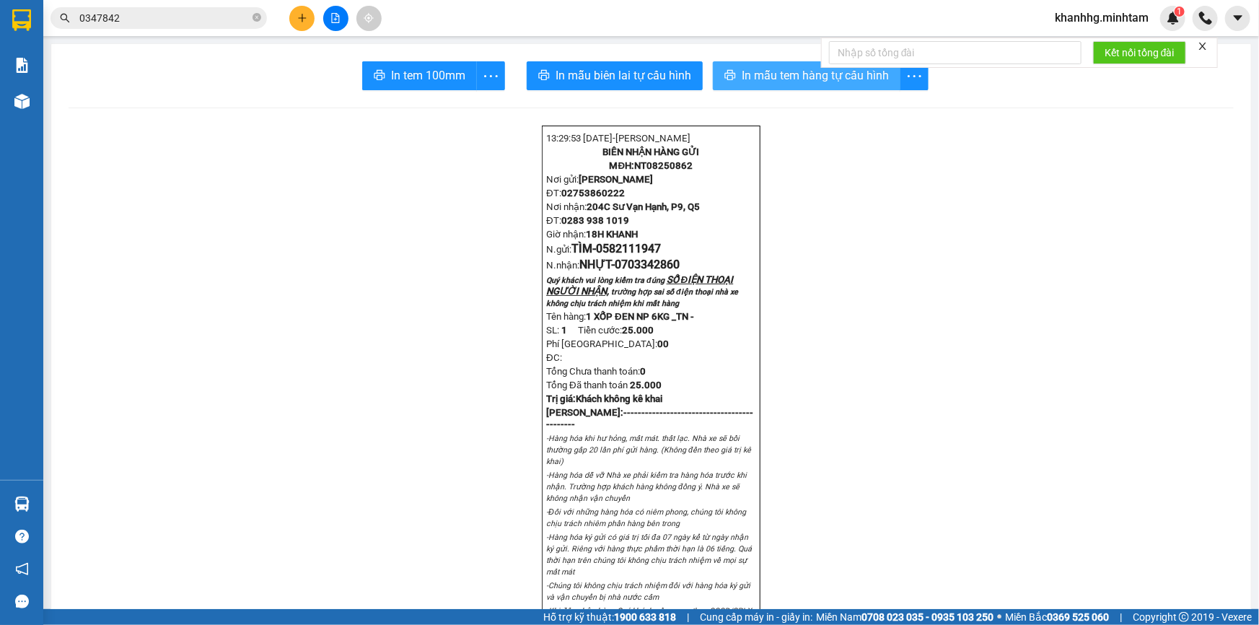
click at [728, 71] on icon "printer" at bounding box center [731, 75] width 12 height 12
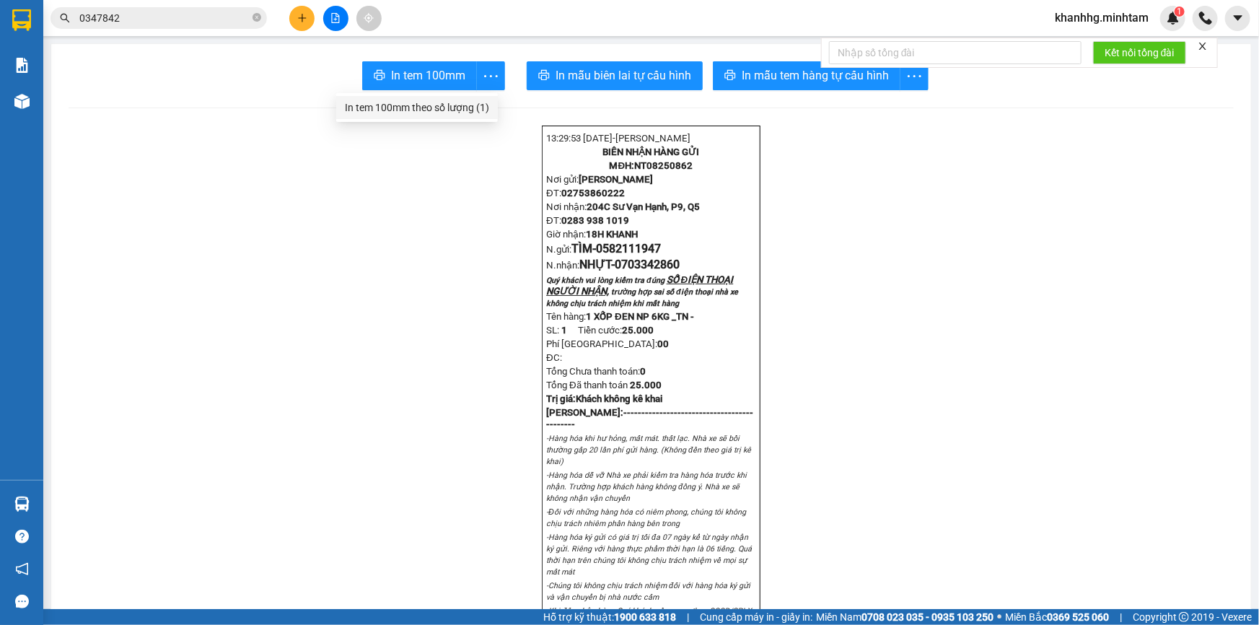
click at [456, 105] on div "In tem 100mm theo số lượng (1)" at bounding box center [417, 108] width 144 height 16
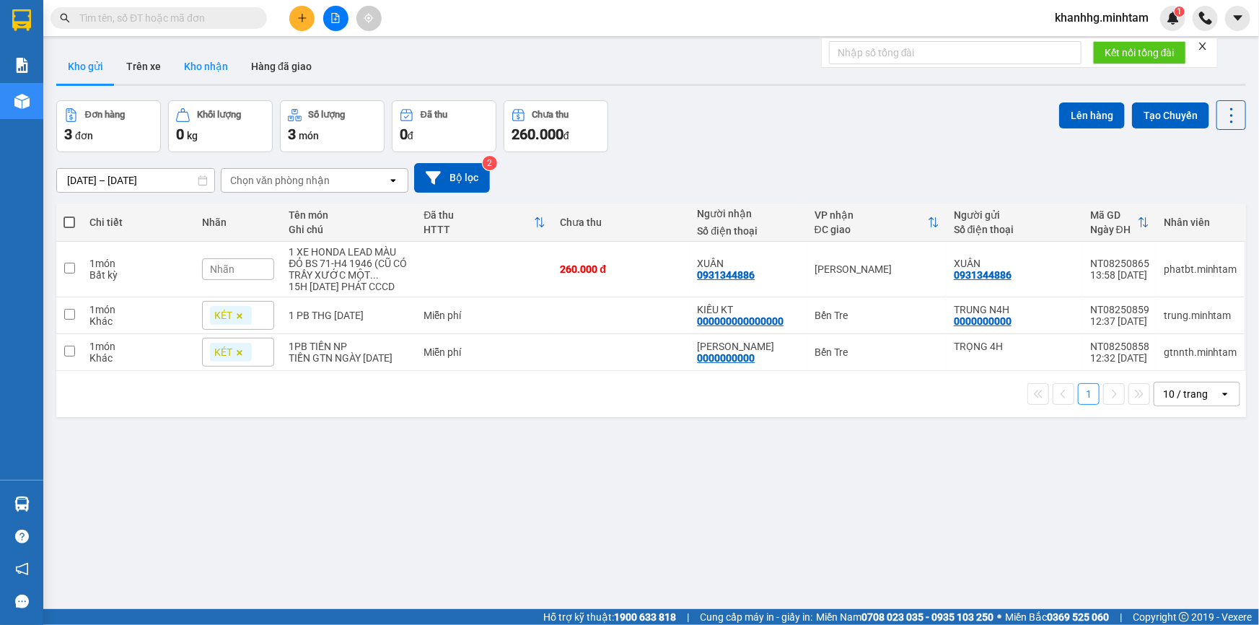
click at [209, 64] on button "Kho nhận" at bounding box center [205, 66] width 67 height 35
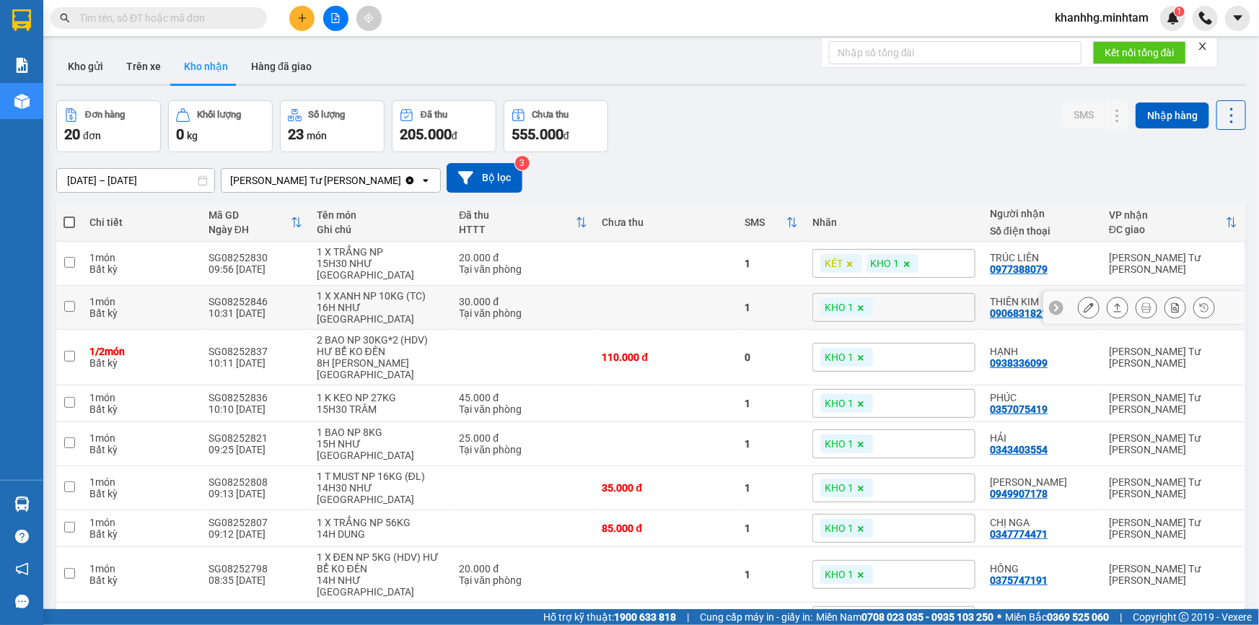
scroll to position [78, 0]
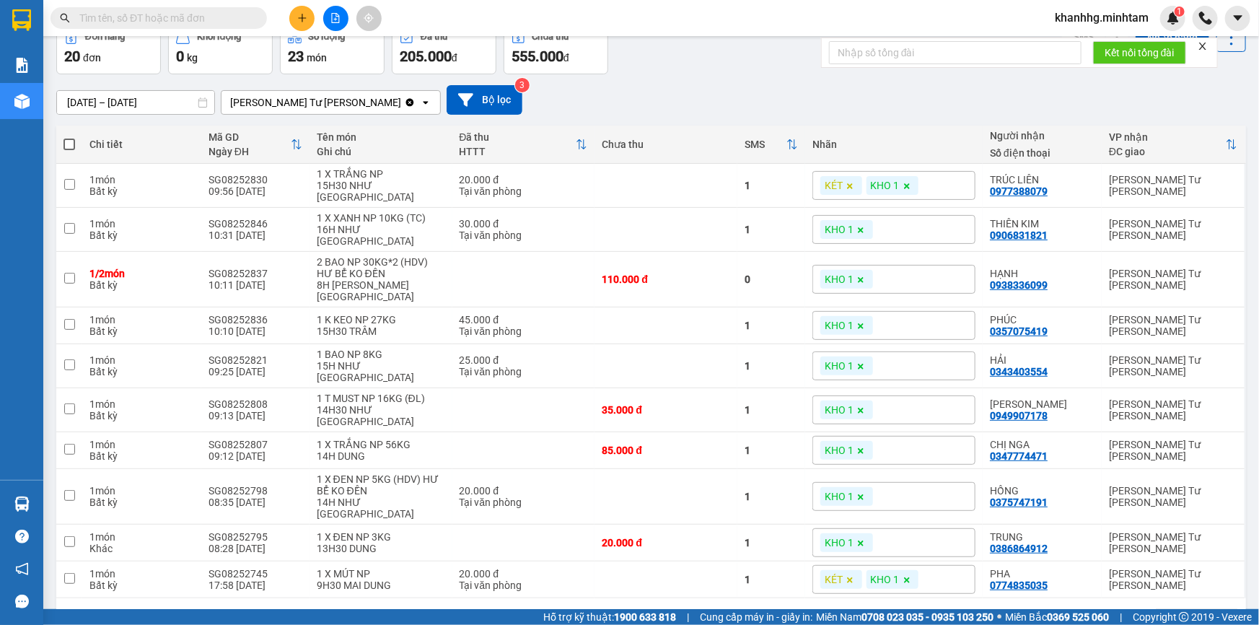
click at [217, 17] on input "text" at bounding box center [164, 18] width 170 height 16
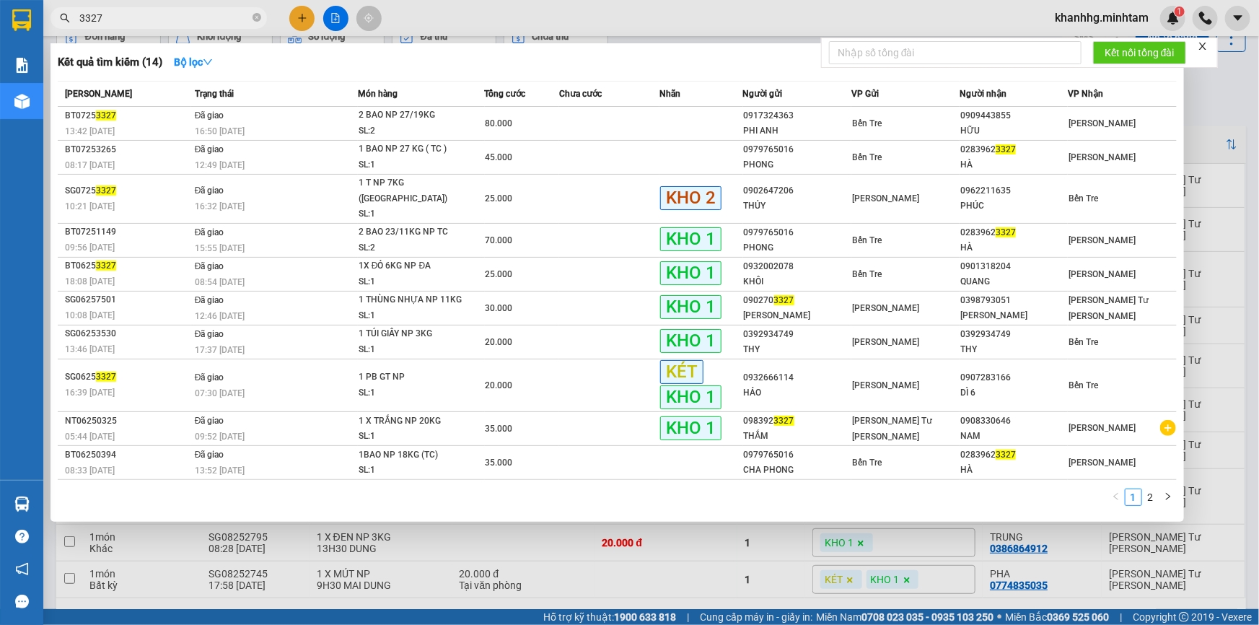
type input "3327"
click at [1218, 126] on div at bounding box center [629, 312] width 1259 height 625
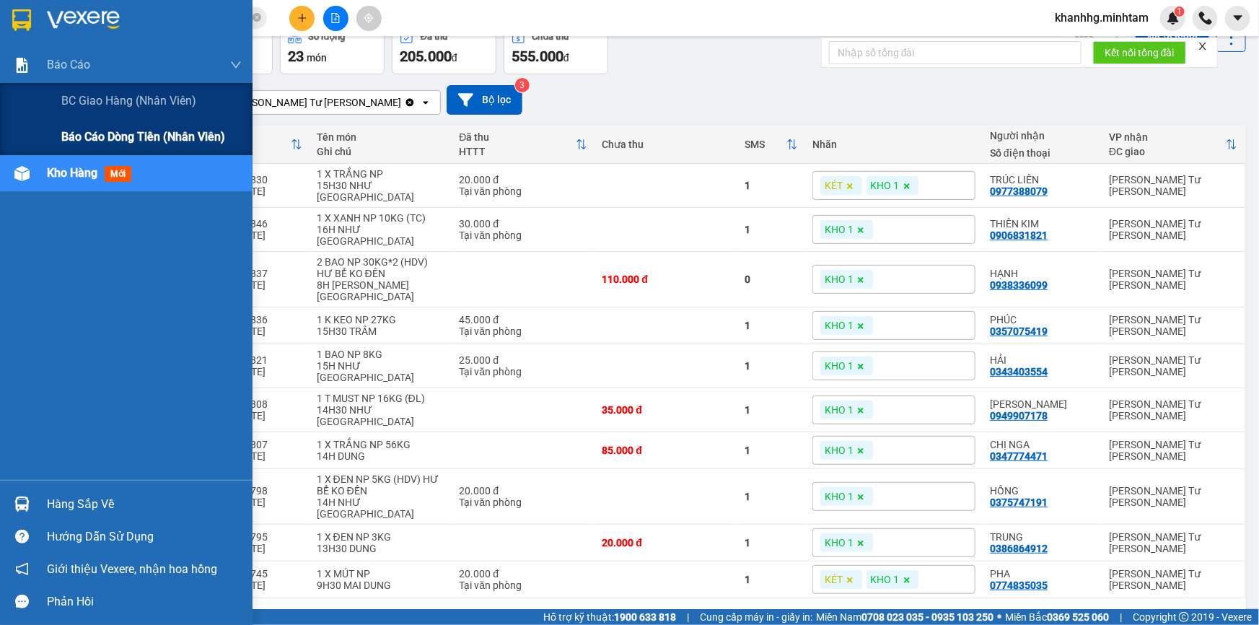
click at [100, 131] on span "Báo cáo dòng tiền (nhân viên)" at bounding box center [143, 137] width 164 height 18
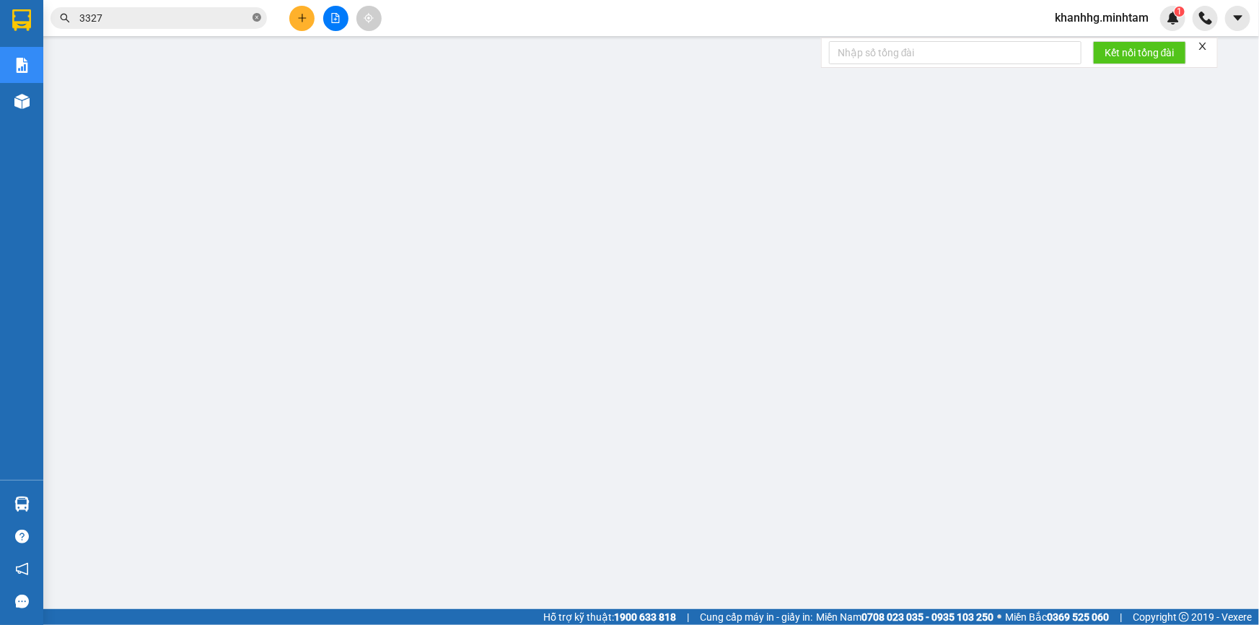
click at [260, 16] on icon "close-circle" at bounding box center [257, 17] width 9 height 9
click at [1205, 44] on icon "close" at bounding box center [1202, 46] width 7 height 7
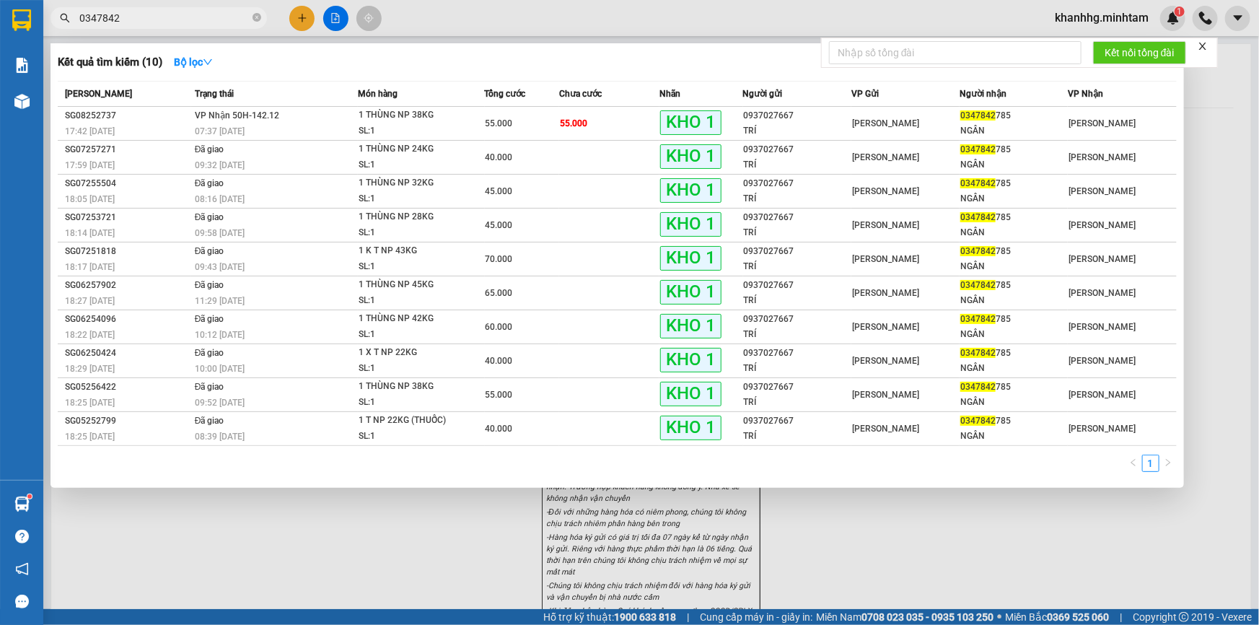
click at [212, 20] on input "0347842" at bounding box center [164, 18] width 170 height 16
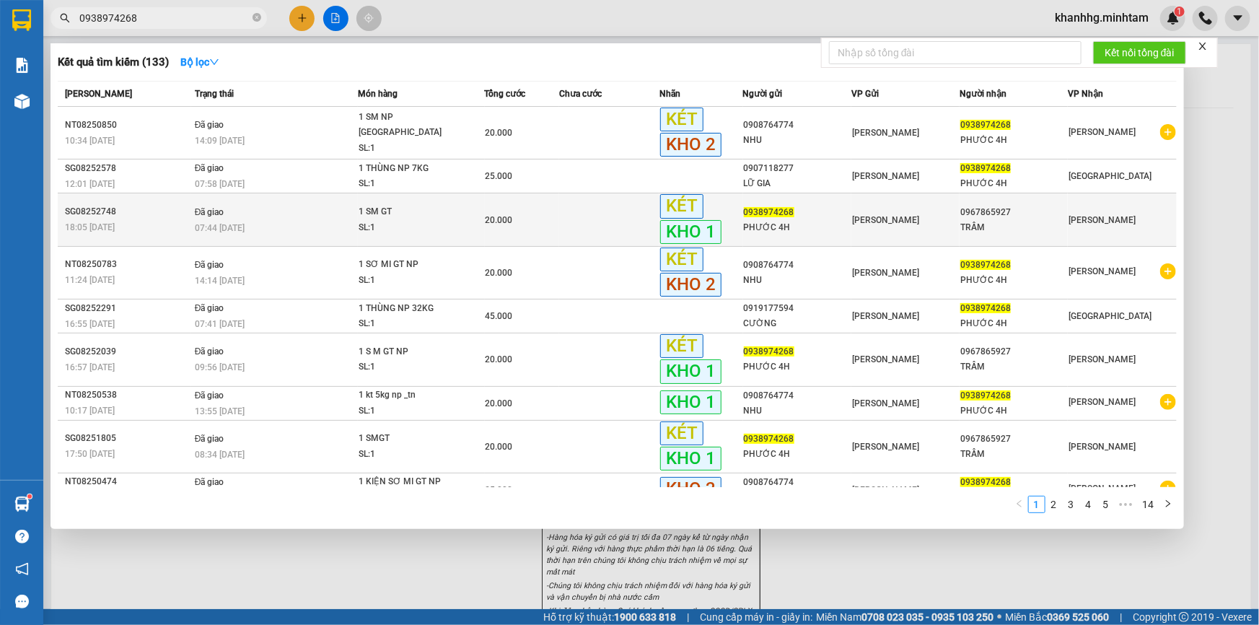
type input "0938974268"
click at [388, 222] on div "SL: 1" at bounding box center [413, 228] width 108 height 16
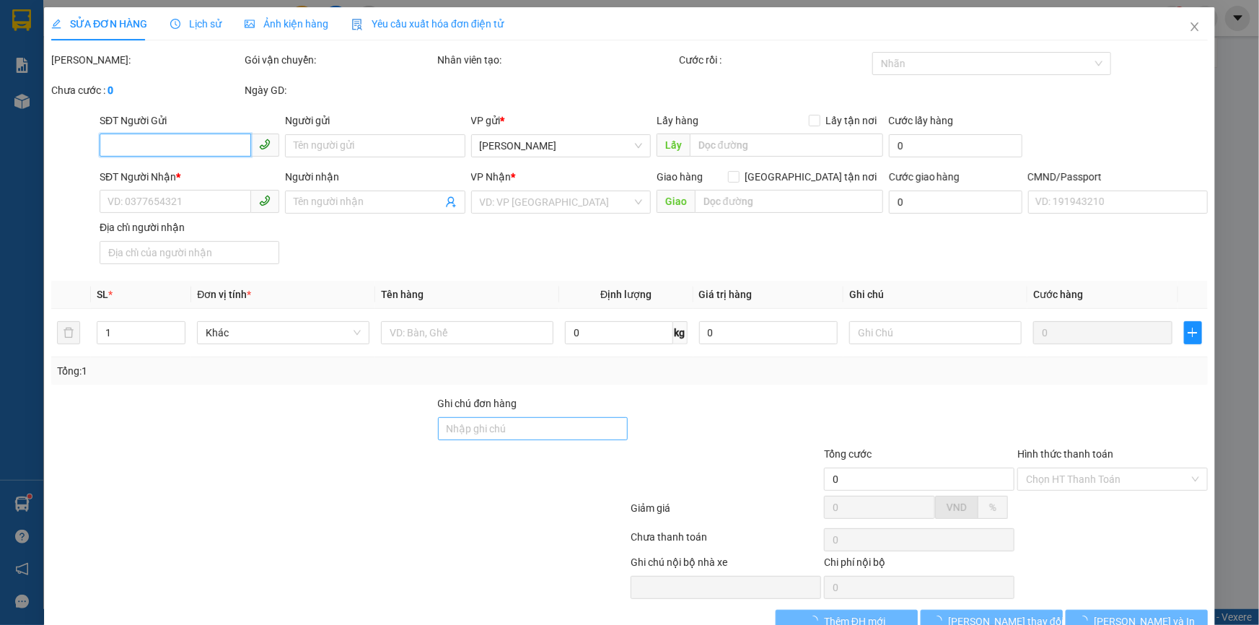
type input "0938974268"
type input "PHƯỚC 4H"
type input "0967865927"
type input "TRẦM"
type input "BM"
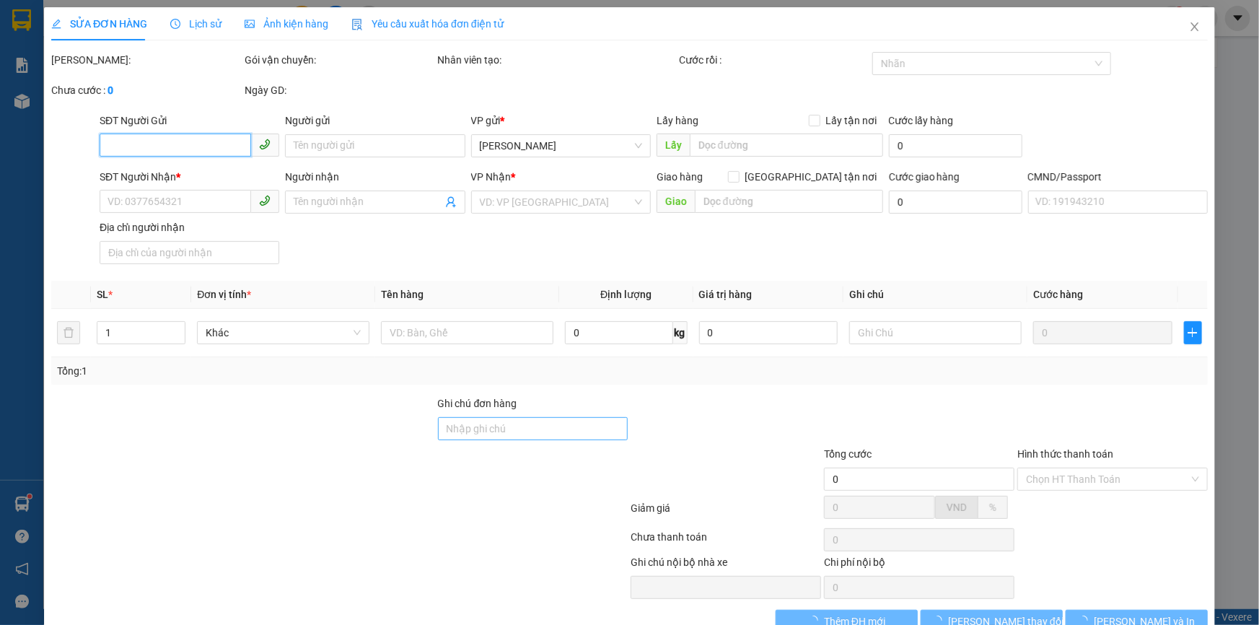
type input "20.000"
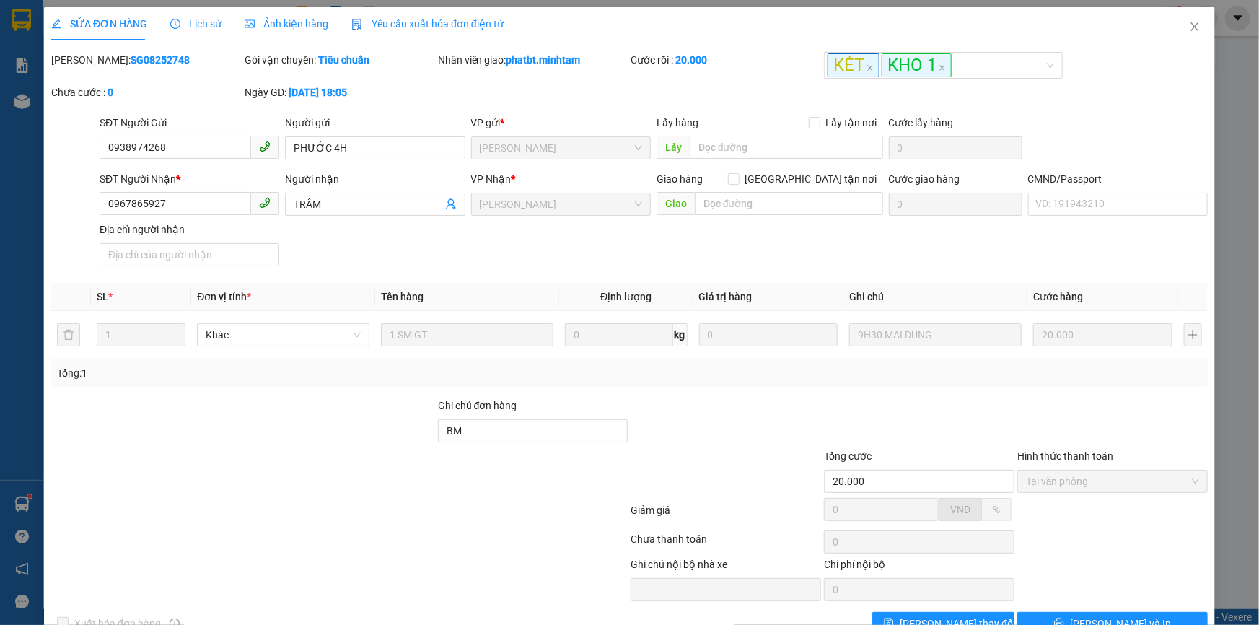
click at [131, 58] on b "SG08252748" at bounding box center [160, 60] width 59 height 12
copy b "SG08252748"
click at [1189, 29] on icon "close" at bounding box center [1195, 27] width 12 height 12
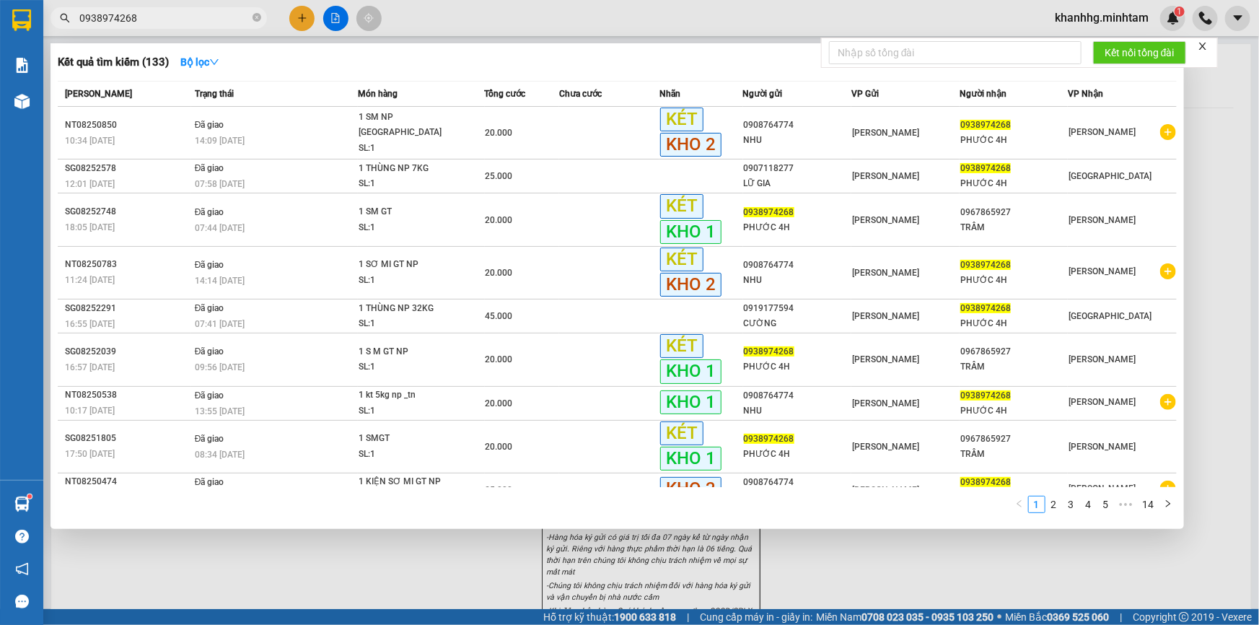
click at [147, 23] on input "0938974268" at bounding box center [164, 18] width 170 height 16
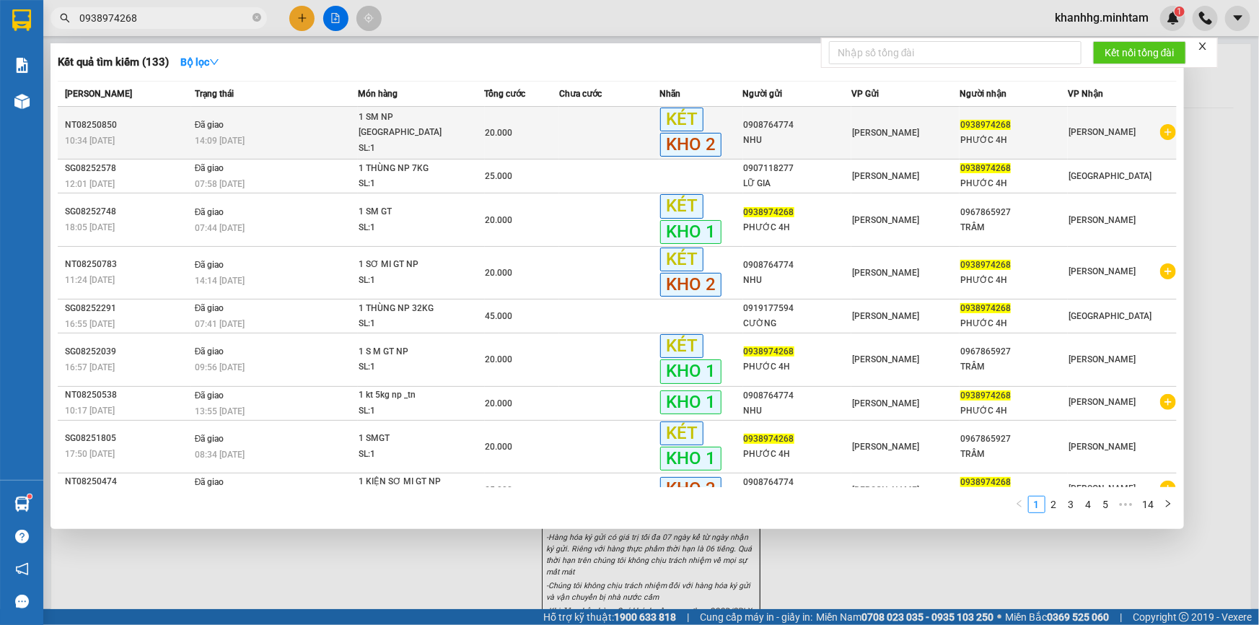
click at [230, 121] on td "Đã giao 14:09 - 12/08" at bounding box center [274, 133] width 167 height 53
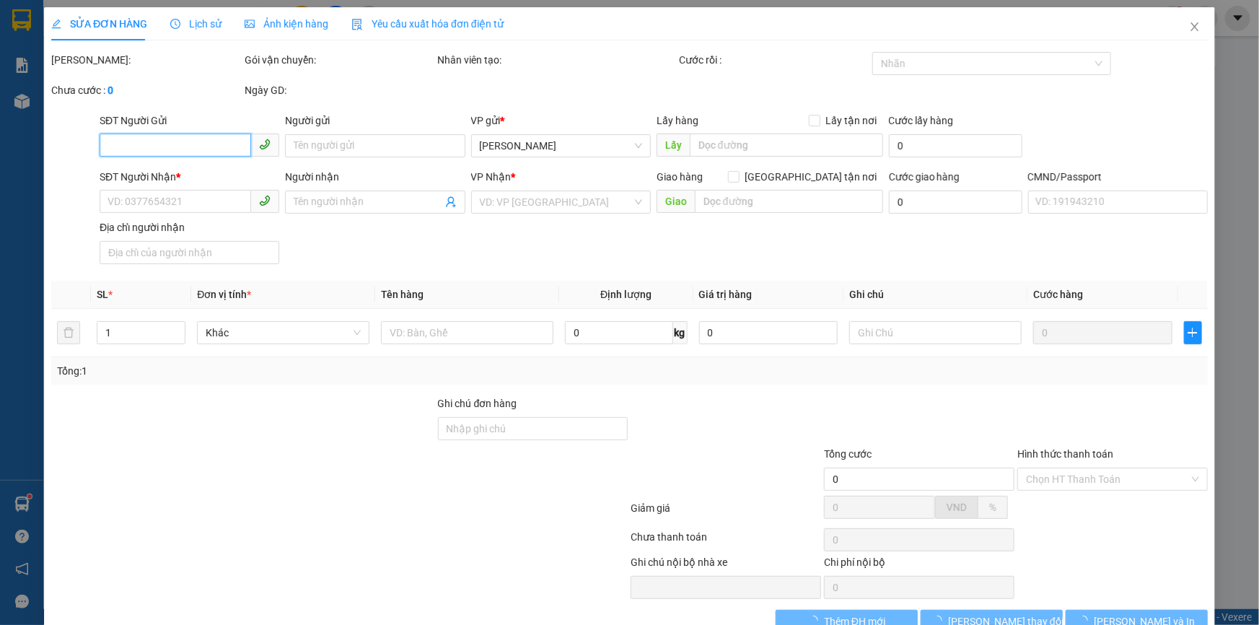
type input "0908764774"
type input "NHU"
type input "0938974268"
type input "PHƯỚC 4H"
type input "20.000"
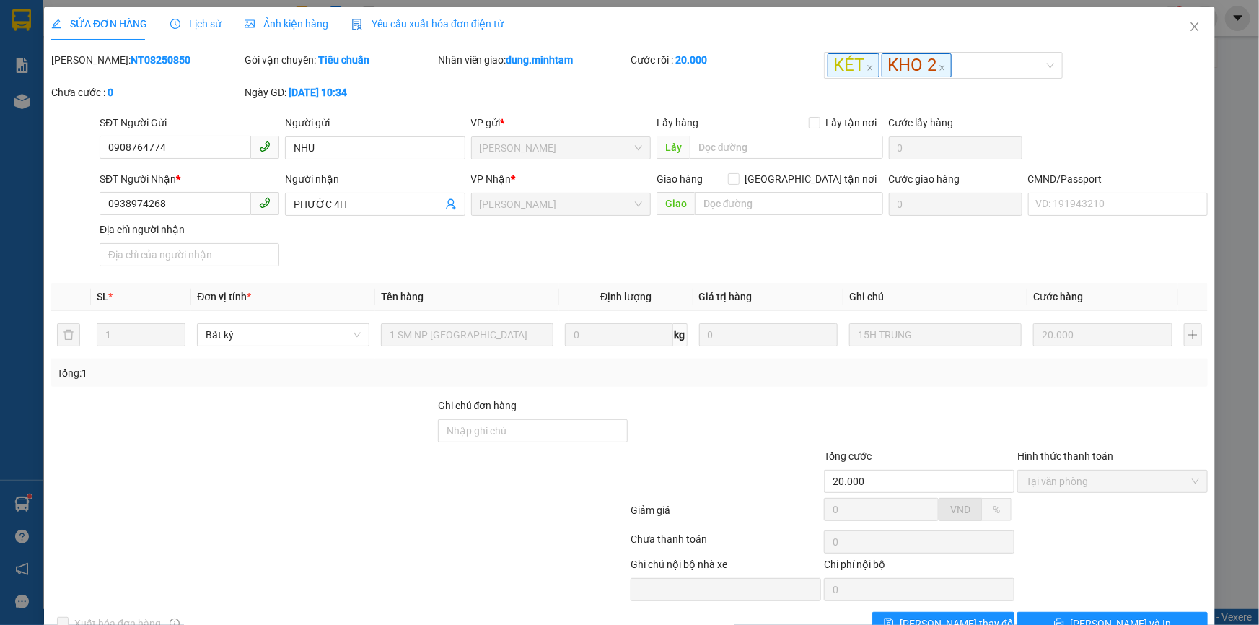
click at [131, 59] on b "NT08250850" at bounding box center [161, 60] width 60 height 12
copy b "NT08250850"
click at [1190, 17] on span "Close" at bounding box center [1195, 27] width 40 height 40
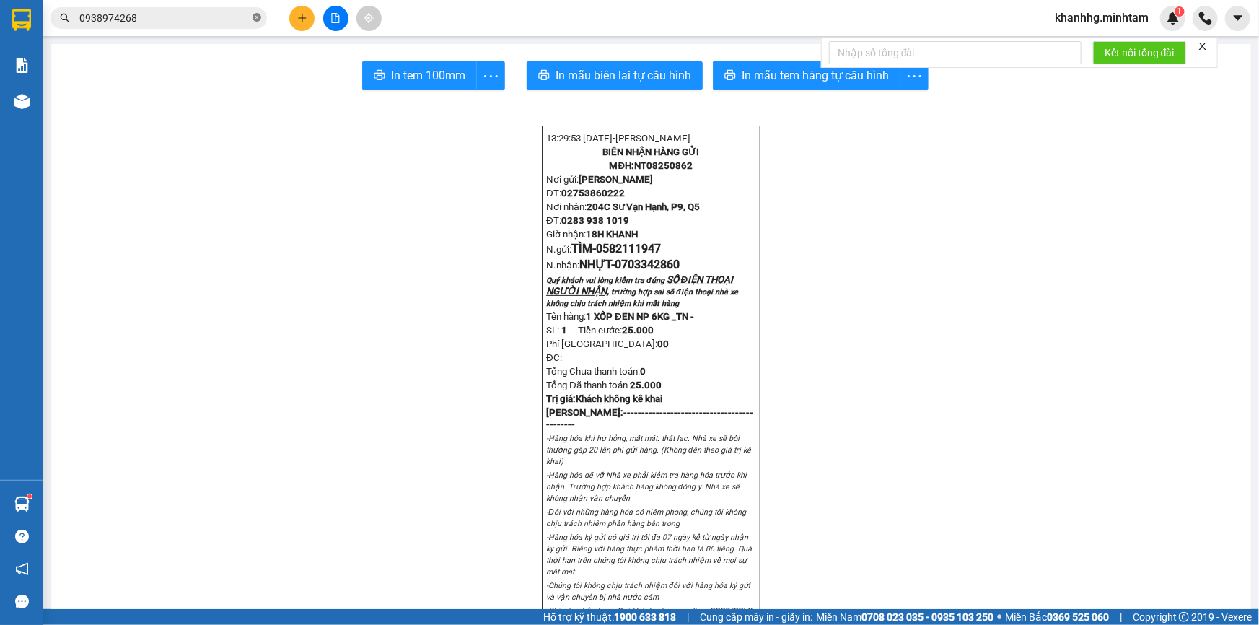
click at [257, 16] on icon "close-circle" at bounding box center [257, 17] width 9 height 9
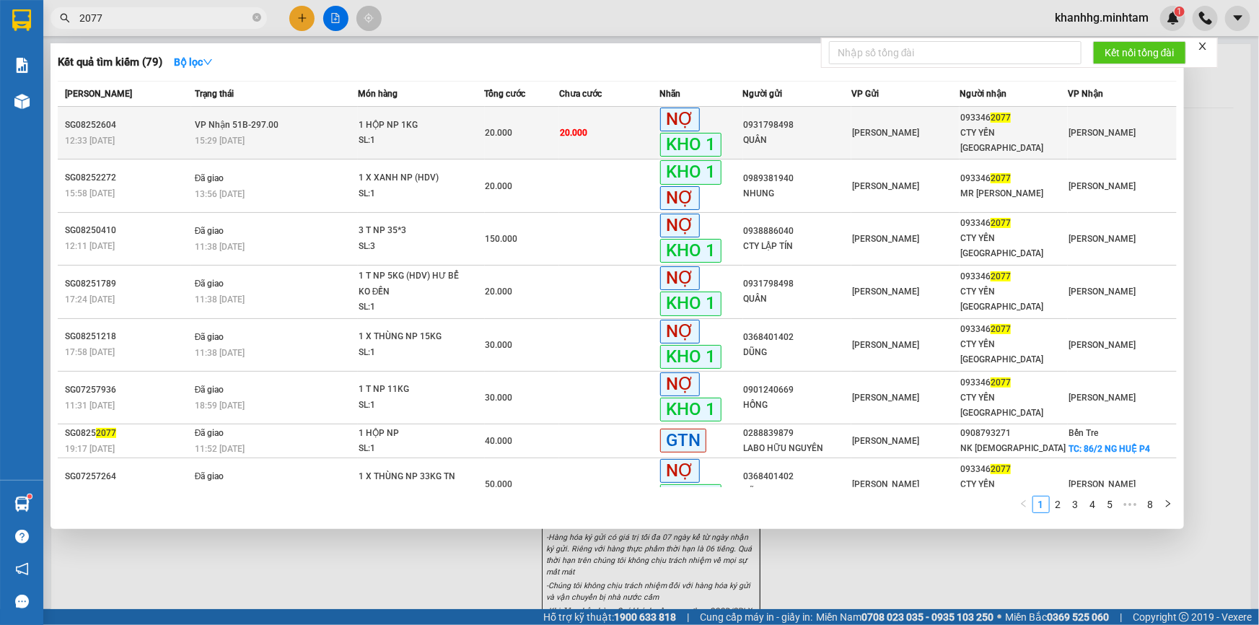
type input "2077"
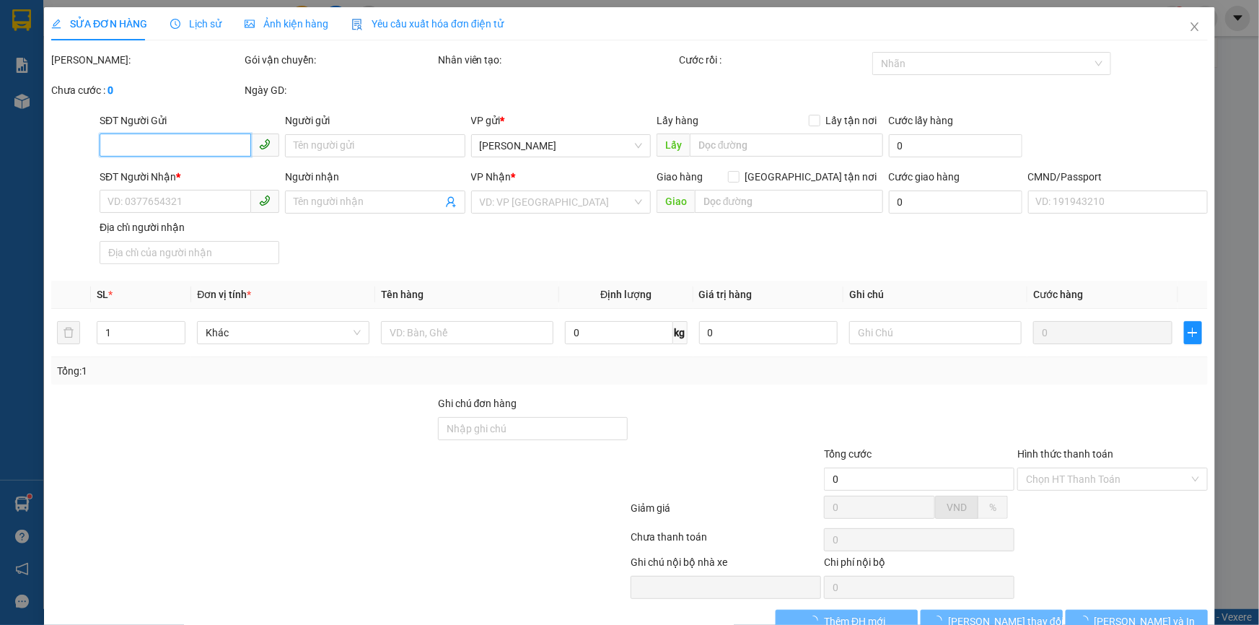
type input "0931798498"
type input "QUÂN"
type input "0933462077"
type input "CTY YẾN NGA"
type input "KBM CN YẾN NGA TRUNG GIAO"
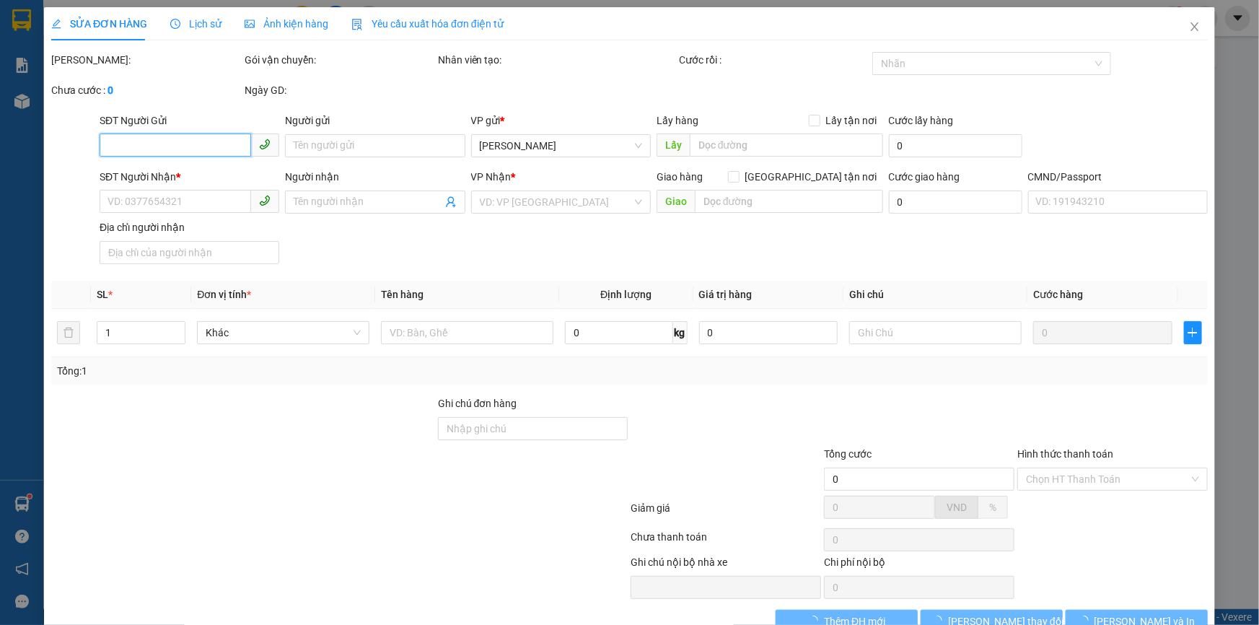
type input "20.000"
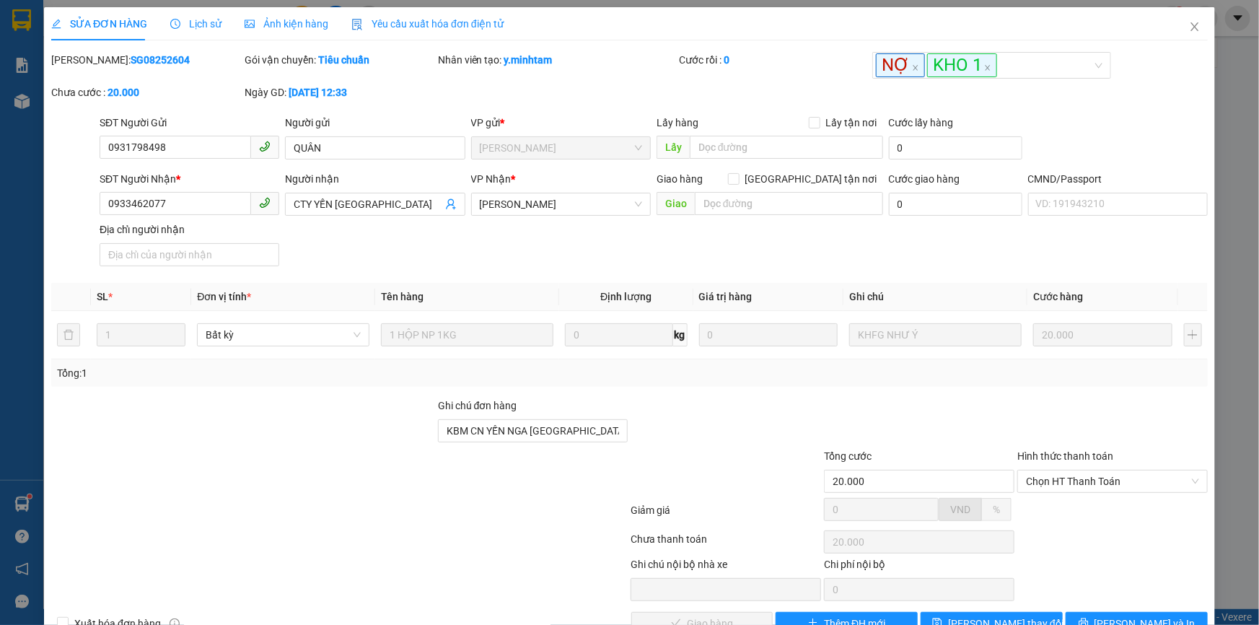
click at [131, 61] on b "SG08252604" at bounding box center [160, 60] width 59 height 12
click at [131, 59] on b "SG08252604" at bounding box center [160, 60] width 59 height 12
copy b "SG08252604"
click at [1194, 29] on span "Close" at bounding box center [1195, 27] width 40 height 40
